Goal: Task Accomplishment & Management: Complete application form

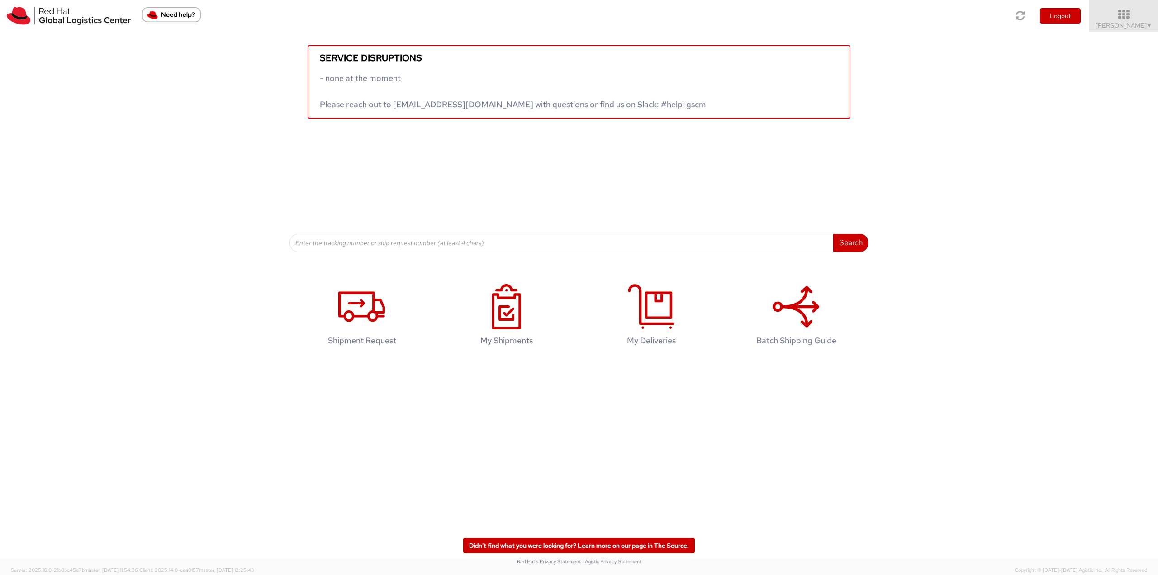
click at [1106, 32] on div "Service disruptions - none at the moment Please reach out to globallogistics@re…" at bounding box center [579, 75] width 1158 height 87
click at [1115, 26] on span "Robert Lomax ▼" at bounding box center [1124, 25] width 57 height 8
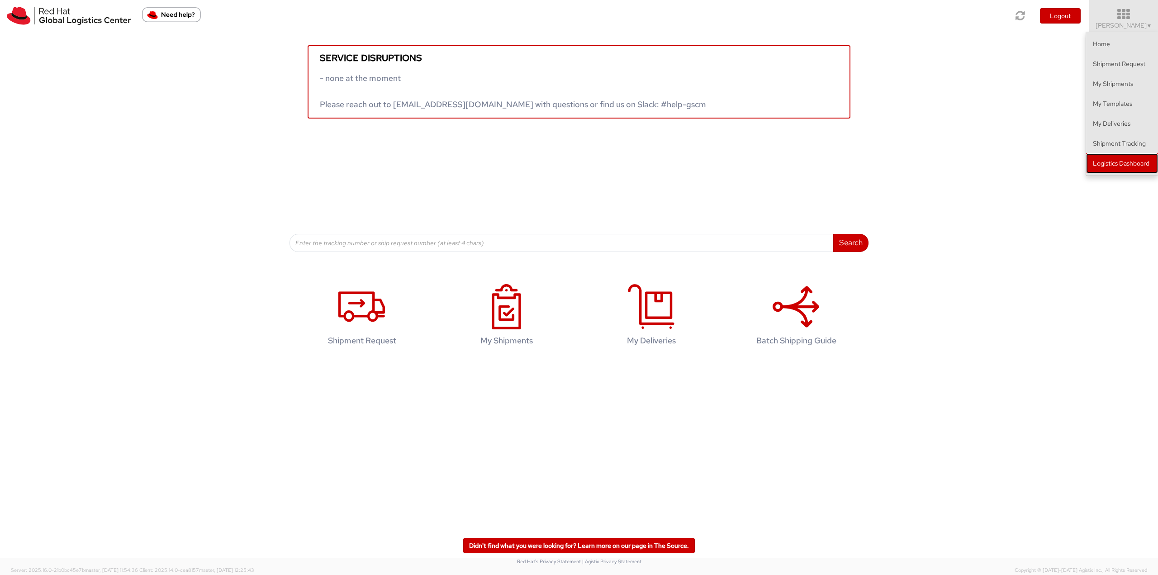
click at [1105, 170] on link "Logistics Dashboard" at bounding box center [1123, 163] width 72 height 20
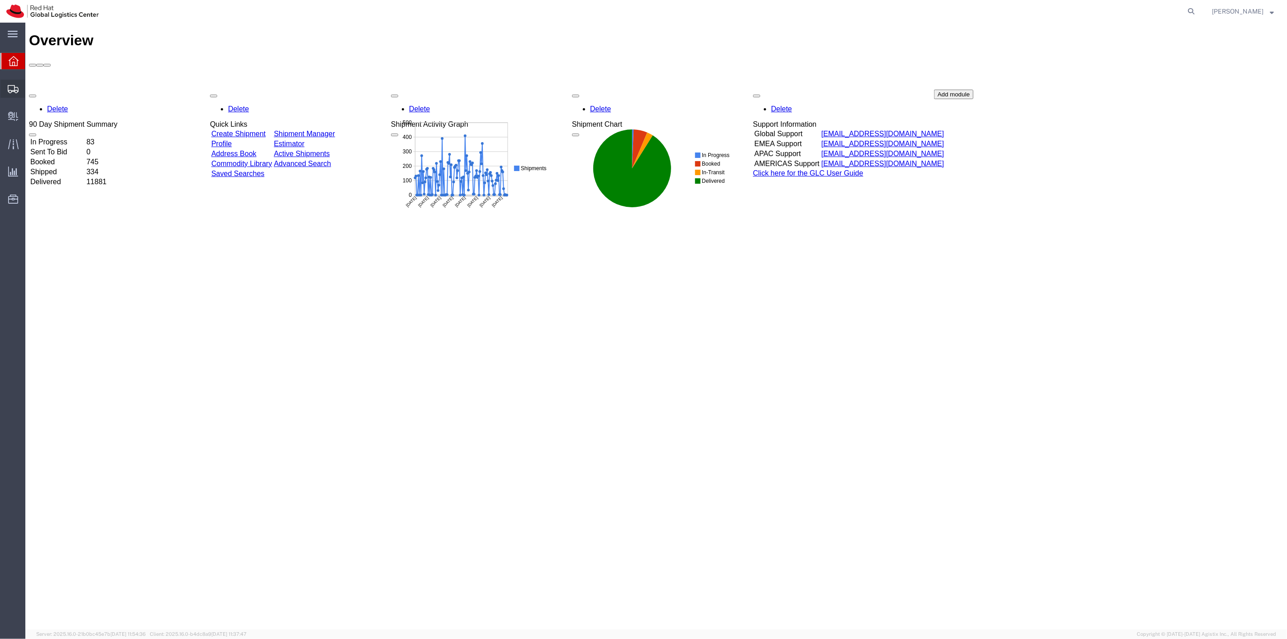
click at [0, 0] on span "Create Shipment" at bounding box center [0, 0] width 0 height 0
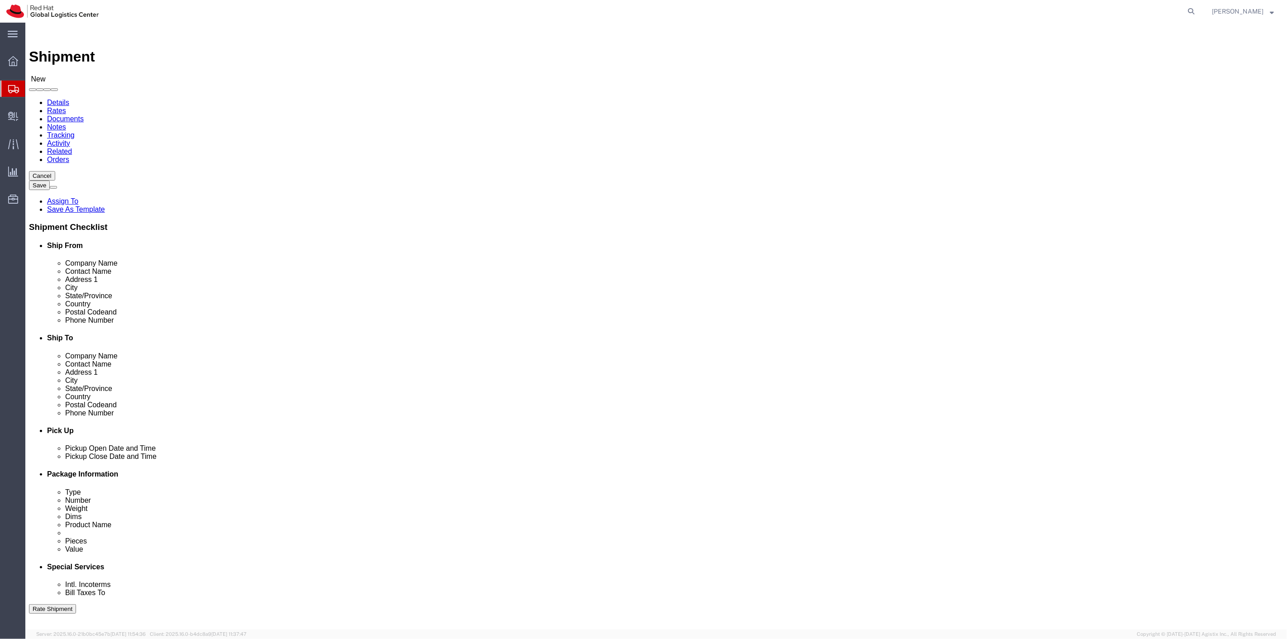
select select
drag, startPoint x: 289, startPoint y: 325, endPoint x: 175, endPoint y: 313, distance: 114.2
click div "Email [EMAIL_ADDRESS][DOMAIN_NAME]"
paste input "[PERSON_NAME]"
type input "[EMAIL_ADDRESS][DOMAIN_NAME]"
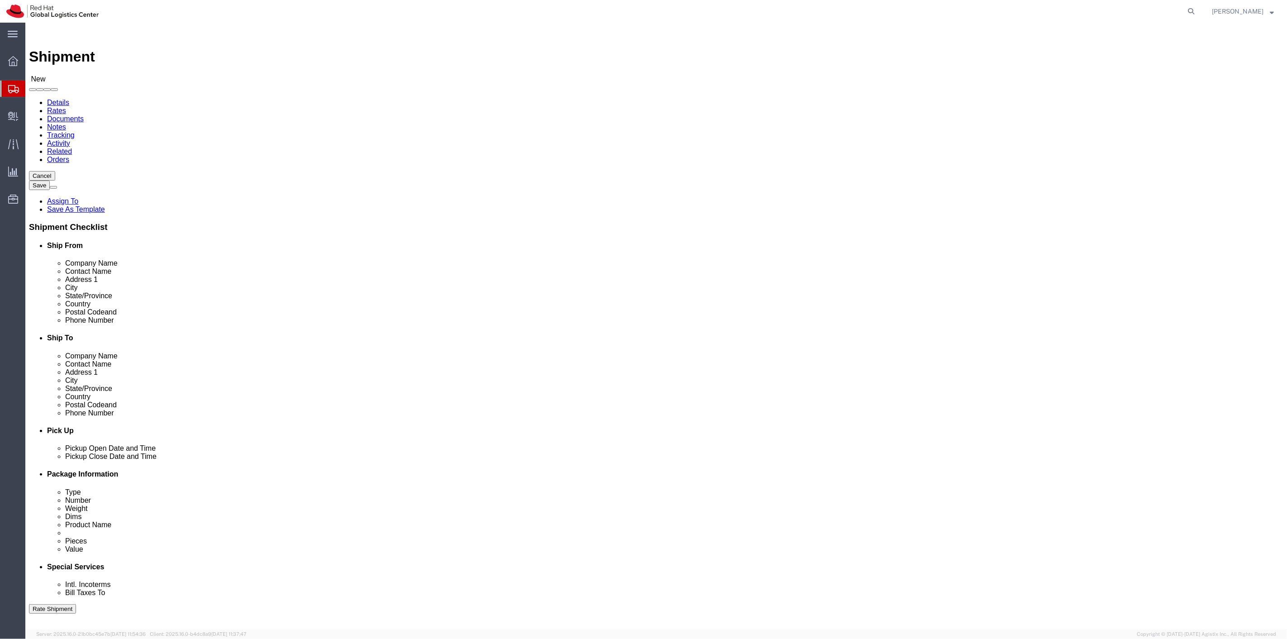
drag, startPoint x: 272, startPoint y: 188, endPoint x: 118, endPoint y: 176, distance: 154.3
click div "Location My Profile Location My Profile Location [GEOGRAPHIC_DATA] - [GEOGRAPHI…"
type input "b"
click label "Contact Name"
click input "[PERSON_NAME]"
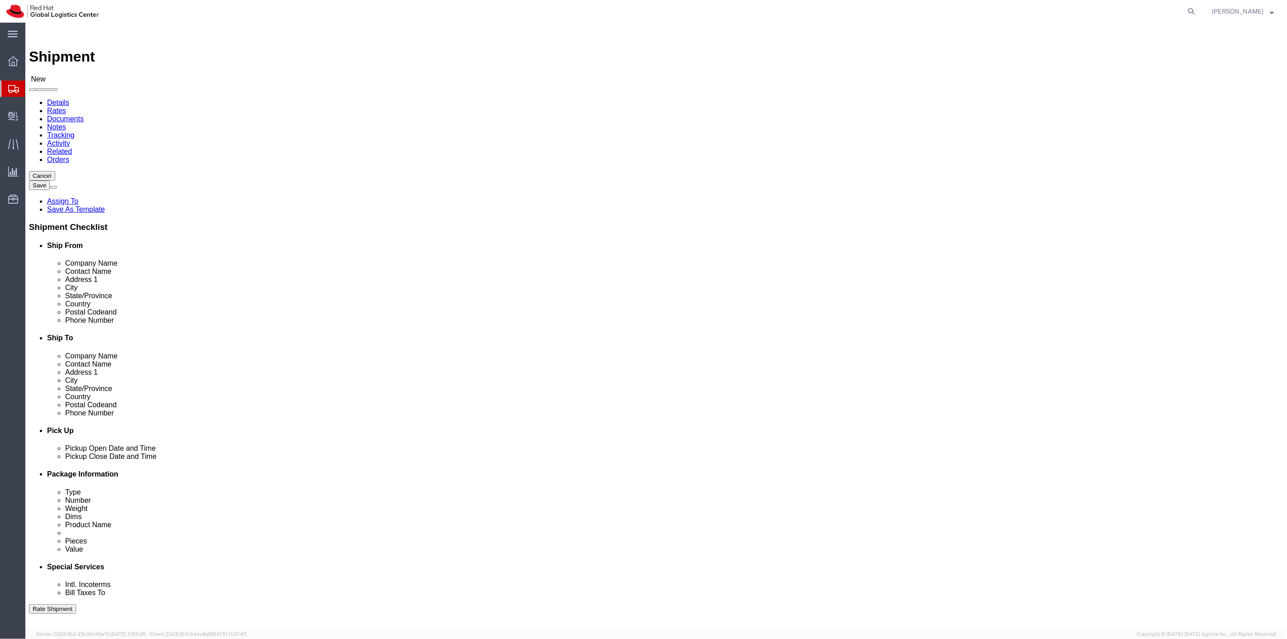
type input "[PERSON_NAME]"
click label "Address 1"
drag, startPoint x: 755, startPoint y: 170, endPoint x: 751, endPoint y: 179, distance: 9.9
click input "text"
paste input "[PERSON_NAME]"
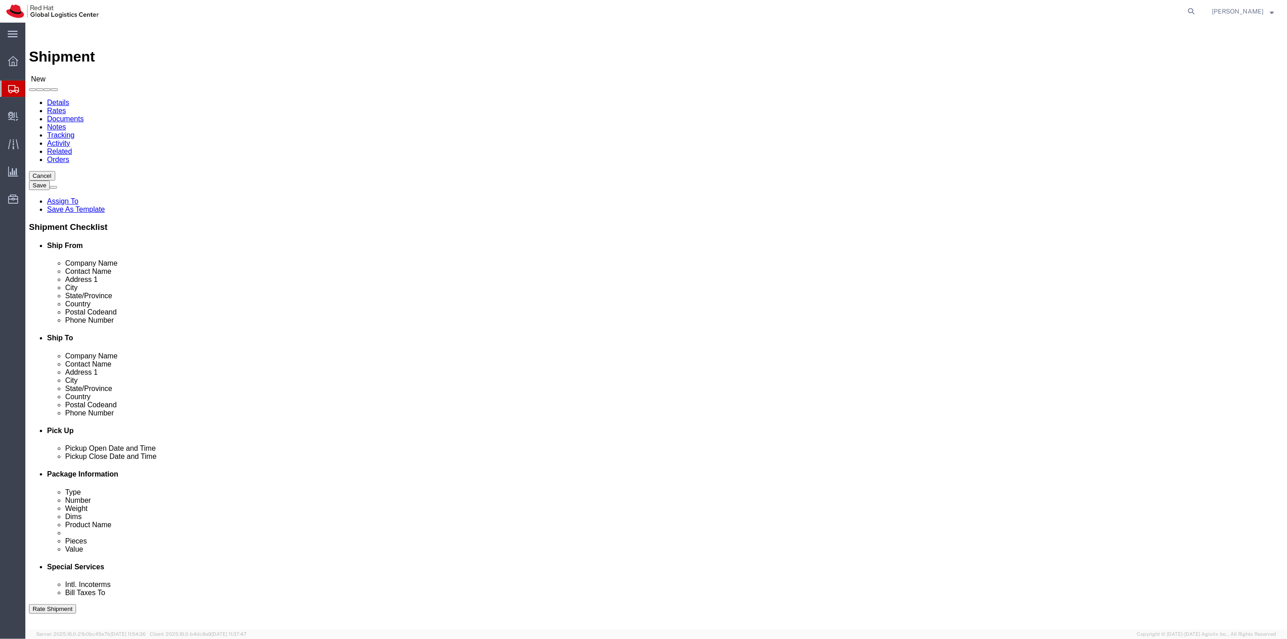
type input "[PERSON_NAME]"
click input "text"
paste input "[PERSON_NAME]"
type input "[PERSON_NAME]"
click input "text"
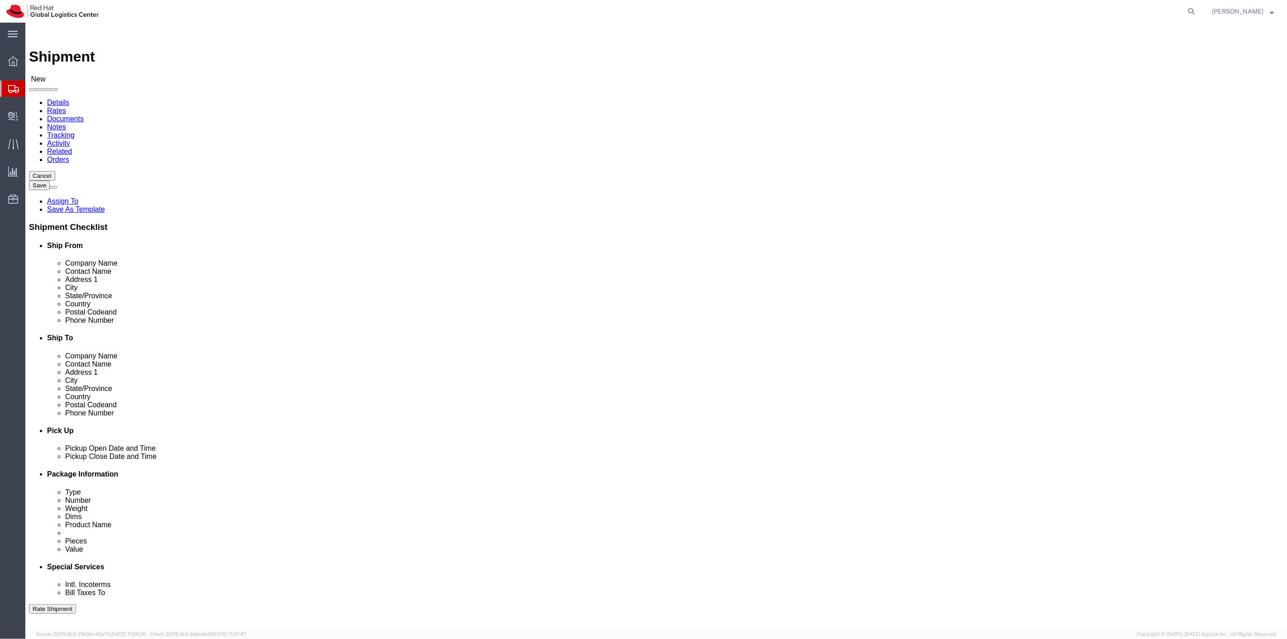
paste input "[EMAIL_ADDRESS][DOMAIN_NAME]"
type input "[EMAIL_ADDRESS][DOMAIN_NAME]"
click input "text"
paste input "8148078912"
type input "8148078912"
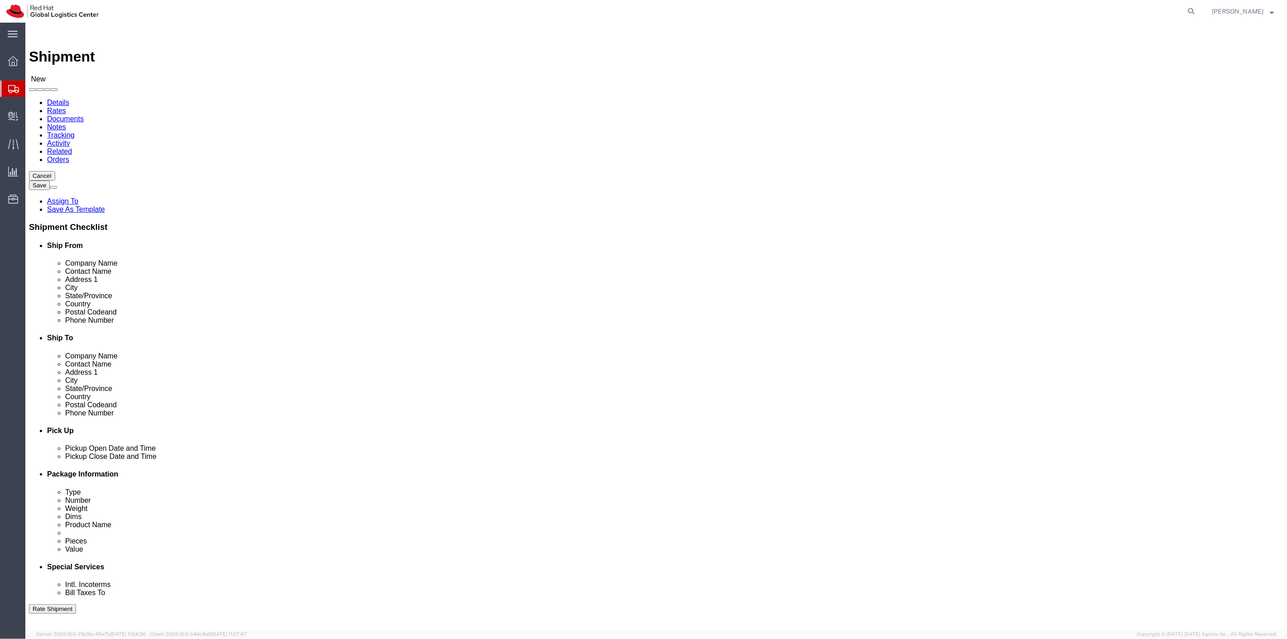
paste input "[STREET_ADDRESS][PERSON_NAME]"
drag, startPoint x: 756, startPoint y: 202, endPoint x: 775, endPoint y: 201, distance: 19.0
click input "text"
type input "[STREET_ADDRESS][PERSON_NAME]"
drag, startPoint x: 738, startPoint y: 237, endPoint x: 751, endPoint y: 235, distance: 13.2
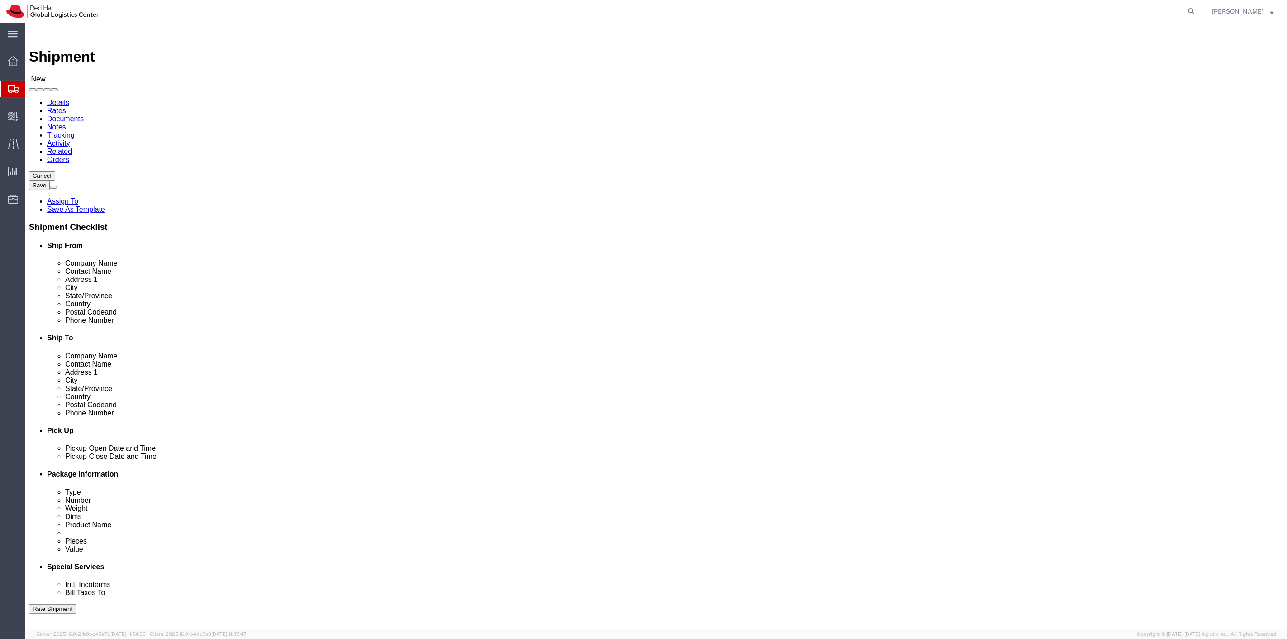
click input "text"
paste input "[PERSON_NAME]"
type input "[PERSON_NAME]"
type input "north"
click input "Postal Code"
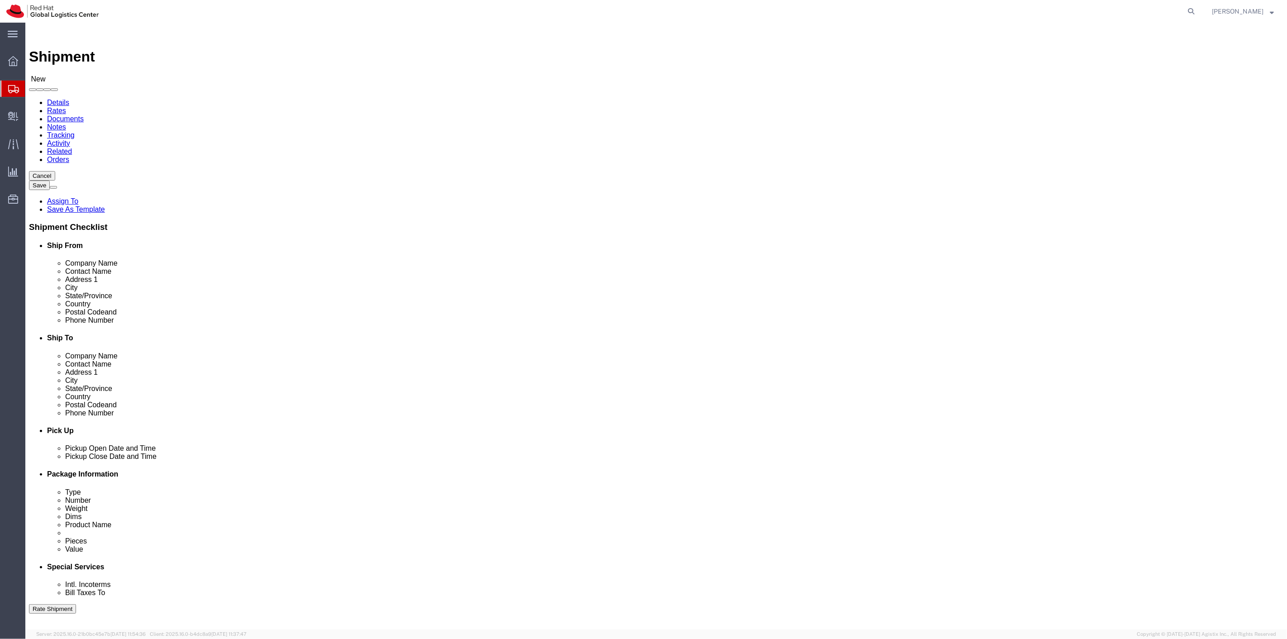
type input "27591"
click link "Package Information"
click select "Select Case(s) Crate(s) Envelope Large Box Medium Box PAK Skid(s) Small Box Sma…"
select select "ENV"
click select "Select Case(s) Crate(s) Envelope Large Box Medium Box PAK Skid(s) Small Box Sma…"
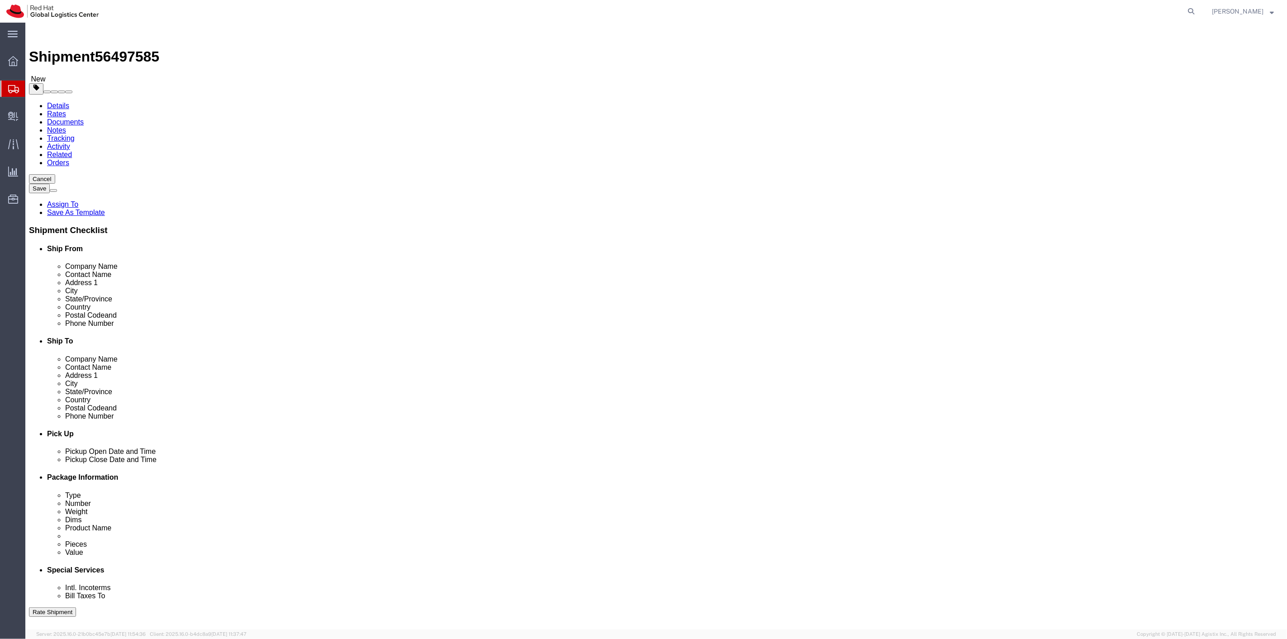
type input "9.50"
type input "12.50"
type input "0.25"
type input "1"
click link "Add Content"
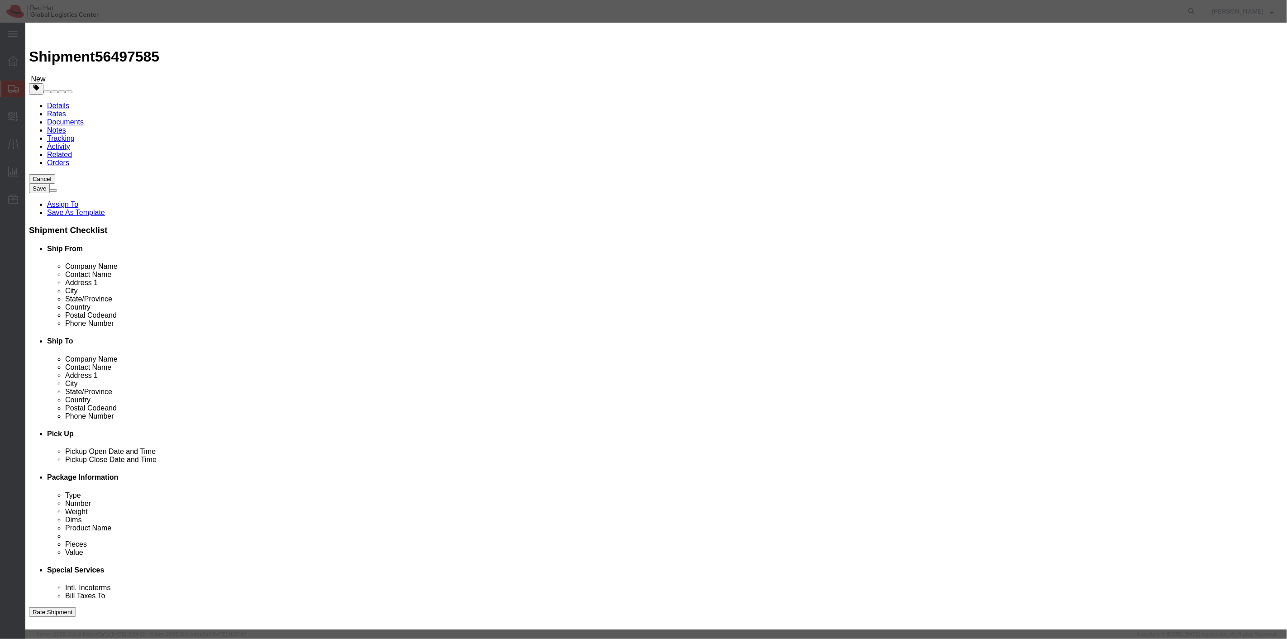
click input "text"
type input "T-Shirt"
type input "1"
click input "text"
type input "20.00"
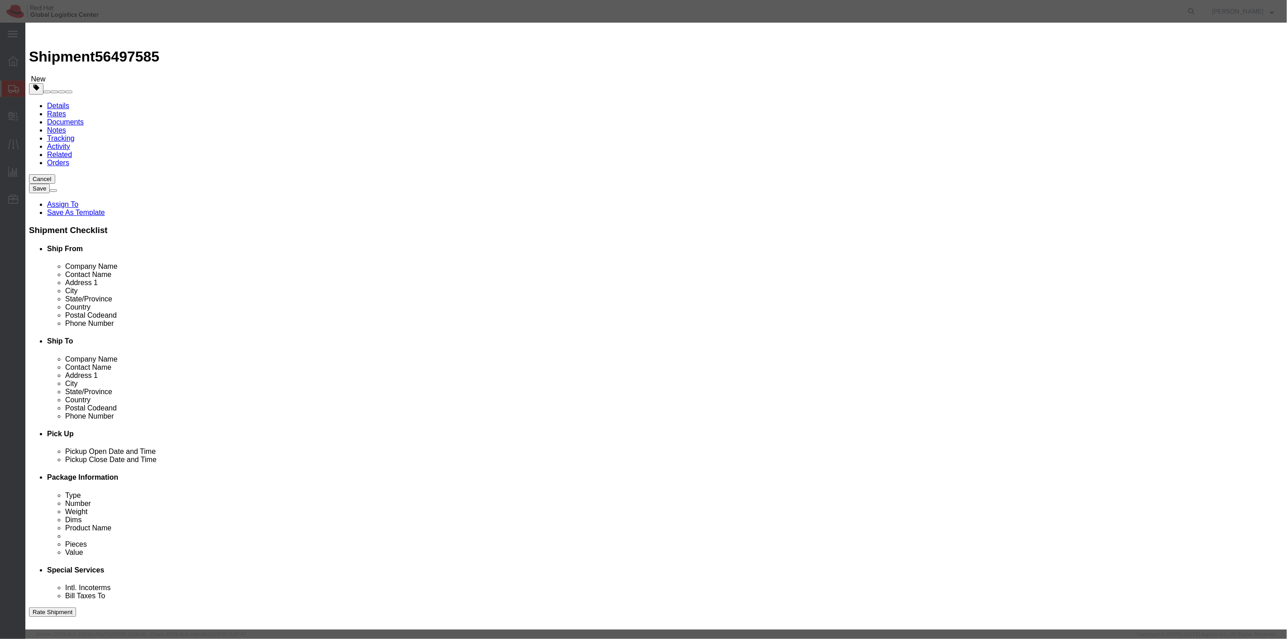
click button "Save & Close"
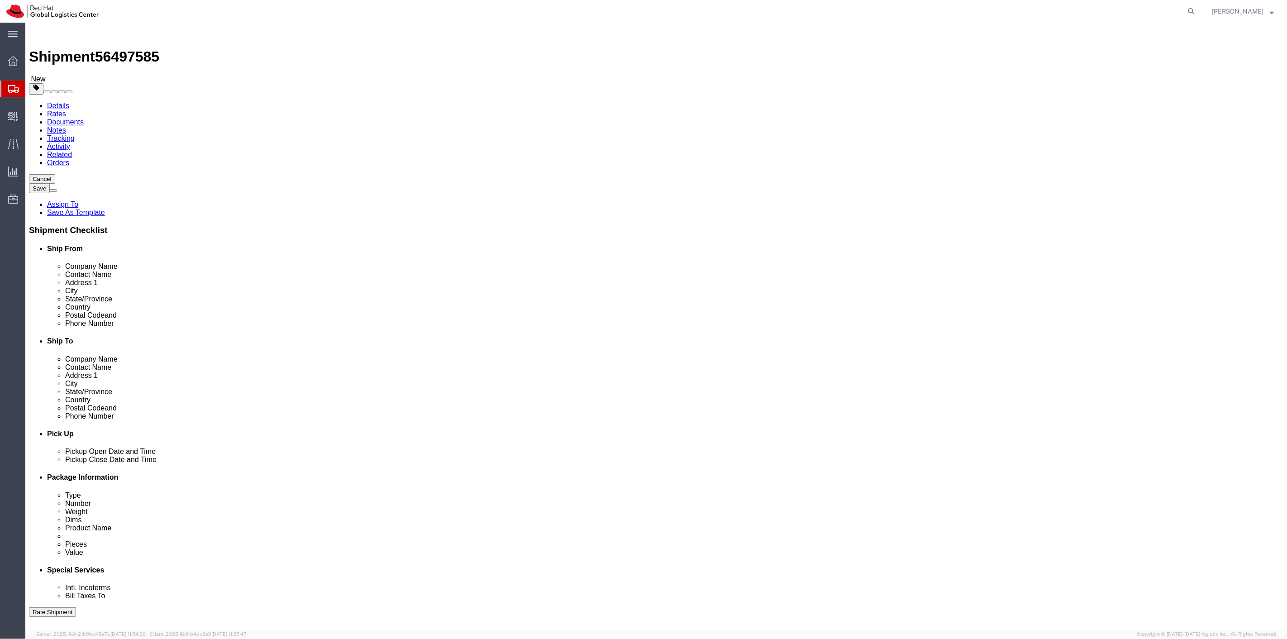
click link "Add Content"
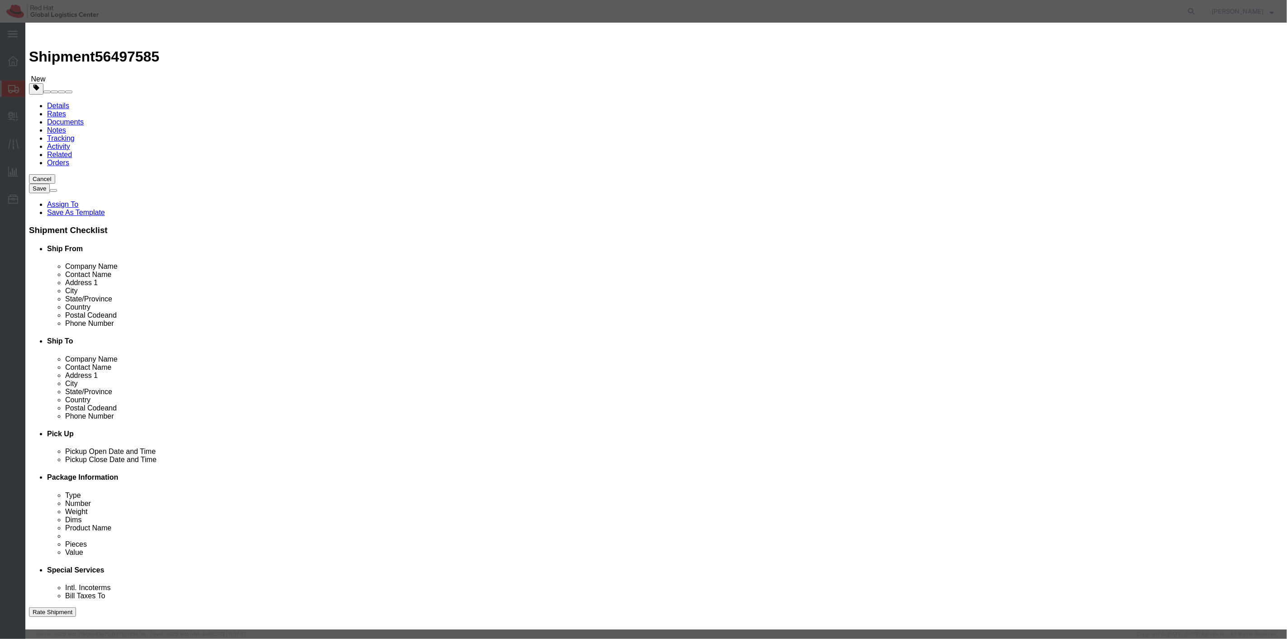
click input "text"
type input "Sticker"
type input "1"
type input "0.55"
click button "Save & Close"
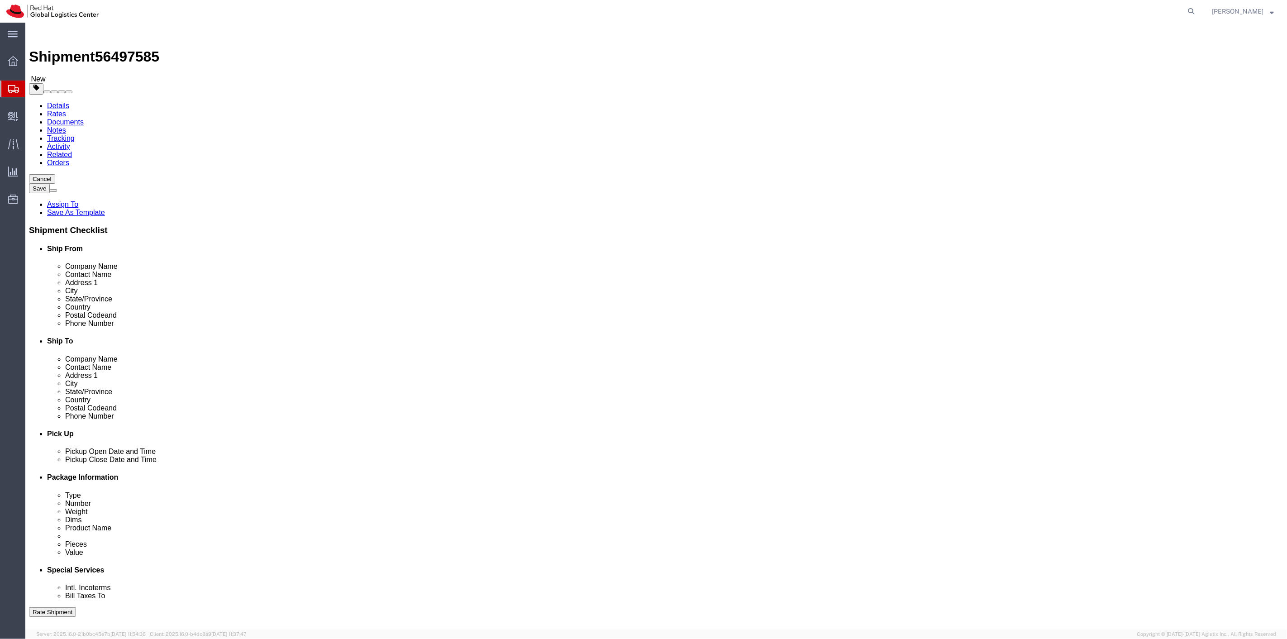
click link "Special Services"
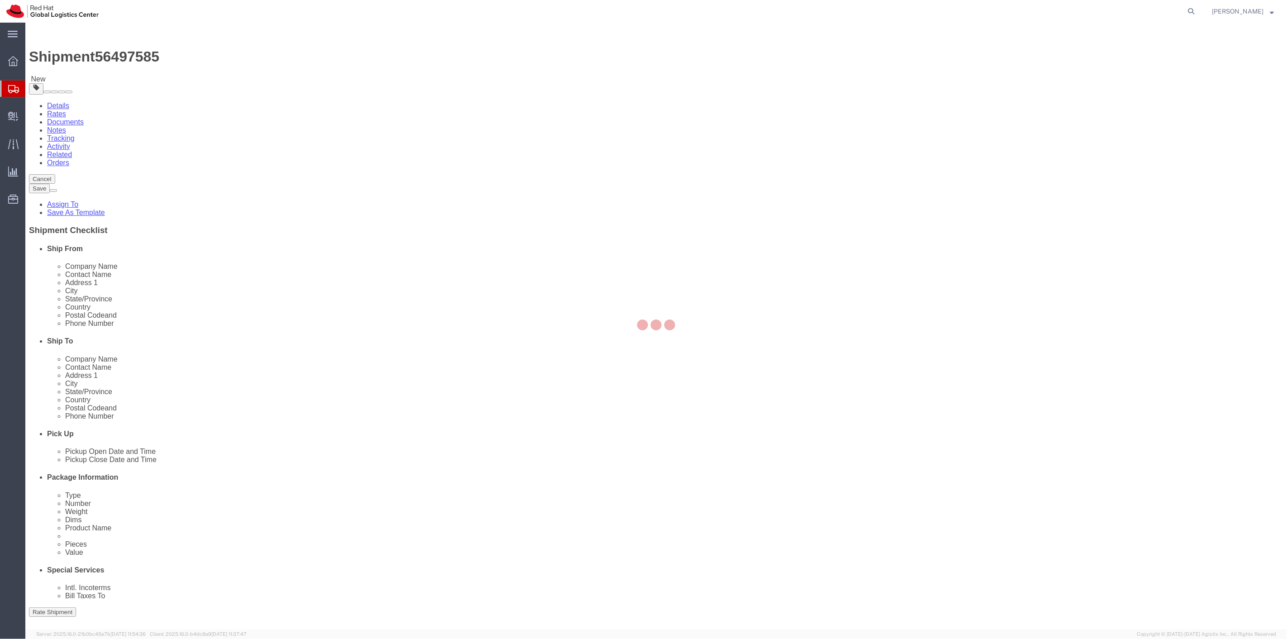
select select
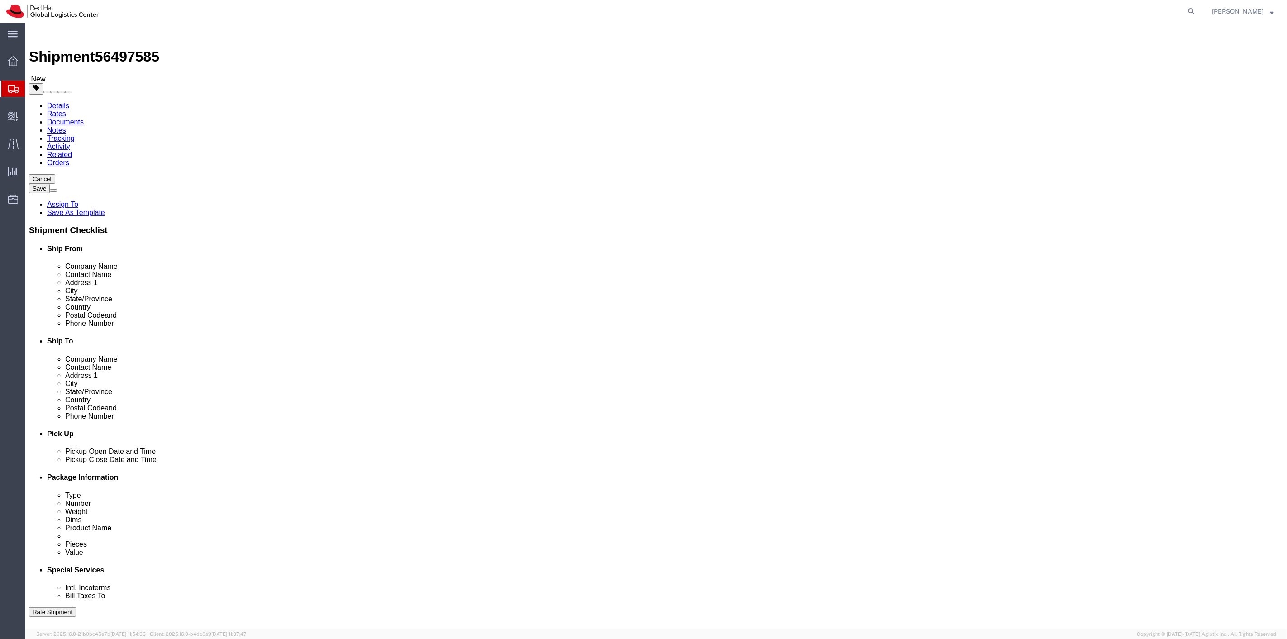
select select "COSTCENTER"
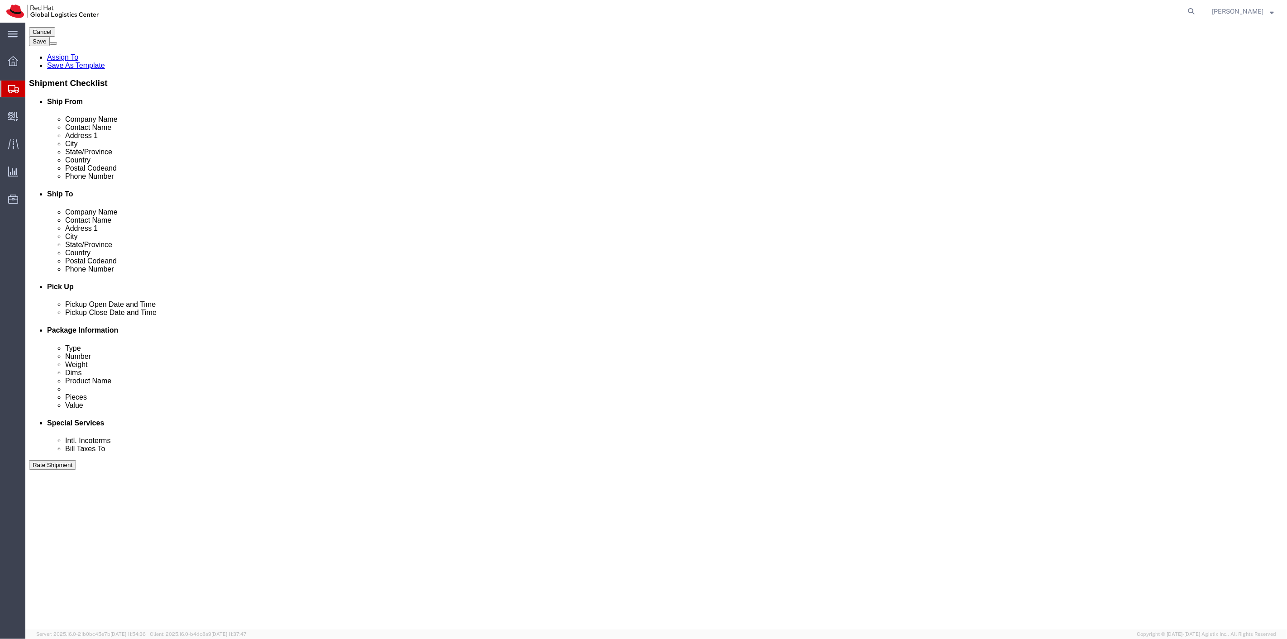
scroll to position [151, 0]
type input "505"
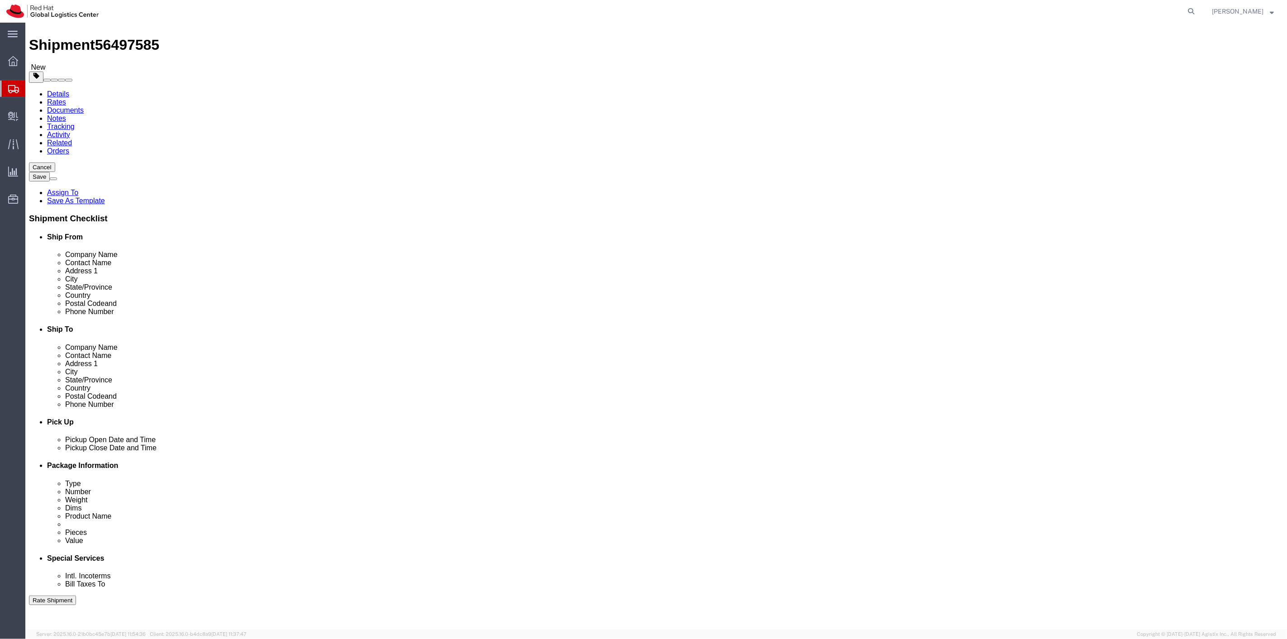
scroll to position [0, 0]
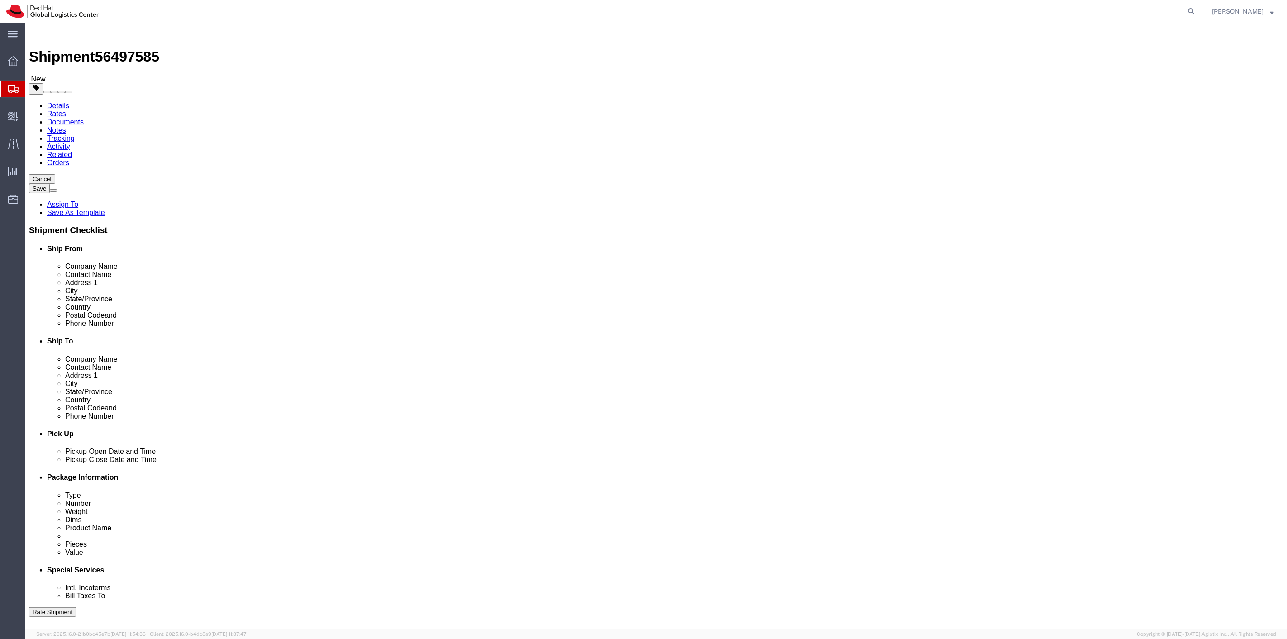
click div "Shipment Information Package Information Special Services"
click link "Package Information"
click icon
click button "Rate Shipment"
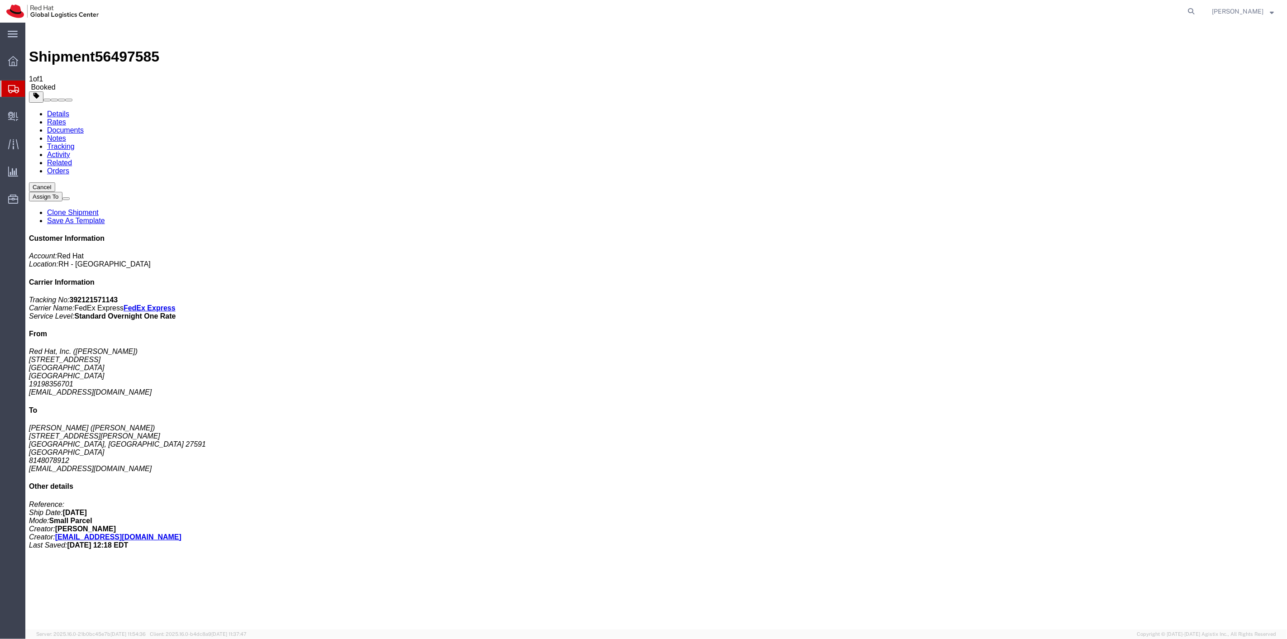
drag, startPoint x: 668, startPoint y: 123, endPoint x: 878, endPoint y: 160, distance: 213.6
click at [98, 209] on link "Clone Shipment" at bounding box center [73, 213] width 52 height 8
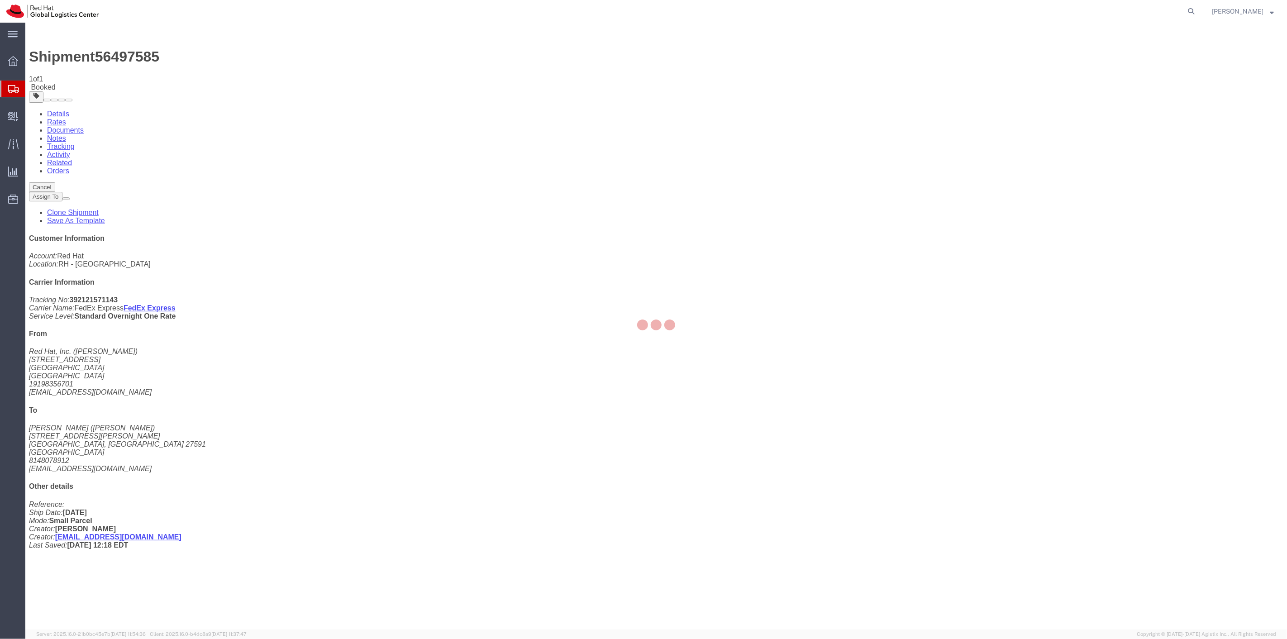
select select "38014"
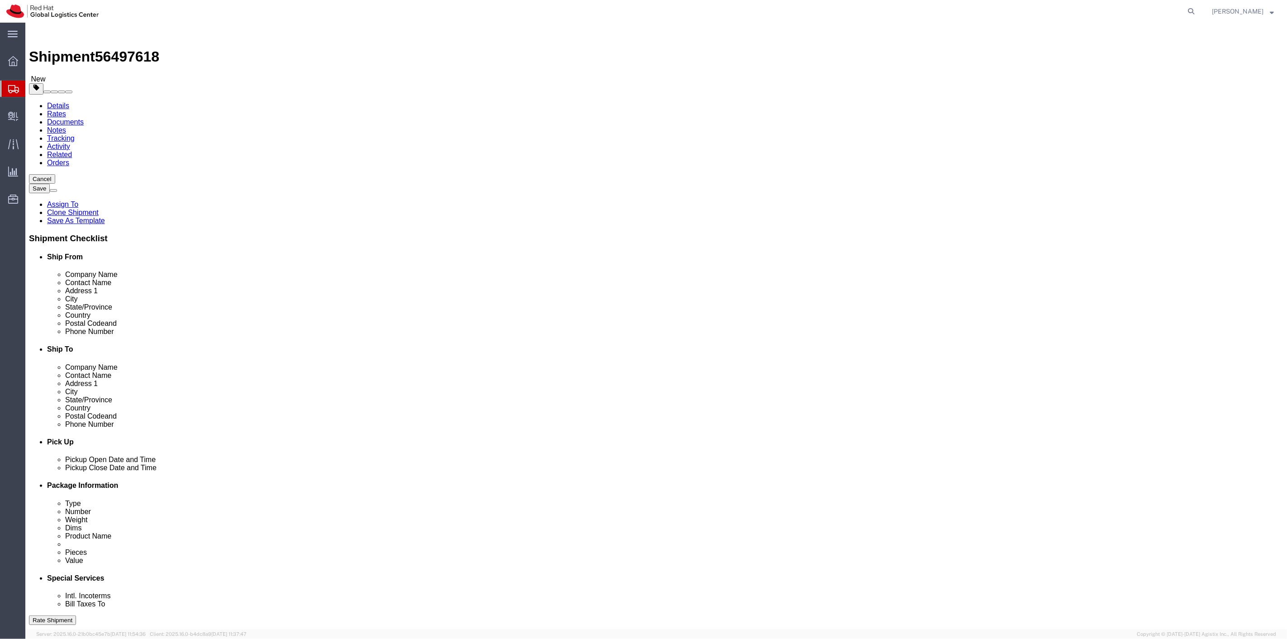
drag, startPoint x: 773, startPoint y: 170, endPoint x: 704, endPoint y: 166, distance: 69.8
click div "Company Name [PERSON_NAME]"
paste input "[PERSON_NAME]"
type input "[PERSON_NAME]"
drag, startPoint x: 790, startPoint y: 181, endPoint x: 704, endPoint y: 183, distance: 86.0
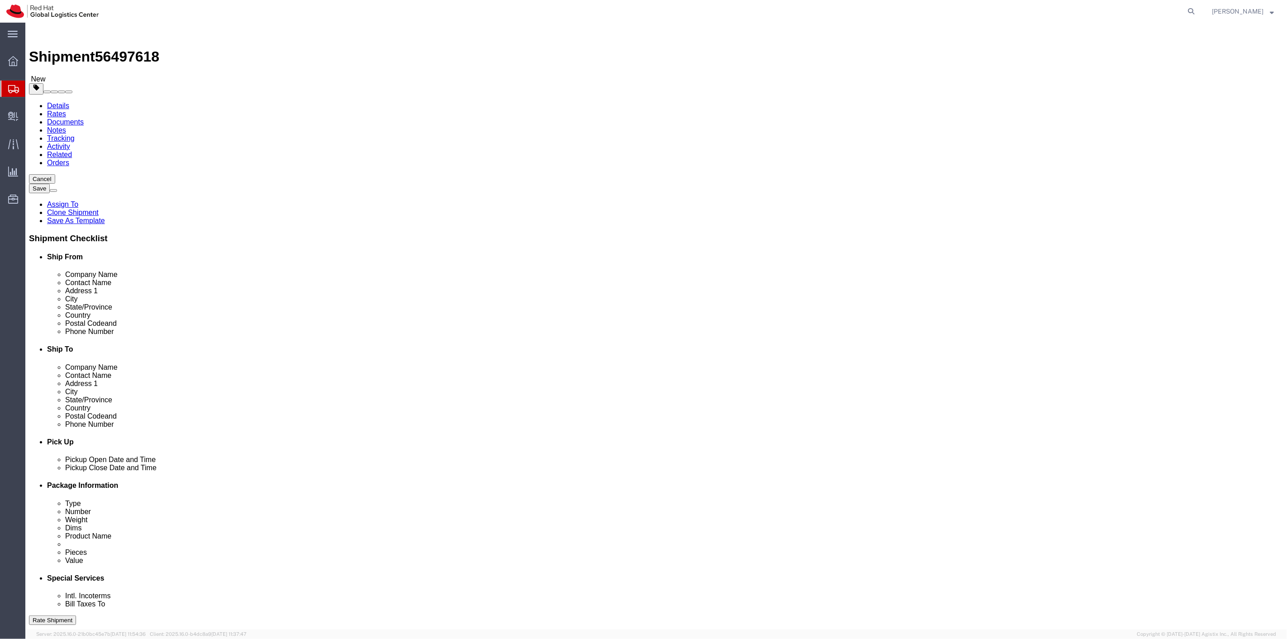
click div "Contact Name [PERSON_NAME]"
paste input "[PERSON_NAME]"
type input "[PERSON_NAME]"
drag, startPoint x: 809, startPoint y: 310, endPoint x: 709, endPoint y: 308, distance: 99.6
click div "Phone Number [PHONE_NUMBER]"
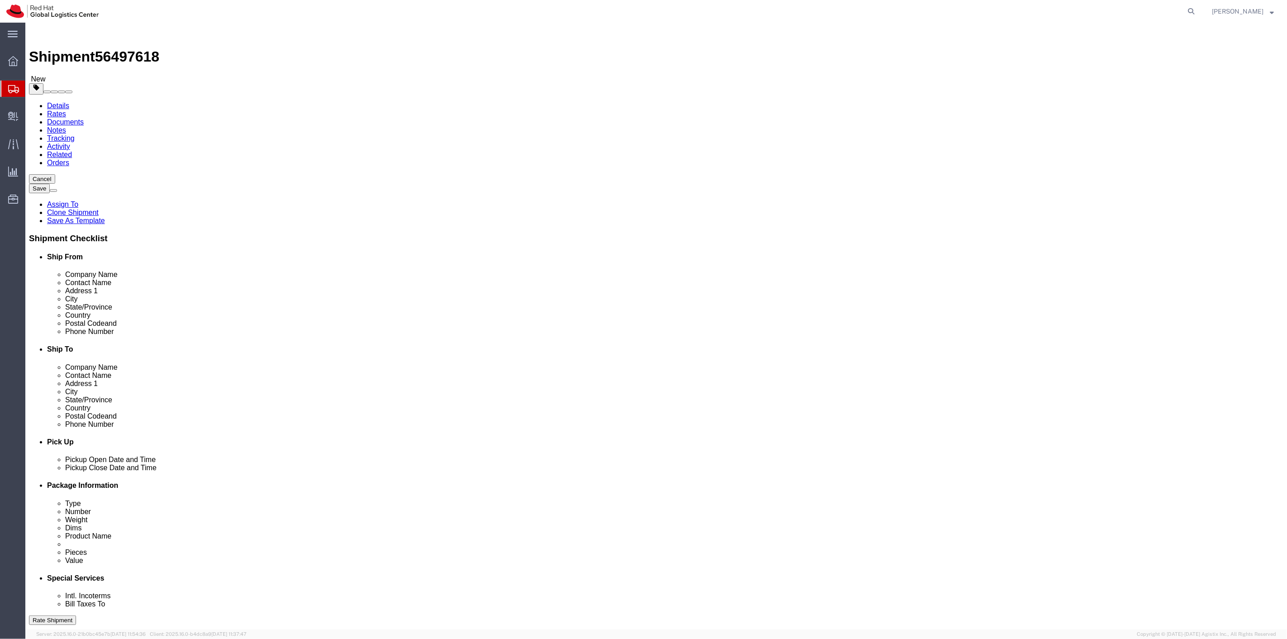
paste input "919618452"
type input "9196184522"
drag, startPoint x: 813, startPoint y: 327, endPoint x: 650, endPoint y: 324, distance: 162.9
click div "Email [EMAIL_ADDRESS][DOMAIN_NAME]"
paste input "lemccann"
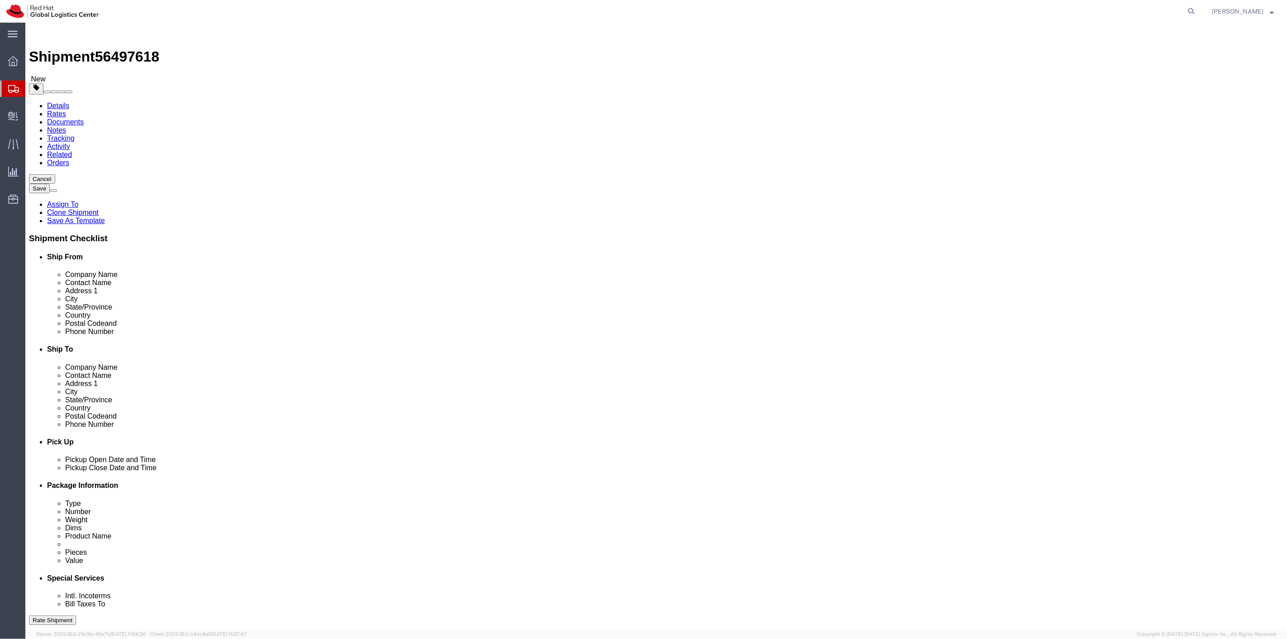
type input "[EMAIL_ADDRESS][DOMAIN_NAME]"
drag, startPoint x: 830, startPoint y: 203, endPoint x: 670, endPoint y: 205, distance: 159.8
click div "Address [STREET_ADDRESS][PERSON_NAME]"
paste input "[STREET_ADDRESS][PERSON_NAME]"
type input "[STREET_ADDRESS][PERSON_NAME]"
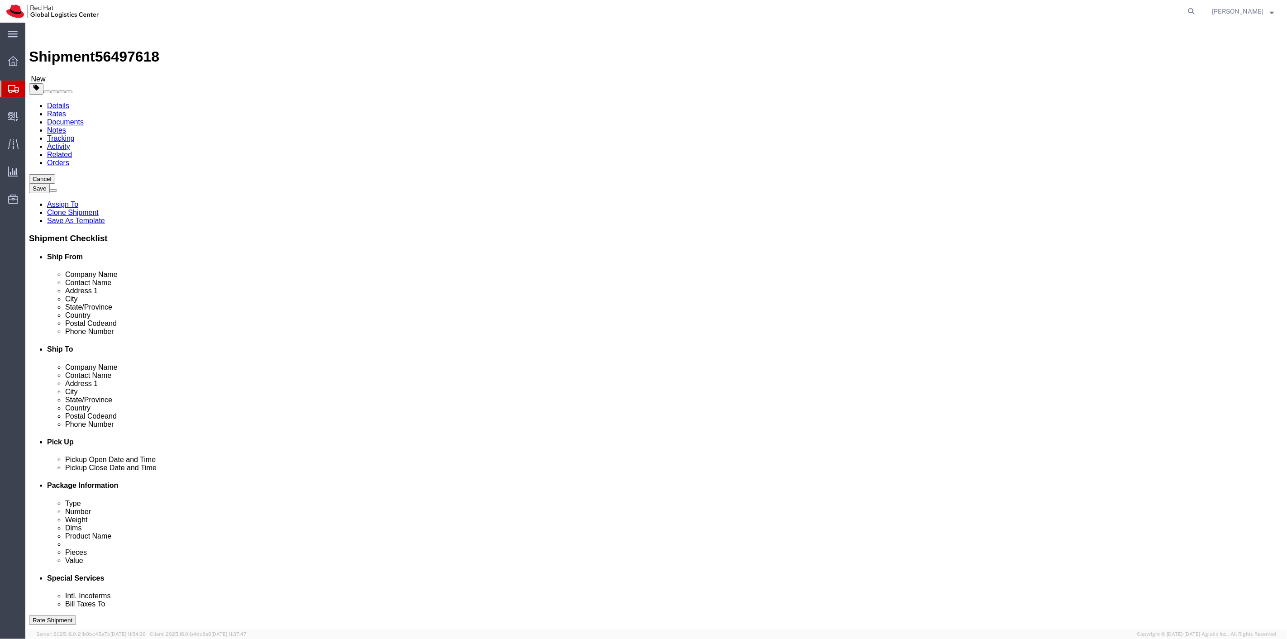
drag, startPoint x: 764, startPoint y: 237, endPoint x: 691, endPoint y: 236, distance: 72.9
click div "City [PERSON_NAME]"
type input "Apex"
type input "27502"
click div "Cancel Save Assign To Clone Shipment Save As Template Shipment Checklist Ship F…"
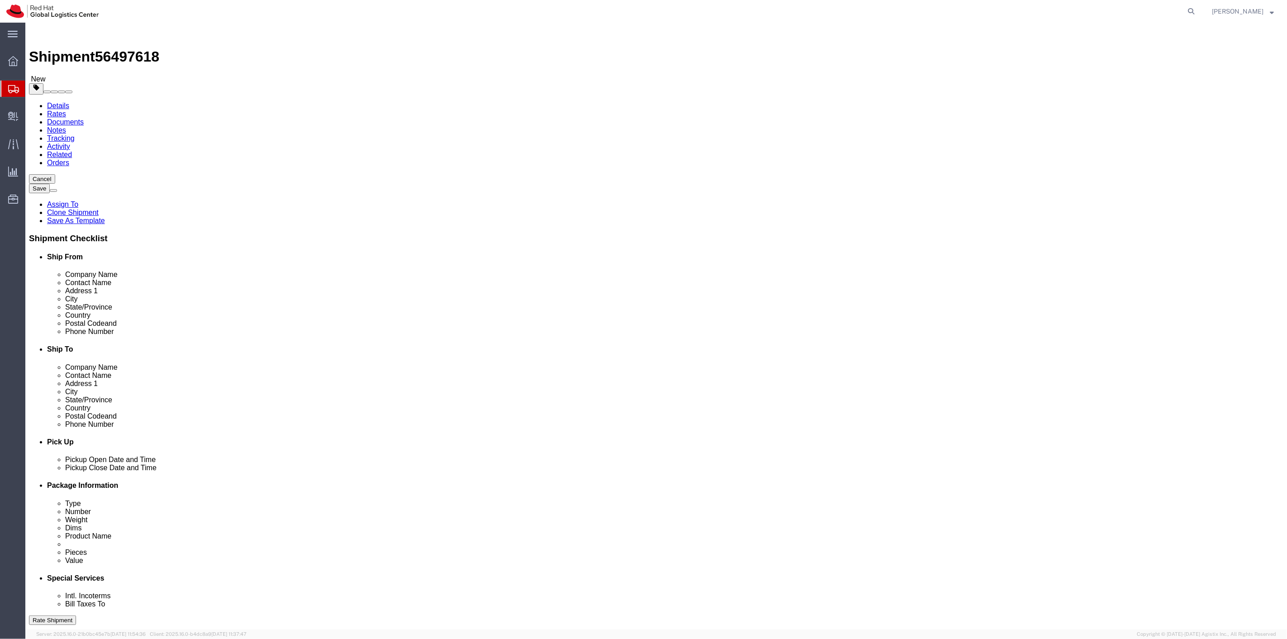
click button "Rate Shipment"
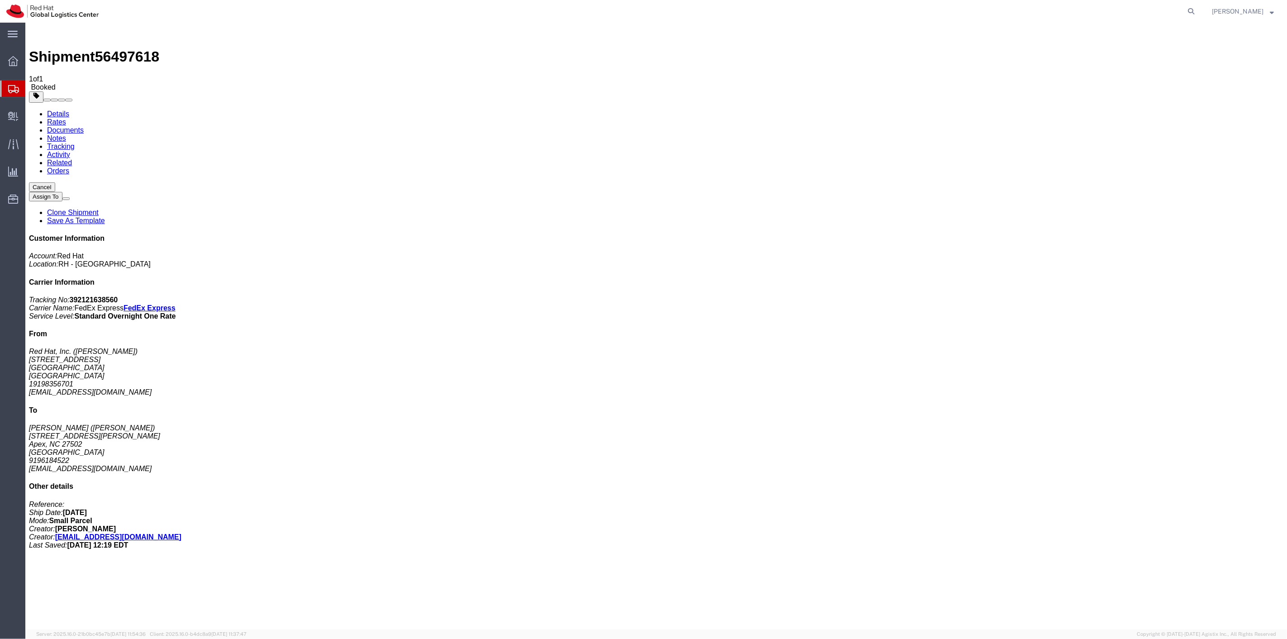
drag, startPoint x: 667, startPoint y: 129, endPoint x: 986, endPoint y: 228, distance: 334.1
click at [98, 209] on link "Clone Shipment" at bounding box center [73, 213] width 52 height 8
select select "38014"
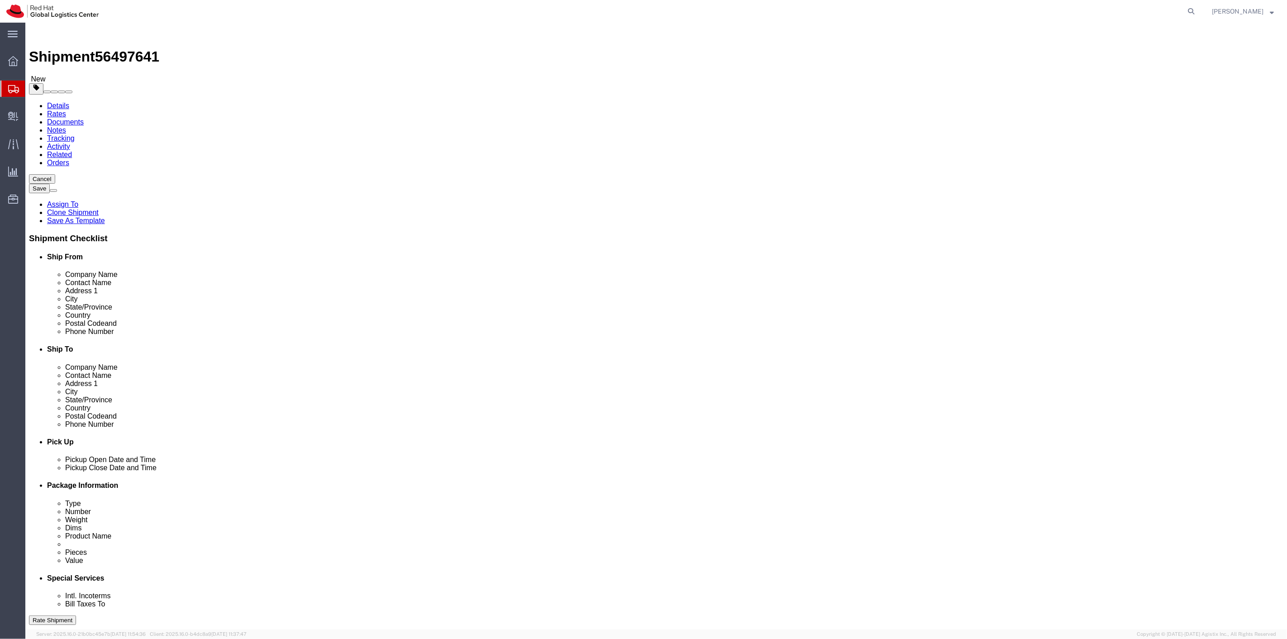
drag, startPoint x: 777, startPoint y: 185, endPoint x: 724, endPoint y: 185, distance: 53.4
click div "[PERSON_NAME]"
paste input "[PERSON_NAME]"
type input "[PERSON_NAME]"
drag, startPoint x: 732, startPoint y: 170, endPoint x: 668, endPoint y: 169, distance: 63.4
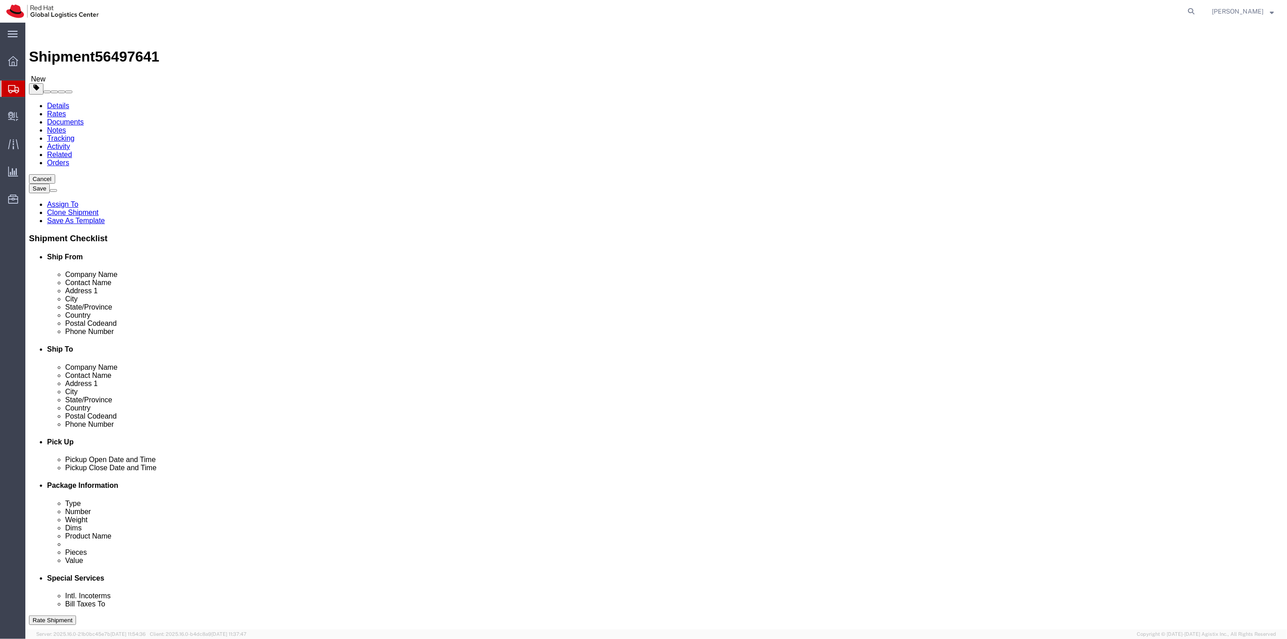
click div "Company Name [PERSON_NAME]"
paste input "[PERSON_NAME]"
type input "[PERSON_NAME]"
drag, startPoint x: 825, startPoint y: 325, endPoint x: 658, endPoint y: 315, distance: 167.7
click div "Location Select Select My Profile Location [GEOGRAPHIC_DATA] - [GEOGRAPHIC_DATA…"
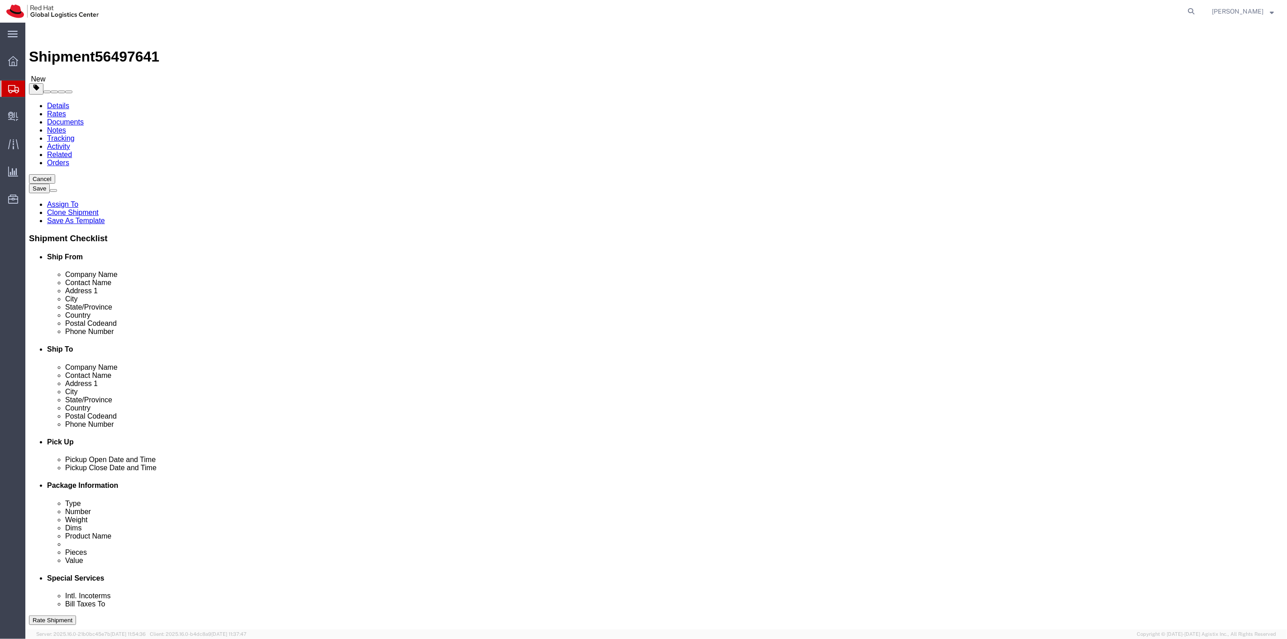
paste input "slarso"
type input "[EMAIL_ADDRESS][DOMAIN_NAME]"
drag, startPoint x: 729, startPoint y: 302, endPoint x: 688, endPoint y: 292, distance: 41.9
click div "Location Select Select My Profile Location [GEOGRAPHIC_DATA] - [GEOGRAPHIC_DATA…"
paste input "526076414"
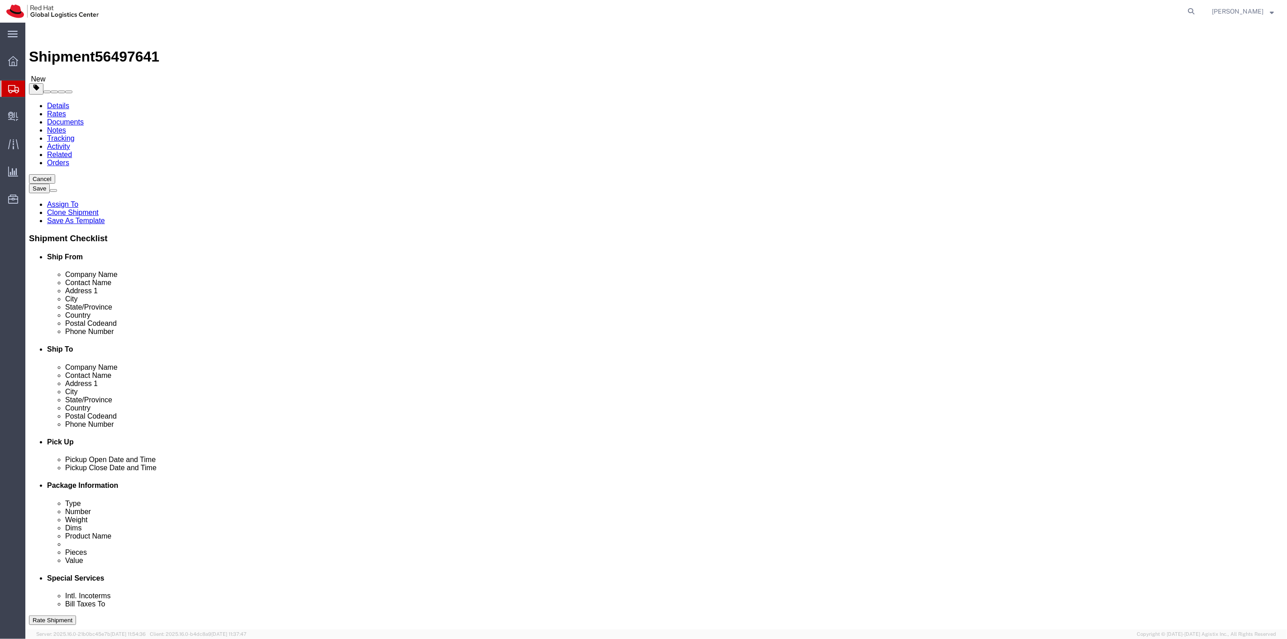
type input "9526076414"
drag, startPoint x: 815, startPoint y: 205, endPoint x: 686, endPoint y: 202, distance: 128.1
click div "Address [STREET_ADDRESS][PERSON_NAME]"
paste input "[STREET_ADDRESS]"
drag, startPoint x: 808, startPoint y: 201, endPoint x: 788, endPoint y: 203, distance: 20.4
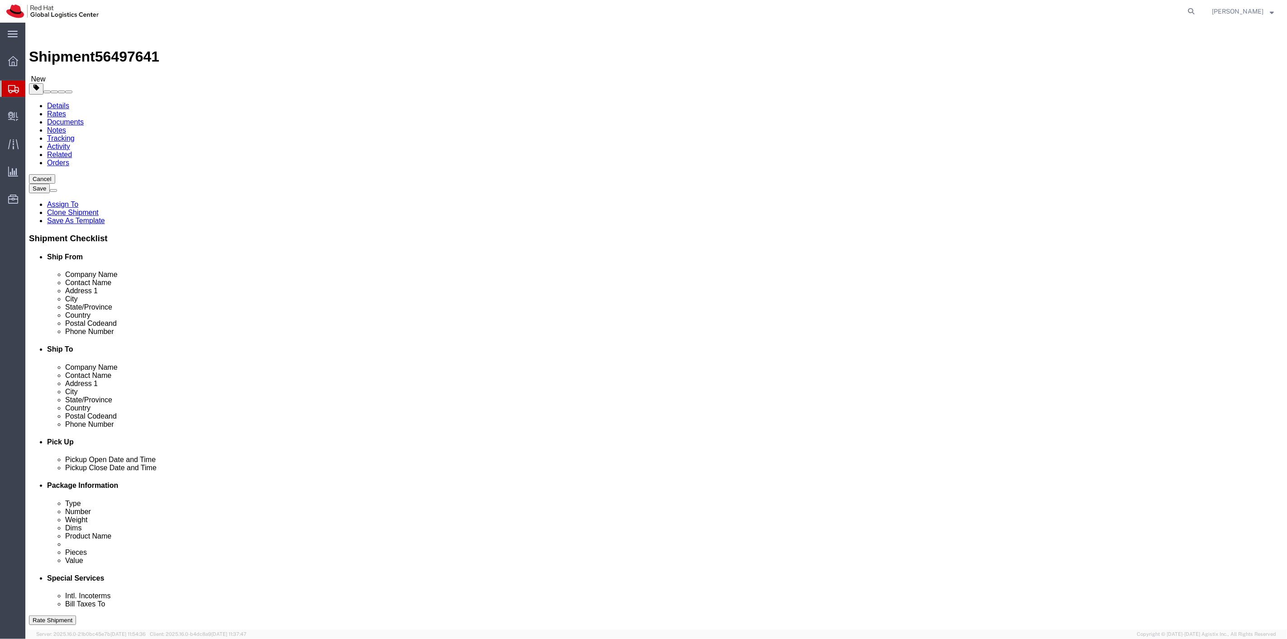
click input "[STREET_ADDRESS]"
type input "[STREET_ADDRESS]"
click input "text"
paste input "#319"
type input "#319"
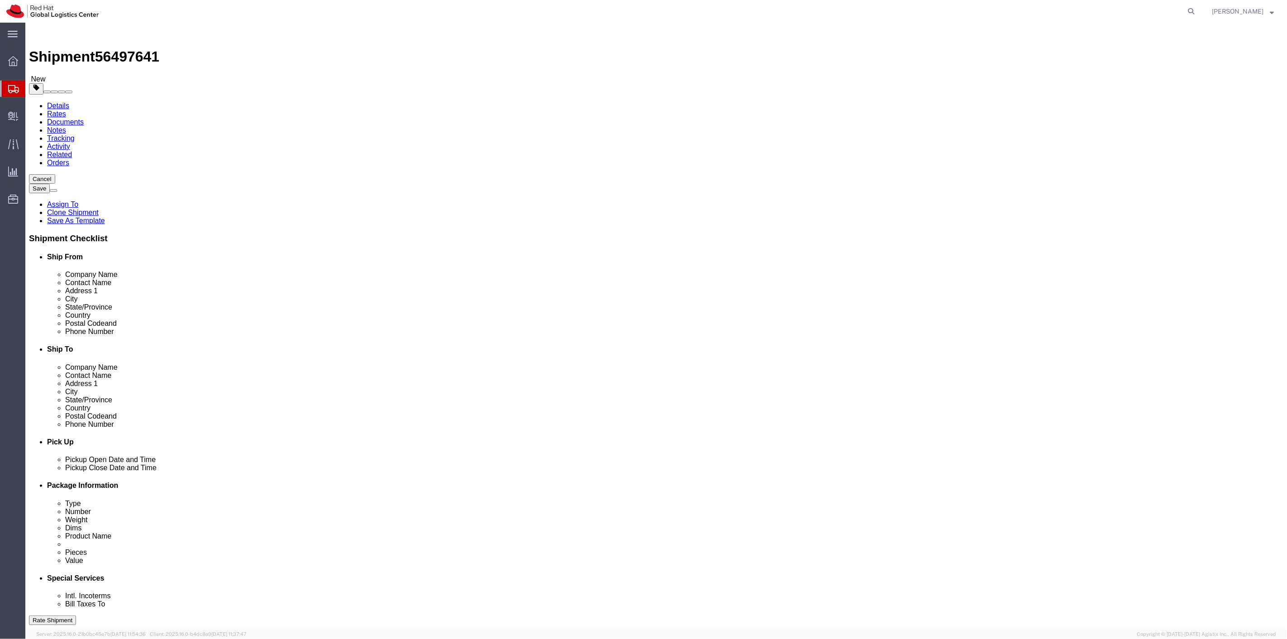
click div "Location Select Select My Profile Location [GEOGRAPHIC_DATA] - [GEOGRAPHIC_DATA…"
click input "[STREET_ADDRESS]"
type input "[STREET_ADDRESS]"
drag, startPoint x: 754, startPoint y: 238, endPoint x: 691, endPoint y: 235, distance: 62.9
click div "City Apex"
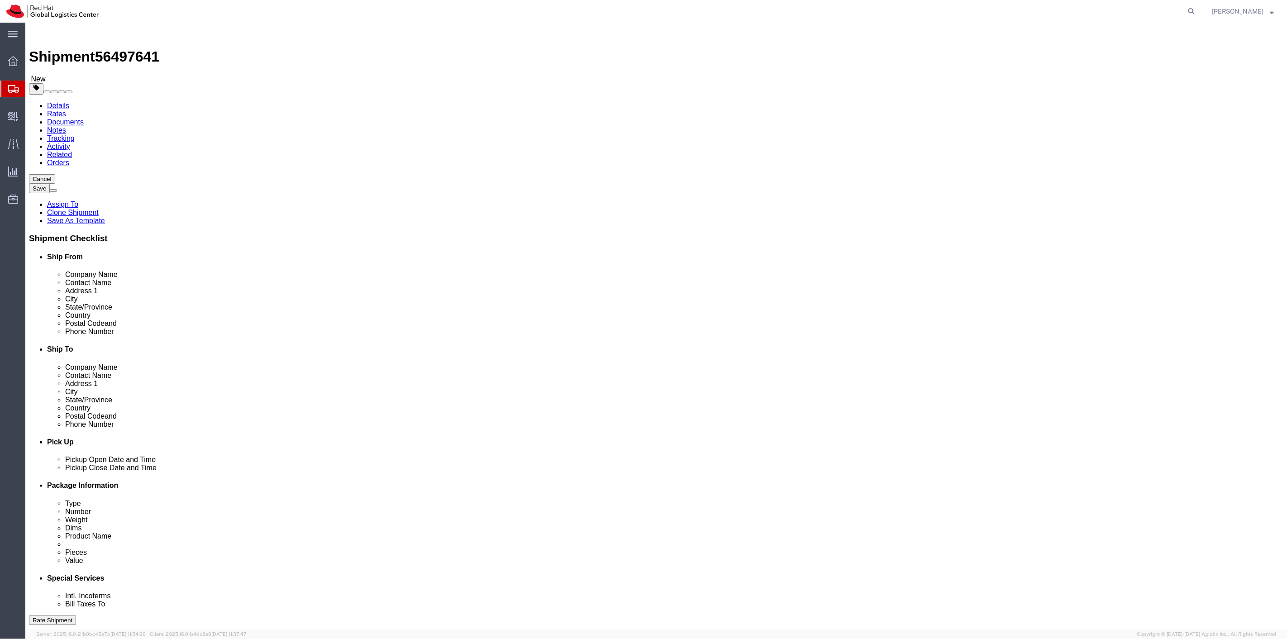
type input "[GEOGRAPHIC_DATA]"
type input "colo"
drag, startPoint x: 773, startPoint y: 292, endPoint x: 628, endPoint y: 282, distance: 145.2
click div "Postal Code 27502"
type input "80212"
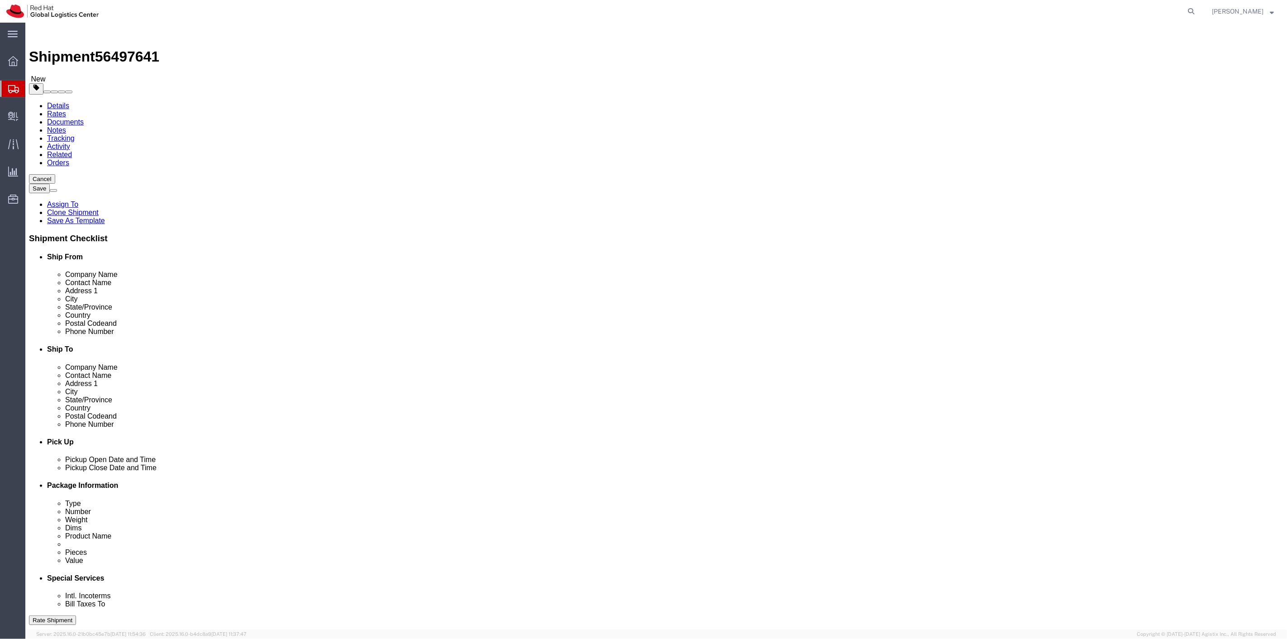
click button "Rate Shipment"
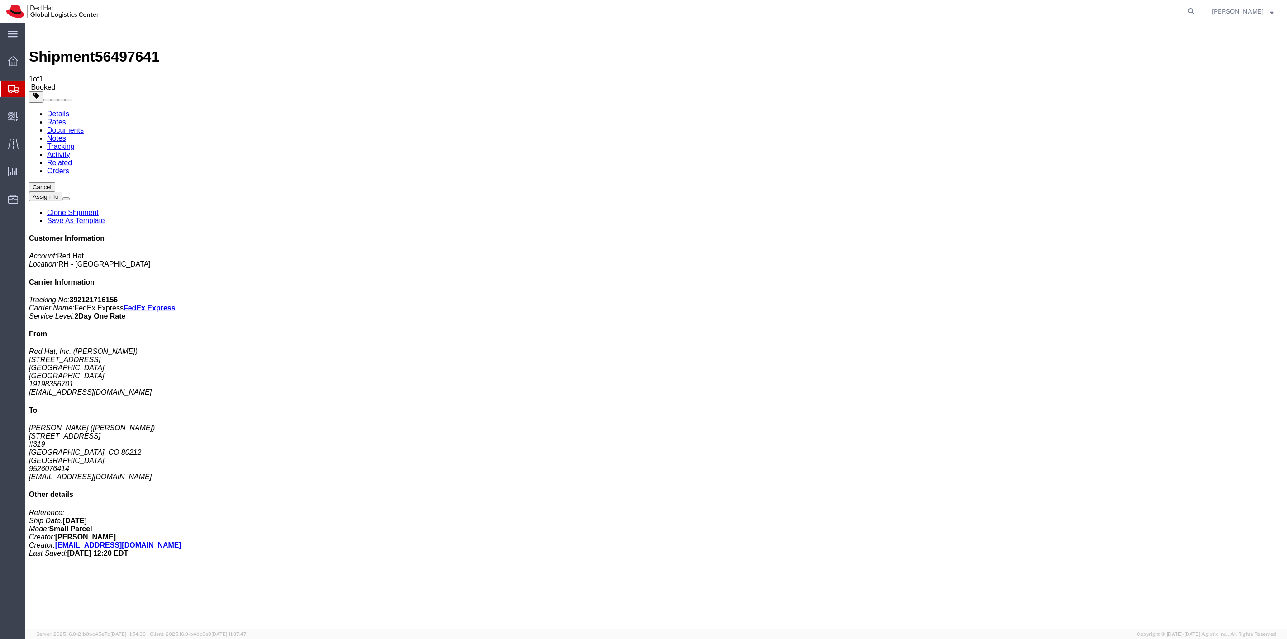
click at [98, 209] on link "Clone Shipment" at bounding box center [73, 213] width 52 height 8
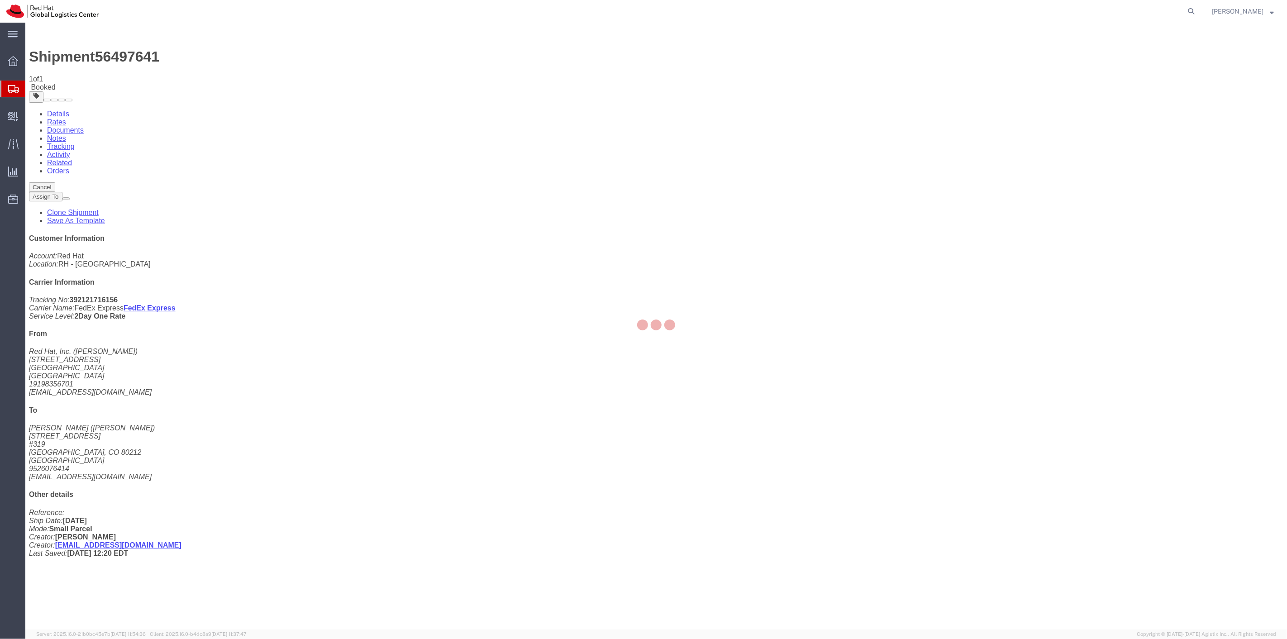
select select "38014"
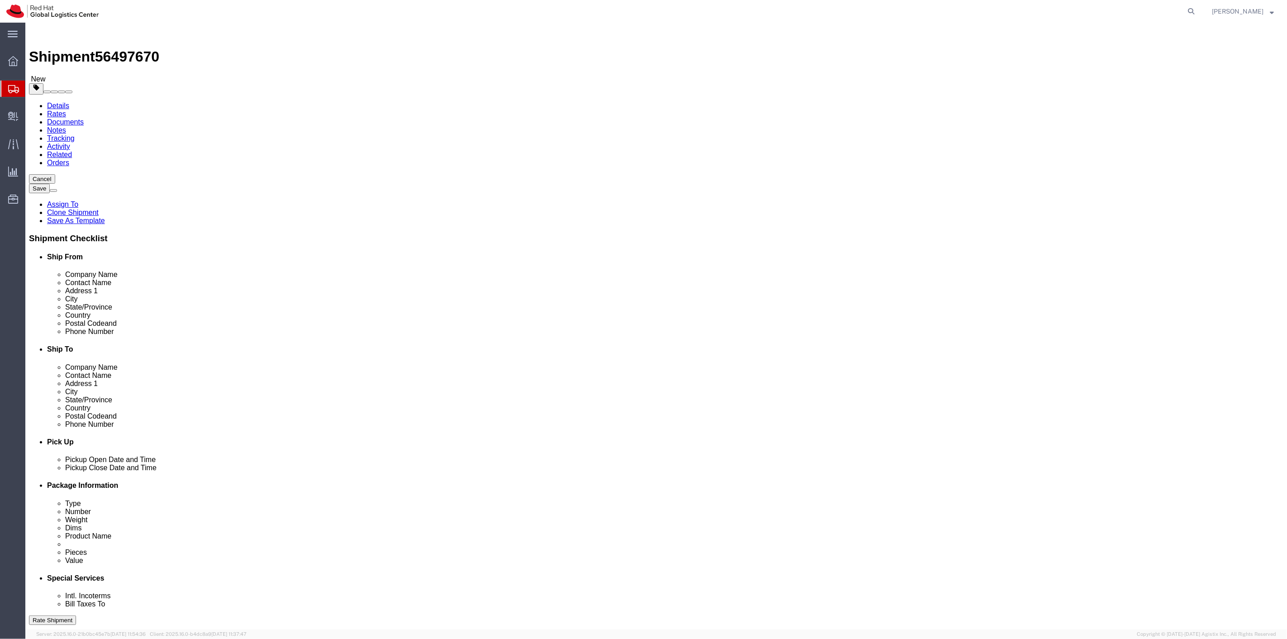
drag, startPoint x: 774, startPoint y: 173, endPoint x: 729, endPoint y: 167, distance: 45.6
click input "[PERSON_NAME]"
drag, startPoint x: 777, startPoint y: 169, endPoint x: 690, endPoint y: 170, distance: 87.3
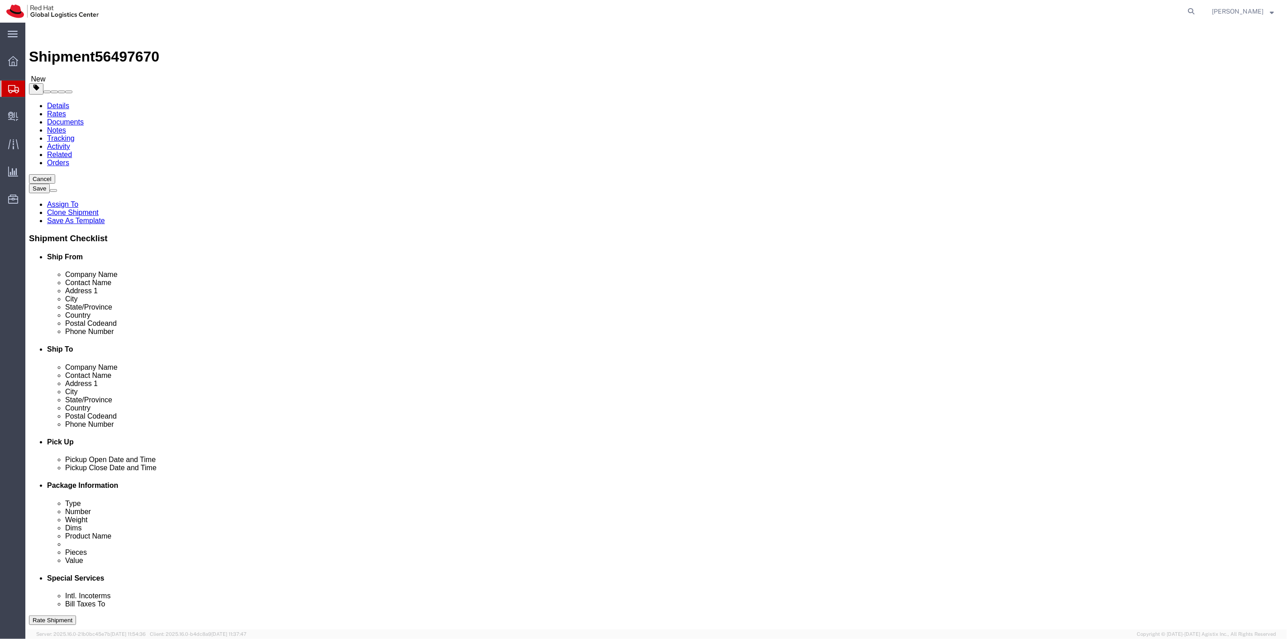
click div "Company Name [PERSON_NAME]"
paste input "[PERSON_NAME] [PERSON_NAME]"
type input "[PERSON_NAME]"
drag, startPoint x: 778, startPoint y: 184, endPoint x: 695, endPoint y: 181, distance: 83.3
click div "Contact Name [PERSON_NAME]"
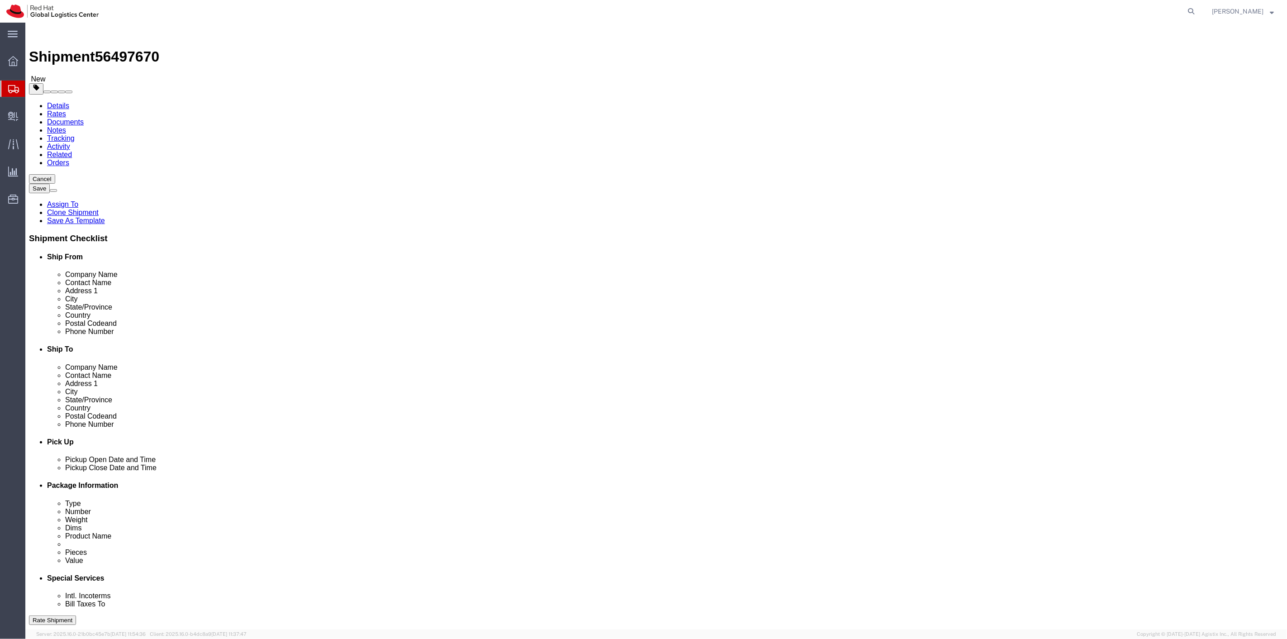
paste input "[PERSON_NAME] [PERSON_NAME]"
type input "[PERSON_NAME]"
drag, startPoint x: 795, startPoint y: 308, endPoint x: 697, endPoint y: 304, distance: 97.8
click div "Phone Number [PHONE_NUMBER]"
paste input "196182777"
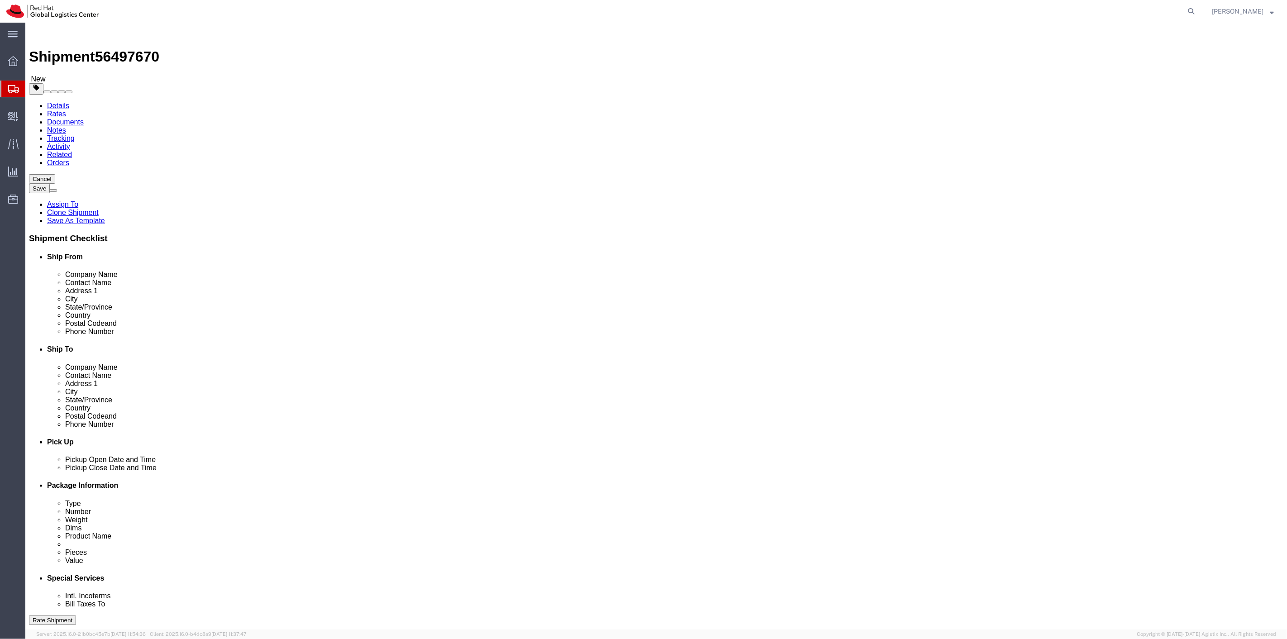
type input "9196182777"
drag, startPoint x: 816, startPoint y: 323, endPoint x: 663, endPoint y: 325, distance: 153.4
click div "Email [EMAIL_ADDRESS][DOMAIN_NAME]"
paste input "rrajendr"
type input "[EMAIL_ADDRESS][DOMAIN_NAME]"
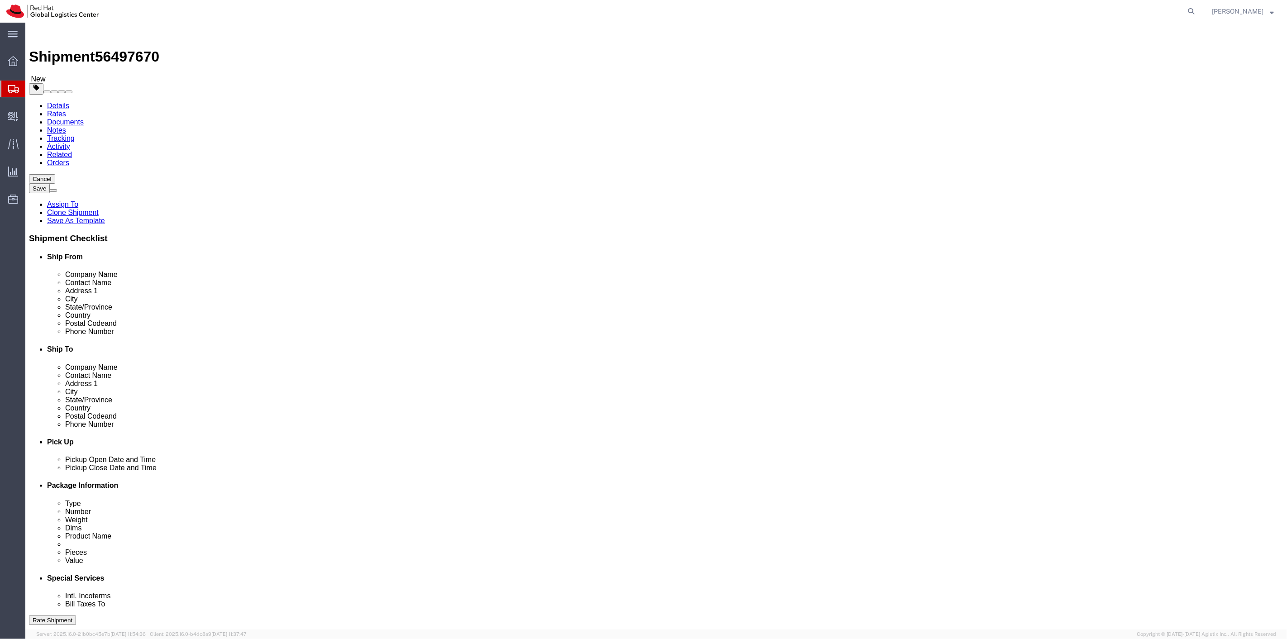
drag, startPoint x: 795, startPoint y: 207, endPoint x: 658, endPoint y: 206, distance: 136.2
click div "Address [STREET_ADDRESS]"
paste input "[STREET_ADDRESS][PERSON_NAME]"
type input "[STREET_ADDRESS][PERSON_NAME]"
drag, startPoint x: 758, startPoint y: 222, endPoint x: 689, endPoint y: 224, distance: 69.2
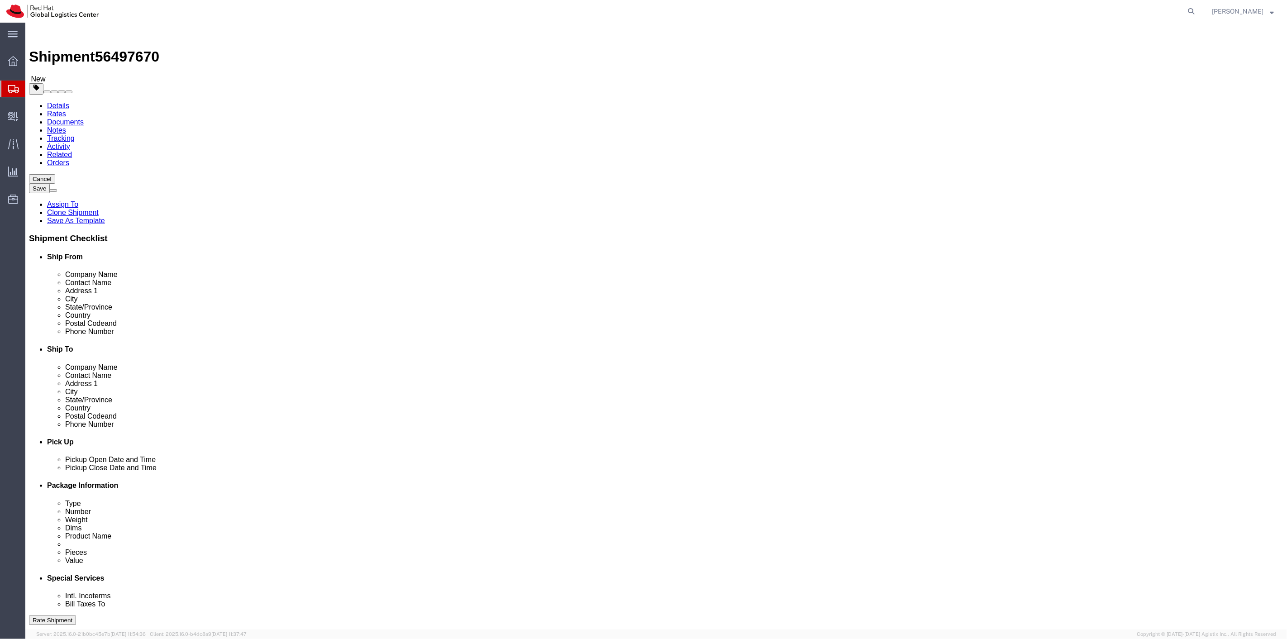
click div "Address 2 #319"
drag, startPoint x: 766, startPoint y: 238, endPoint x: 643, endPoint y: 236, distance: 122.7
click div "City [GEOGRAPHIC_DATA]"
paste input "Carrboro"
type input "Carrboro"
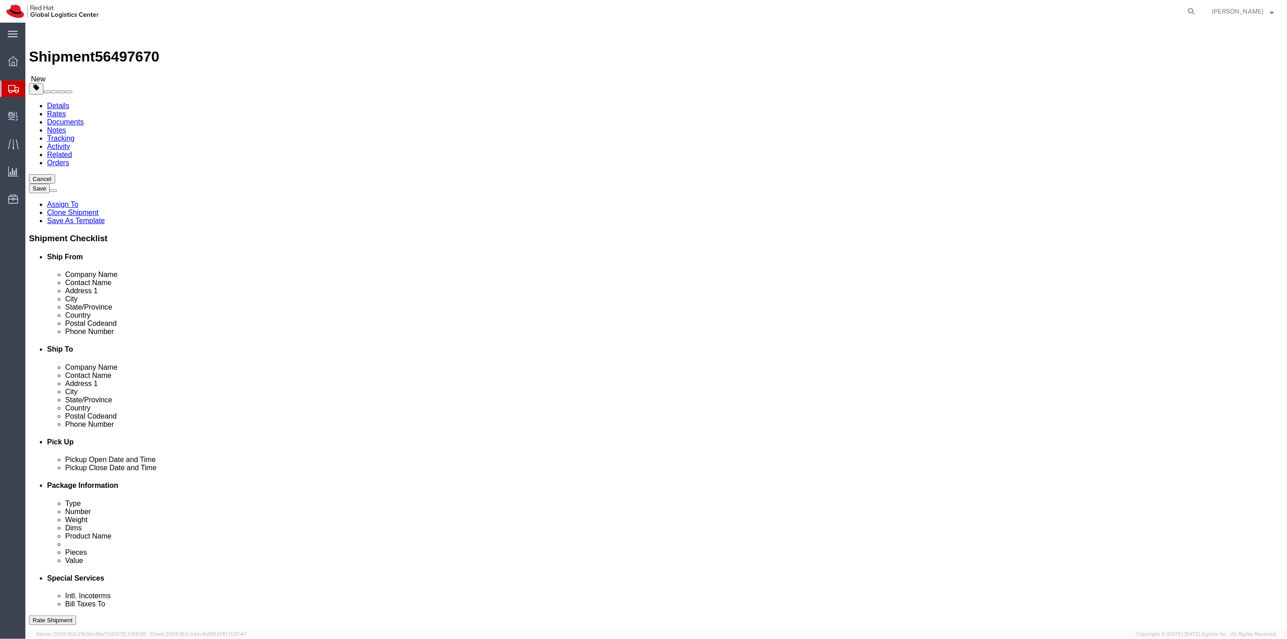
type input "north"
select select "NC"
drag, startPoint x: 768, startPoint y: 291, endPoint x: 701, endPoint y: 284, distance: 66.9
click div "Postal Code 80212"
type input "27510"
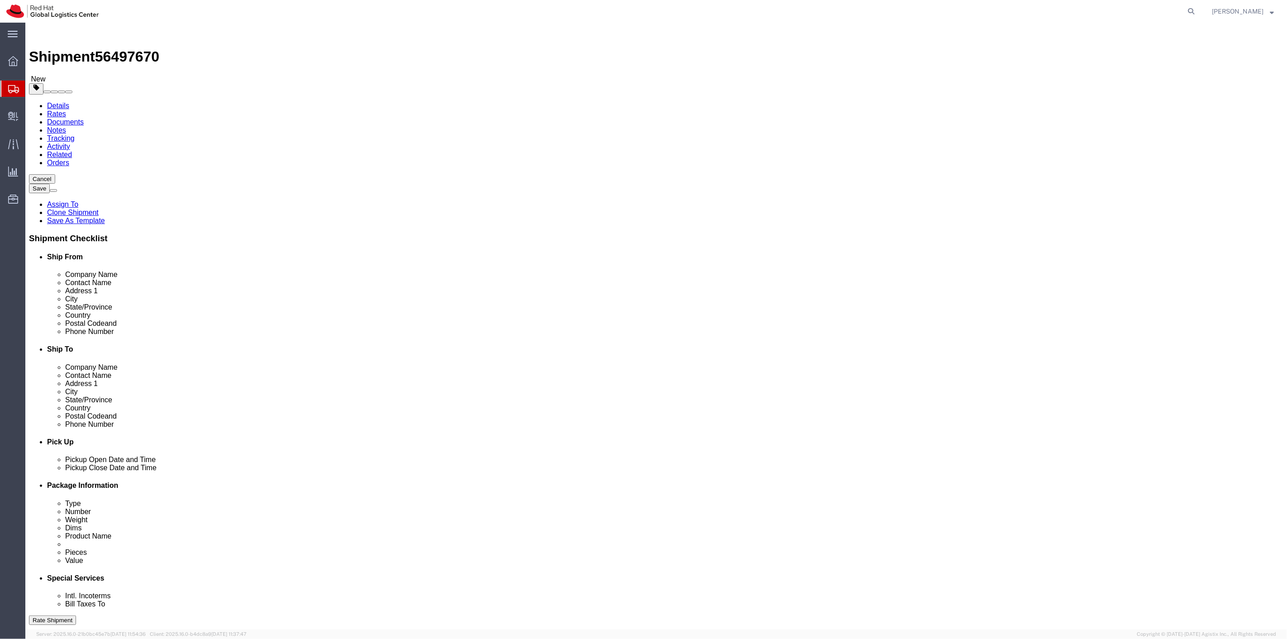
click button "Rate Shipment"
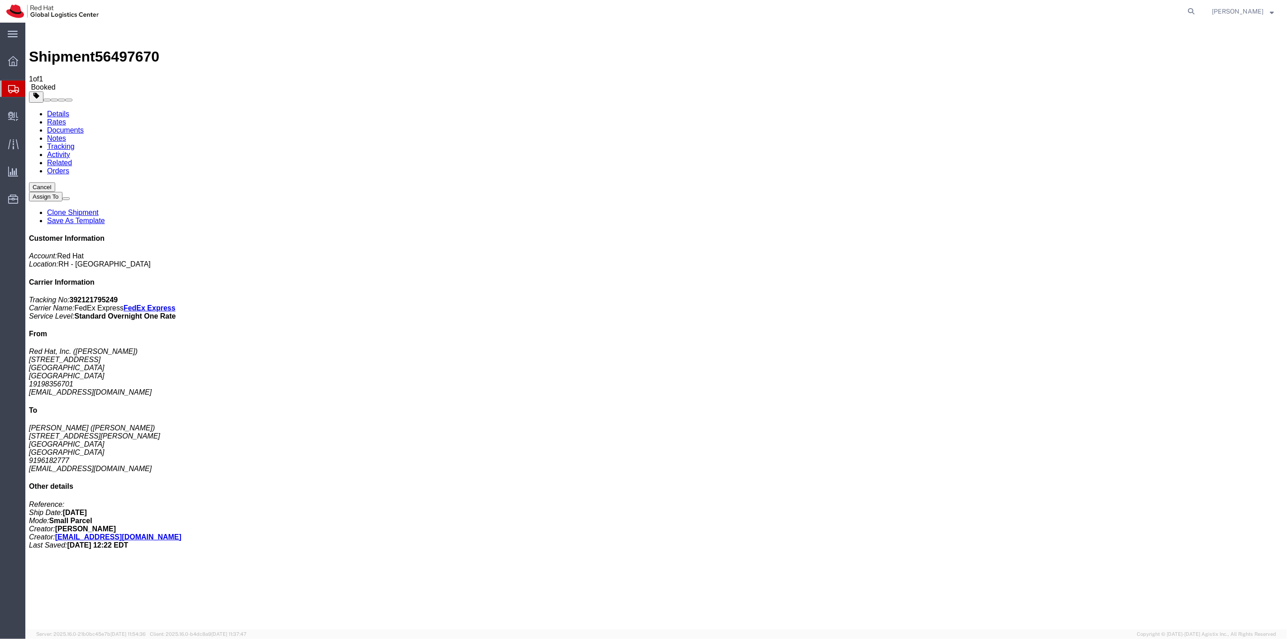
click at [98, 209] on link "Clone Shipment" at bounding box center [73, 213] width 52 height 8
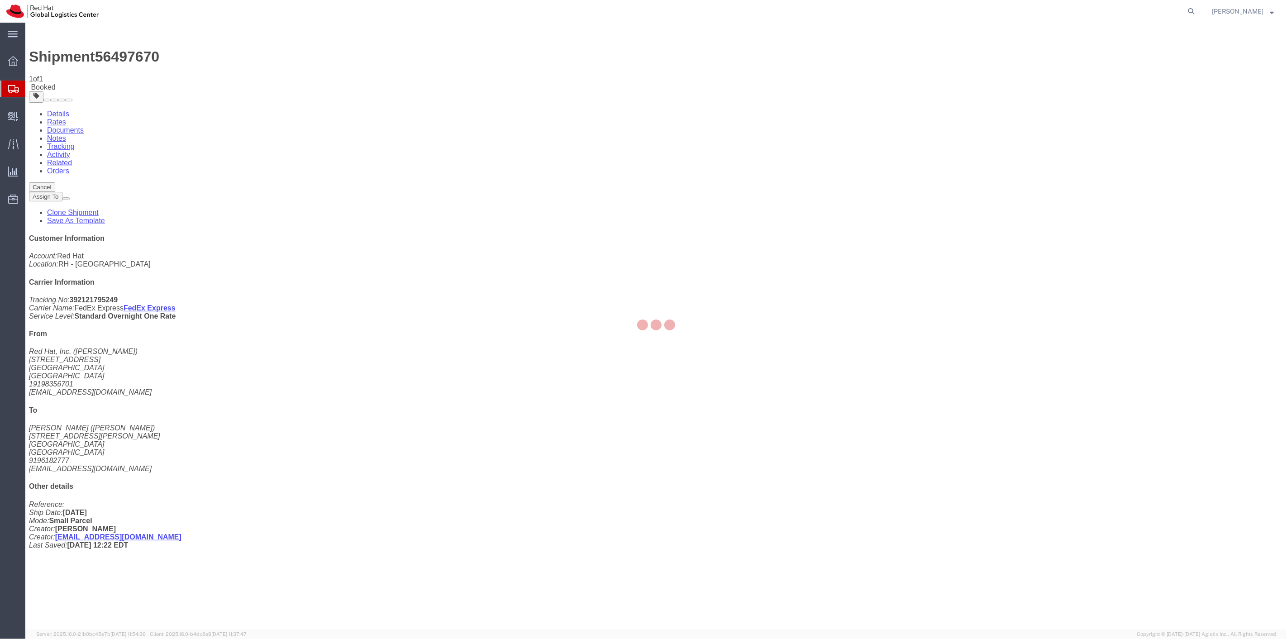
select select "38014"
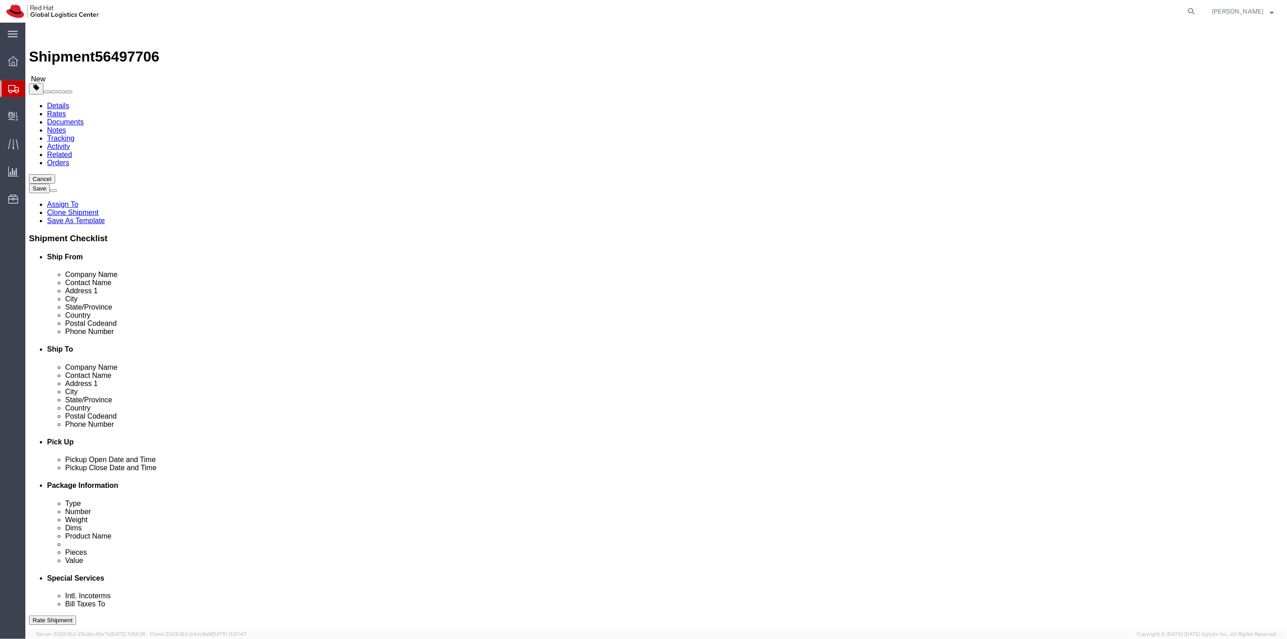
drag, startPoint x: 801, startPoint y: 170, endPoint x: 718, endPoint y: 171, distance: 83.3
click div "Company Name [PERSON_NAME]"
paste input "[PERSON_NAME]"
type input "[PERSON_NAME]"
click input "[PERSON_NAME]"
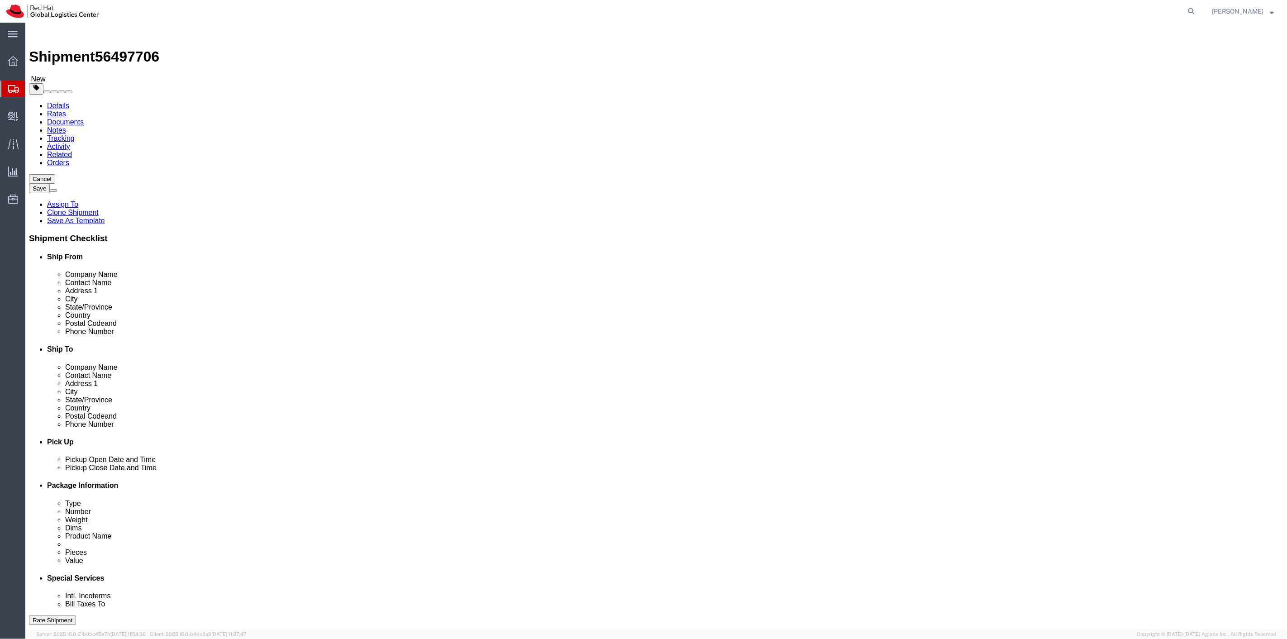
drag, startPoint x: 796, startPoint y: 182, endPoint x: 727, endPoint y: 186, distance: 68.9
click input "[PERSON_NAME]"
paste input "[PERSON_NAME]"
type input "[PERSON_NAME]"
drag, startPoint x: 827, startPoint y: 326, endPoint x: 705, endPoint y: 321, distance: 122.3
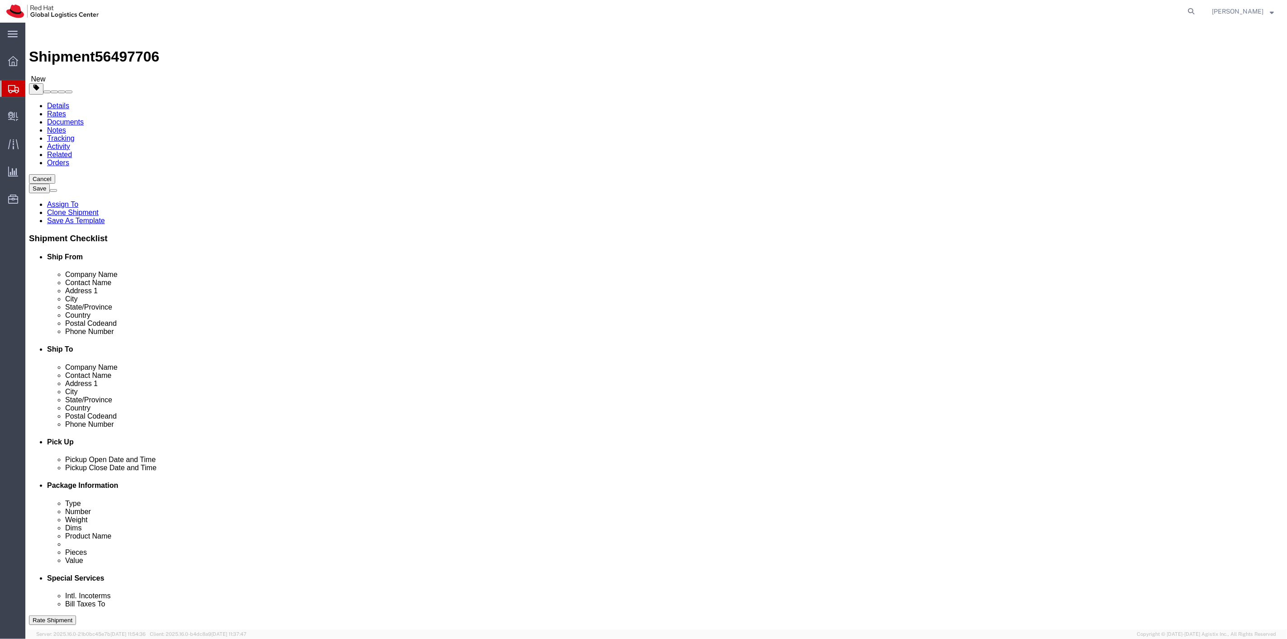
click div "Email [EMAIL_ADDRESS][DOMAIN_NAME]"
paste input "mparzygn"
type input "[EMAIL_ADDRESS][DOMAIN_NAME]"
drag, startPoint x: 805, startPoint y: 313, endPoint x: 687, endPoint y: 309, distance: 117.3
click div "Phone Number [PHONE_NUMBER]"
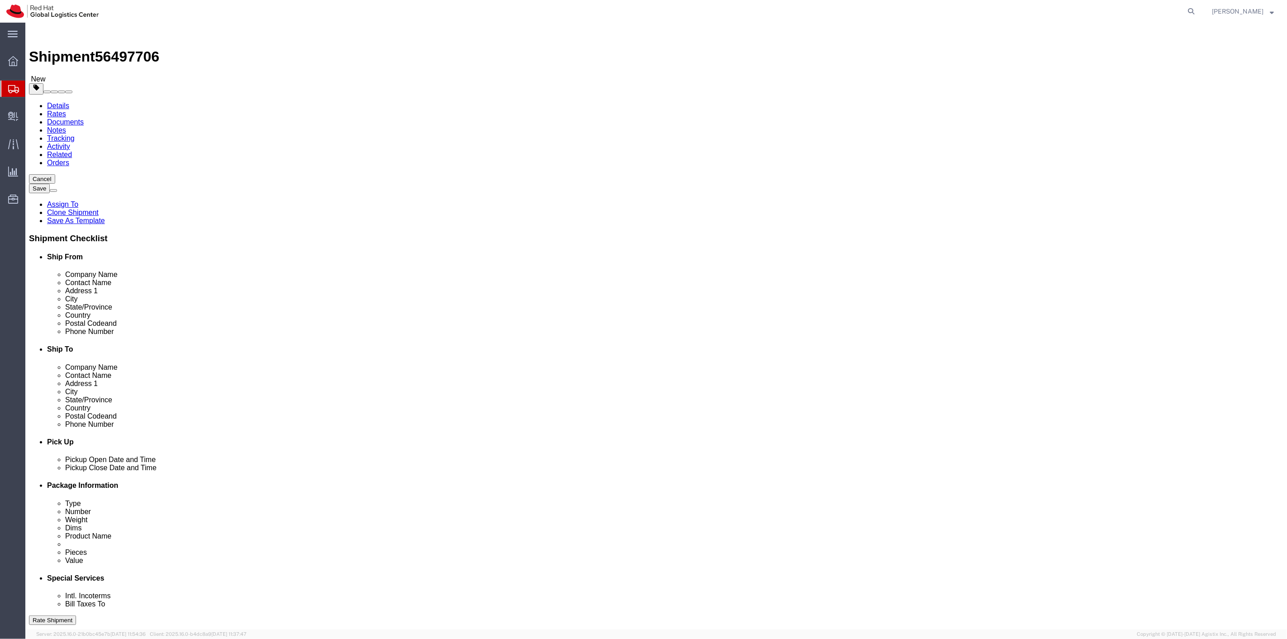
paste input "246188"
type input "9196246188"
drag, startPoint x: 809, startPoint y: 206, endPoint x: 701, endPoint y: 206, distance: 108.6
click div "Address [STREET_ADDRESS][PERSON_NAME]"
paste input "[STREET_ADDRESS][PERSON_NAME]"
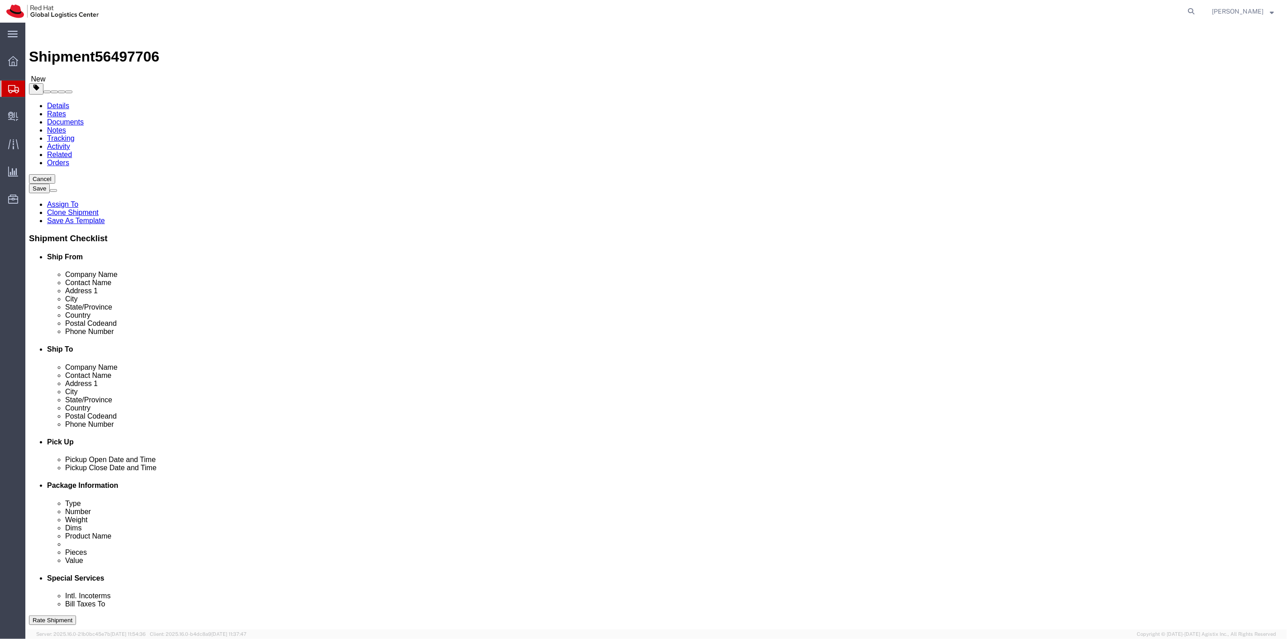
type input "[STREET_ADDRESS][PERSON_NAME]"
drag, startPoint x: 791, startPoint y: 244, endPoint x: 681, endPoint y: 235, distance: 109.9
click div "City [GEOGRAPHIC_DATA]"
type input "[GEOGRAPHIC_DATA]"
click input "27510"
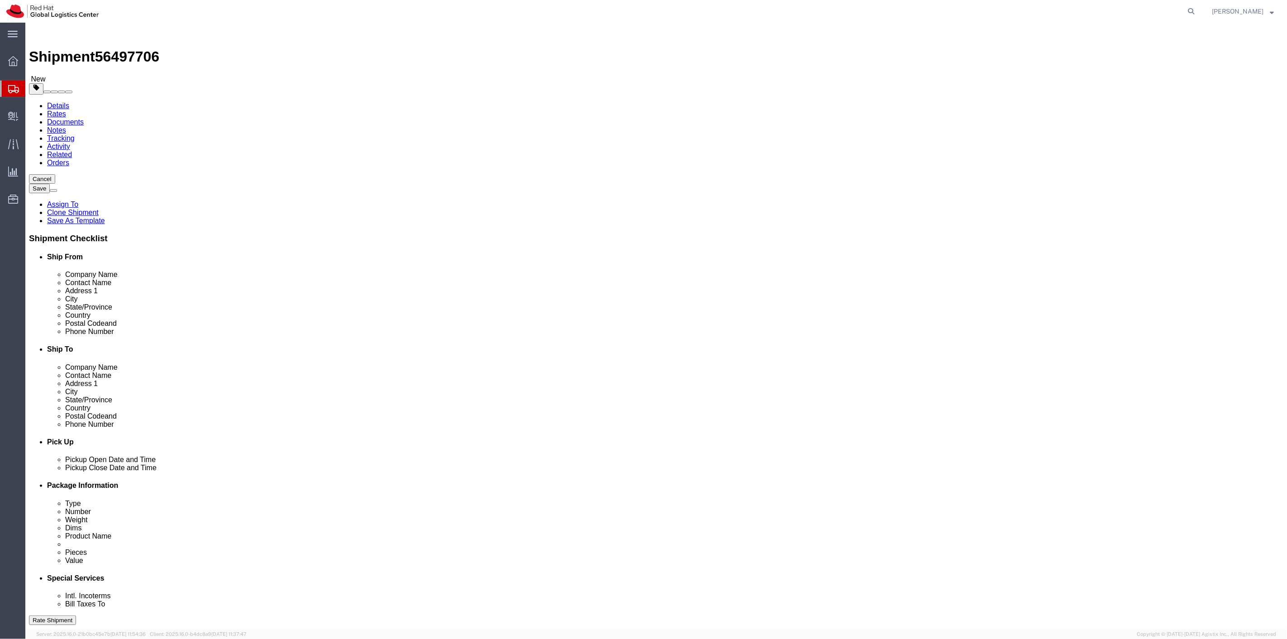
type input "27614"
click div "Rate Shipment"
drag, startPoint x: 1172, startPoint y: 584, endPoint x: 924, endPoint y: 262, distance: 406.4
click button "Rate Shipment"
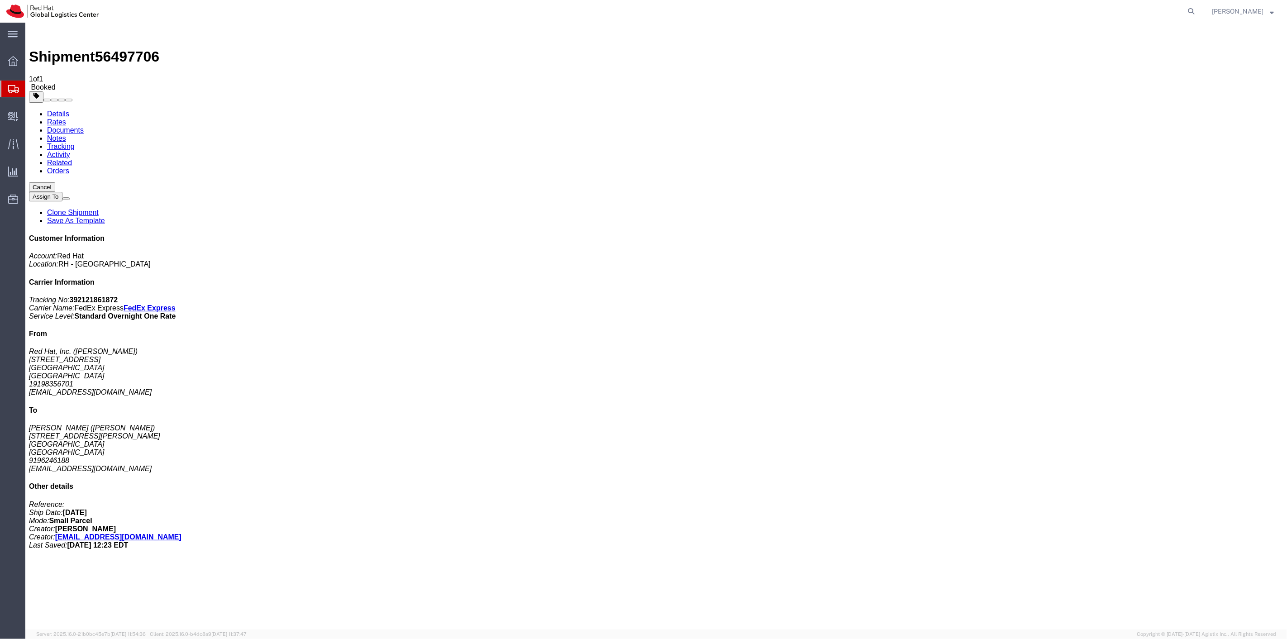
click at [98, 209] on link "Clone Shipment" at bounding box center [73, 213] width 52 height 8
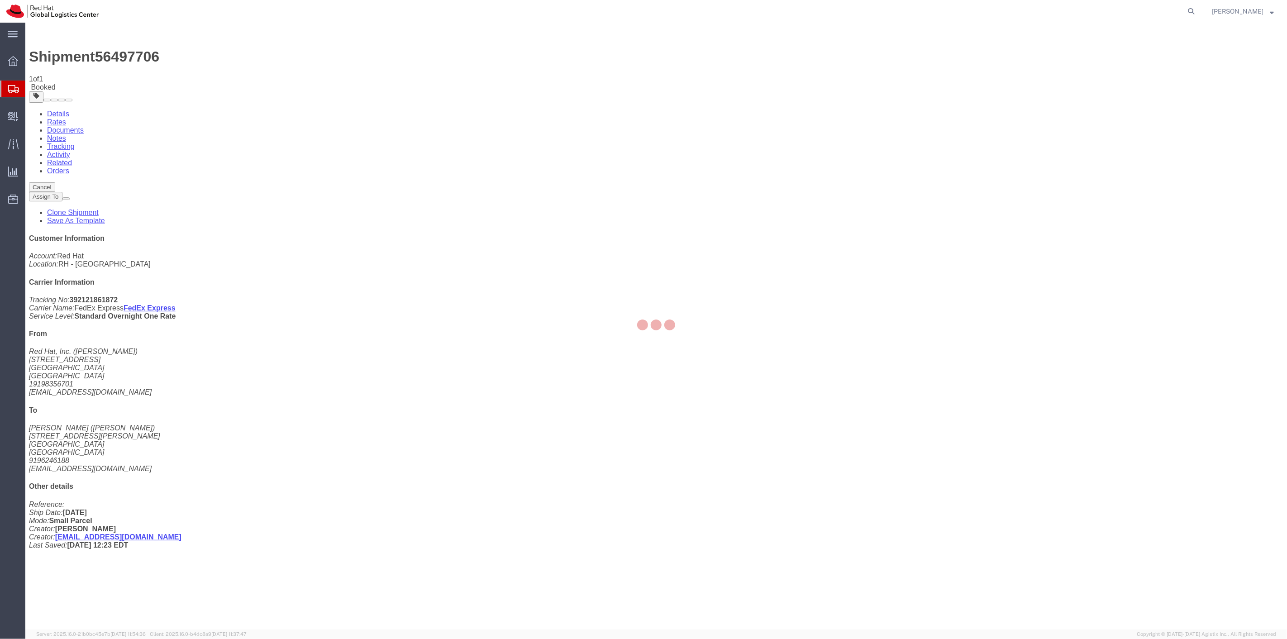
select select "38014"
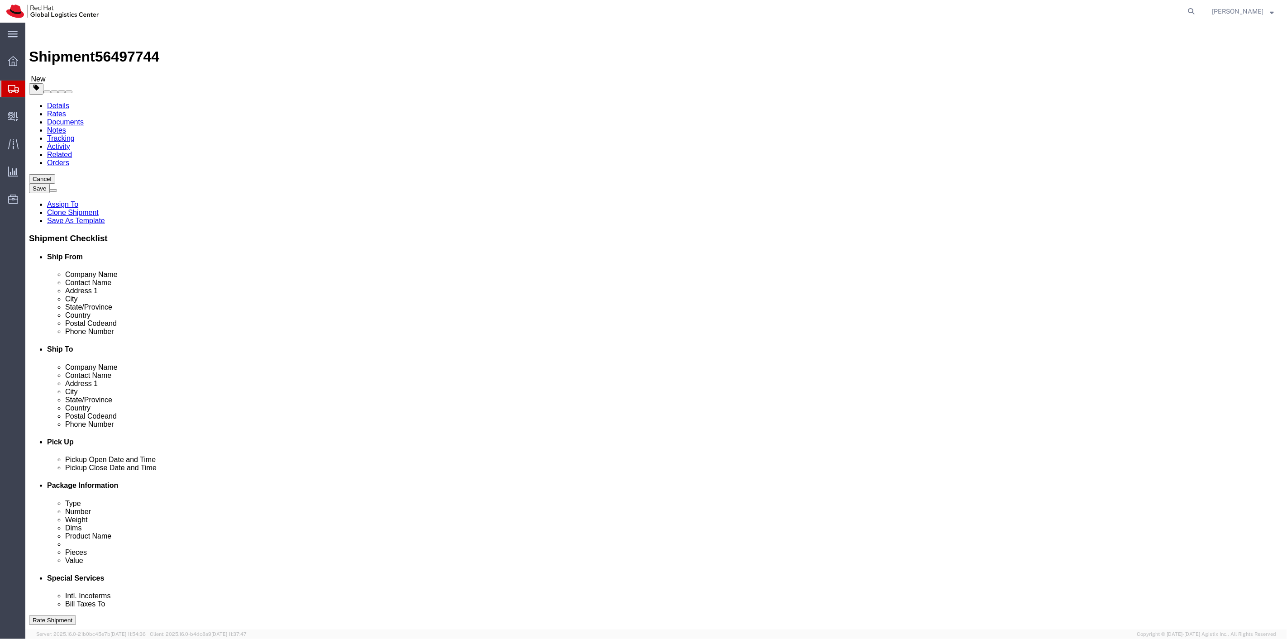
drag, startPoint x: 782, startPoint y: 169, endPoint x: 710, endPoint y: 169, distance: 72.4
click div "Company Name [PERSON_NAME]"
paste input "[PERSON_NAME]"
type input "[PERSON_NAME]"
drag, startPoint x: 786, startPoint y: 188, endPoint x: 696, endPoint y: 179, distance: 89.6
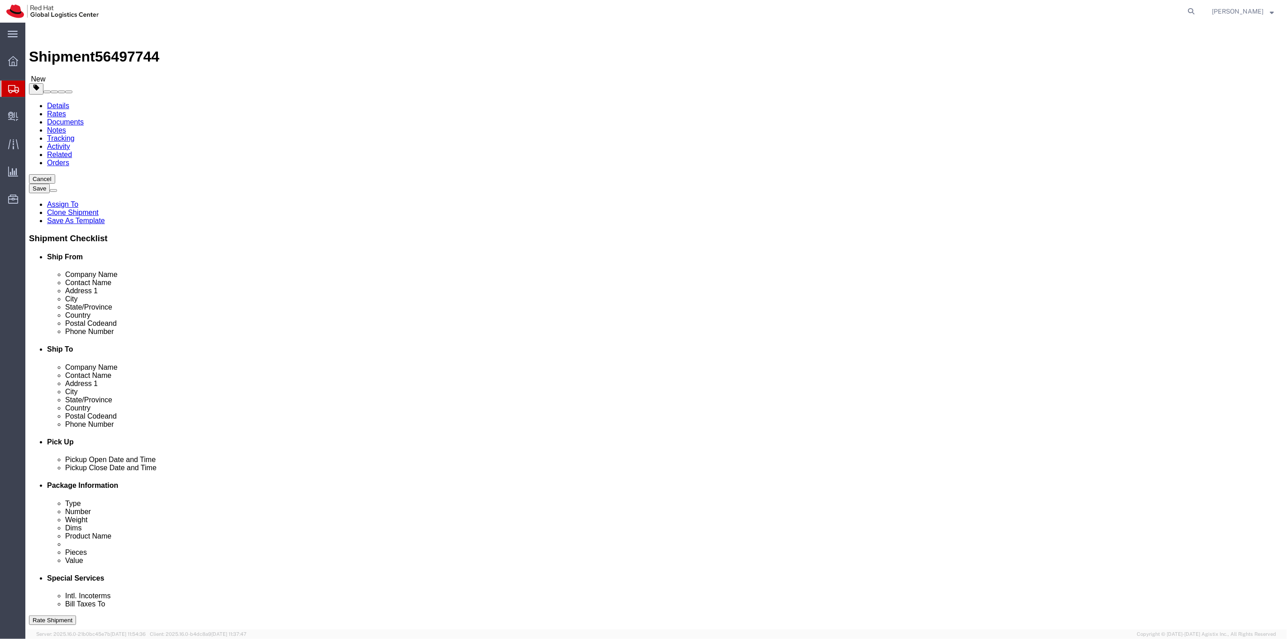
click div "Location Select Select My Profile Location [GEOGRAPHIC_DATA] - [GEOGRAPHIC_DATA…"
paste input "[PERSON_NAME]"
type input "[PERSON_NAME]"
drag, startPoint x: 801, startPoint y: 322, endPoint x: 641, endPoint y: 319, distance: 159.3
click div "Email [EMAIL_ADDRESS][DOMAIN_NAME]"
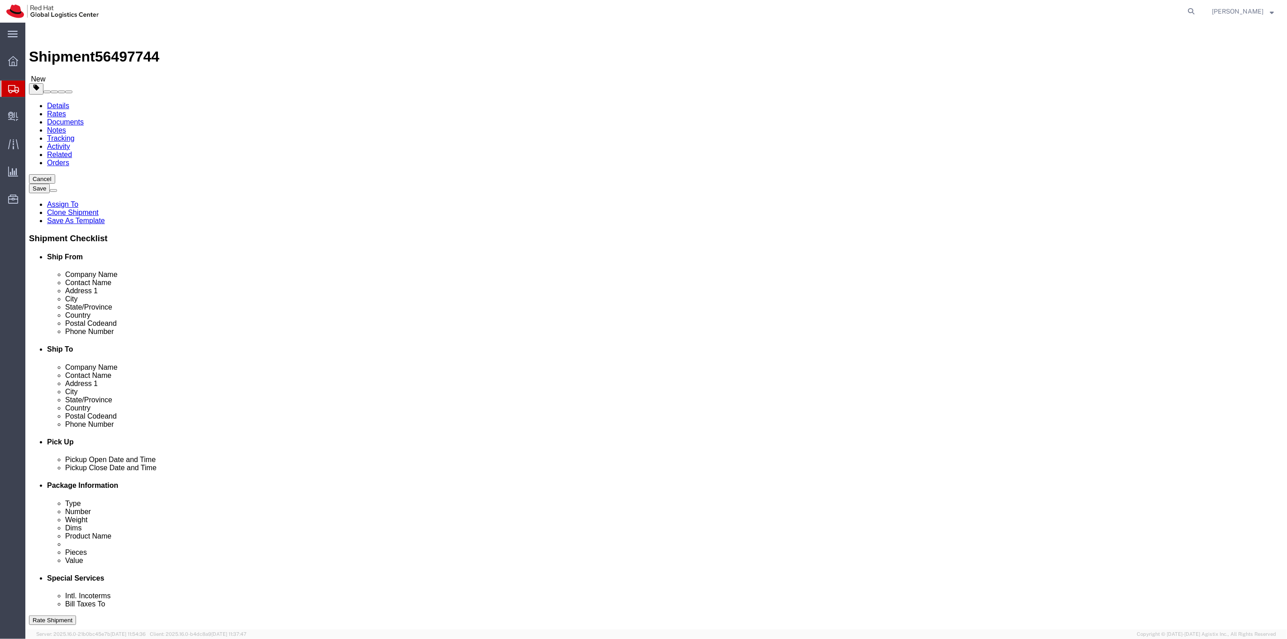
paste input "nammerma"
type input "[EMAIL_ADDRESS][DOMAIN_NAME]"
click input "9196246188"
drag, startPoint x: 787, startPoint y: 304, endPoint x: 700, endPoint y: 301, distance: 87.4
click div "Phone Number [PHONE_NUMBER]"
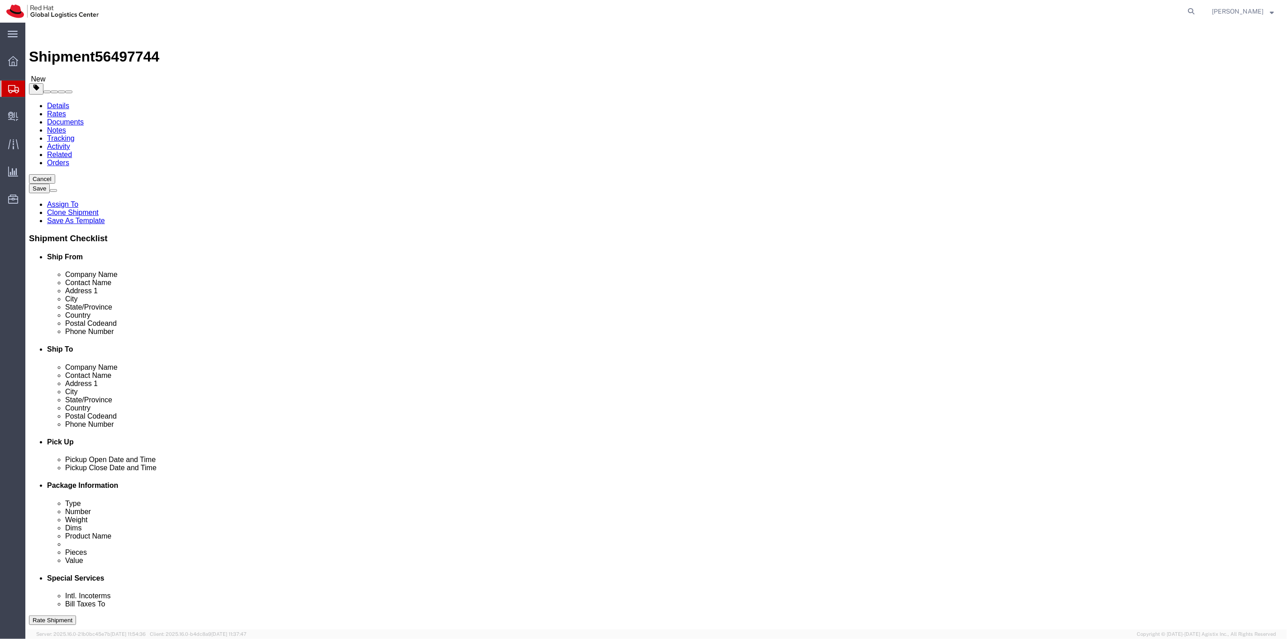
paste input "8849052"
type input "9198849052"
drag, startPoint x: 818, startPoint y: 203, endPoint x: 634, endPoint y: 202, distance: 184.6
click div "Address [STREET_ADDRESS][PERSON_NAME]"
paste input "[STREET_ADDRESS]"
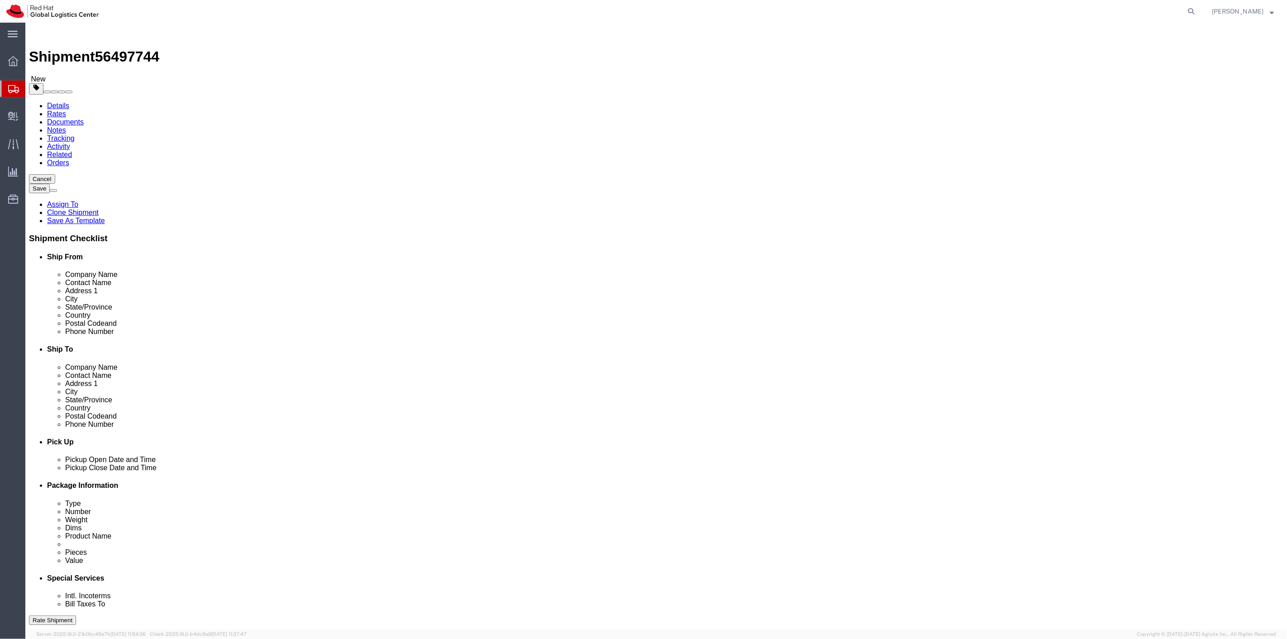
type input "[STREET_ADDRESS]"
drag, startPoint x: 777, startPoint y: 243, endPoint x: 624, endPoint y: 232, distance: 152.5
click div "City [GEOGRAPHIC_DATA]"
type input "[PERSON_NAME]"
click input "27614"
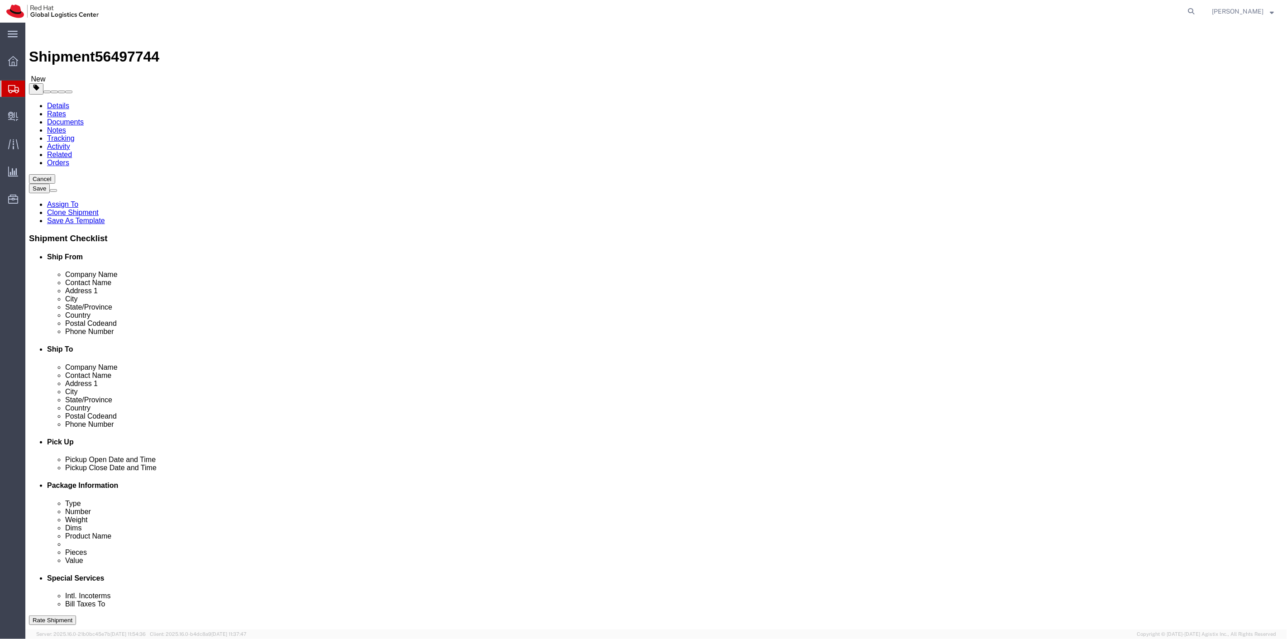
type input "27519"
click button "Rate Shipment"
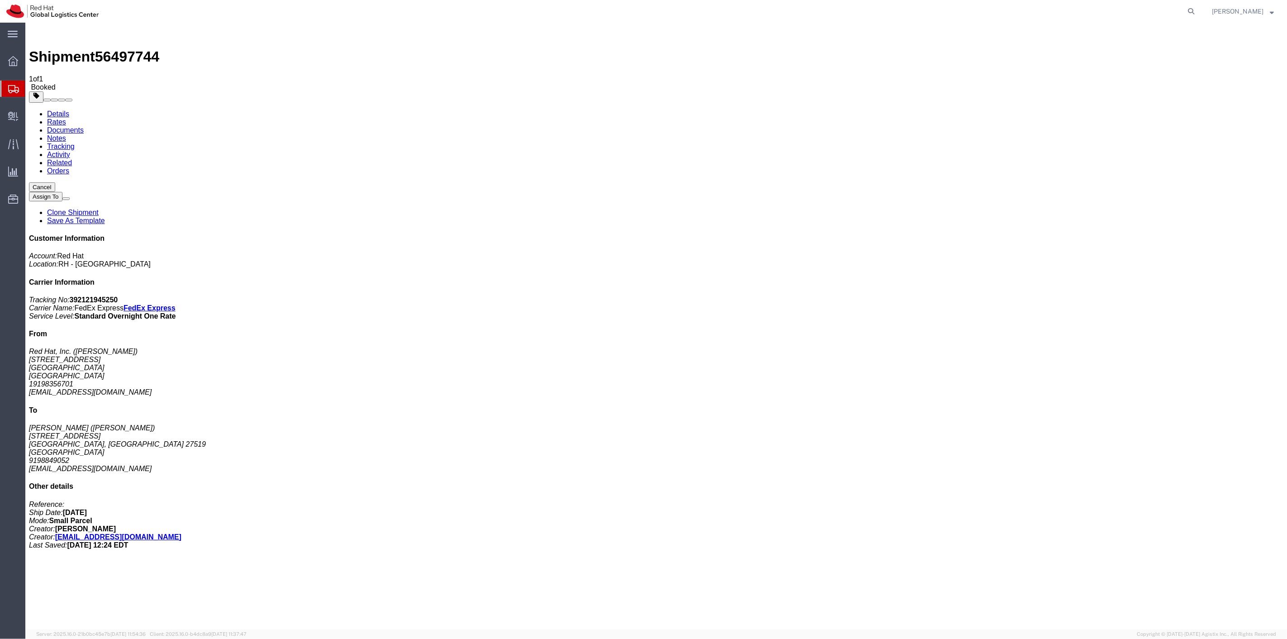
drag, startPoint x: 665, startPoint y: 124, endPoint x: 894, endPoint y: 192, distance: 239.0
click at [98, 209] on link "Clone Shipment" at bounding box center [73, 213] width 52 height 8
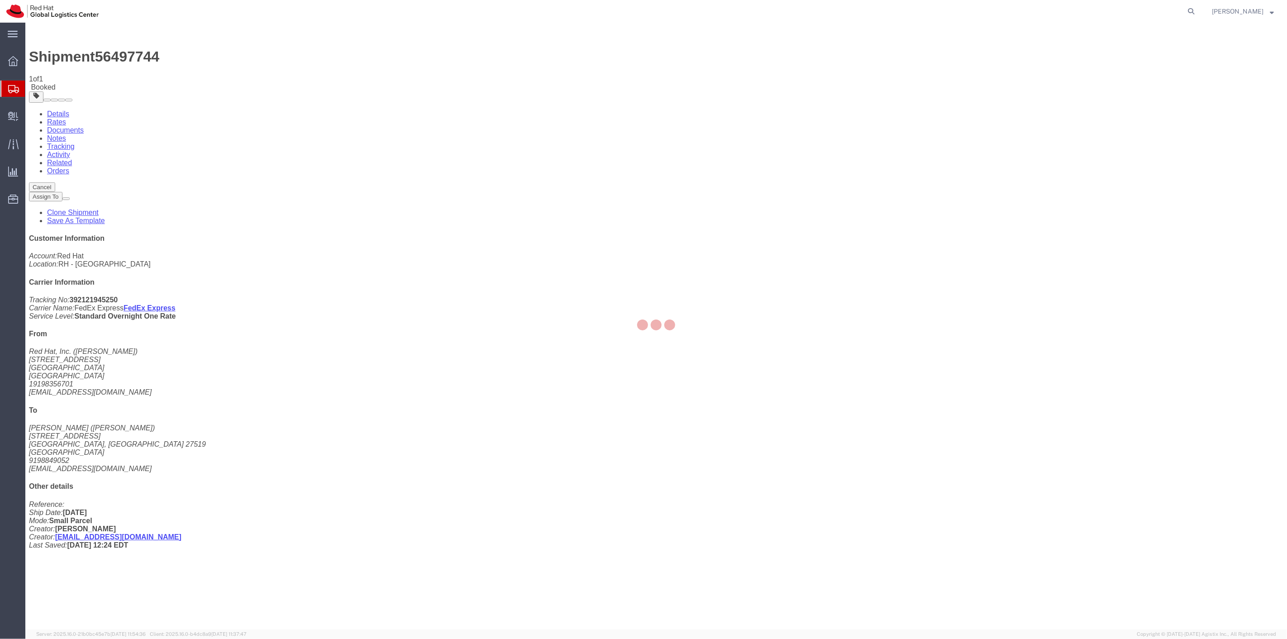
select select "38014"
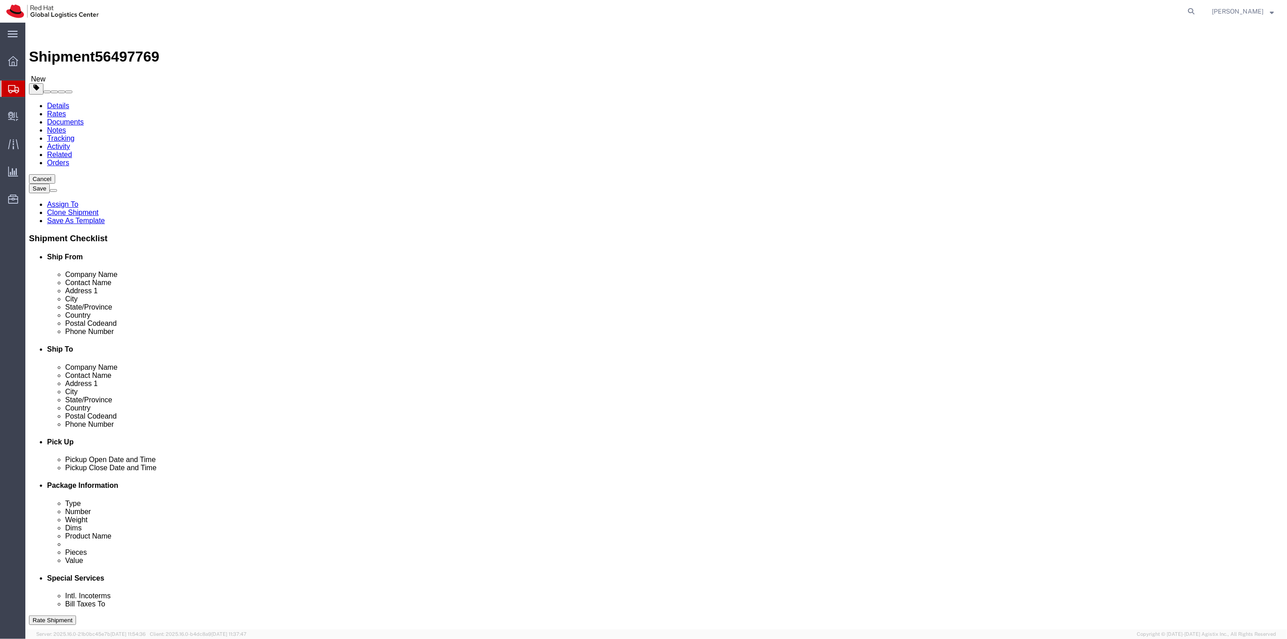
click input "[PERSON_NAME]"
drag, startPoint x: 790, startPoint y: 170, endPoint x: 707, endPoint y: 166, distance: 82.9
click div "Company Name [PERSON_NAME]"
paste input "[PERSON_NAME]"
type input "[PERSON_NAME]"
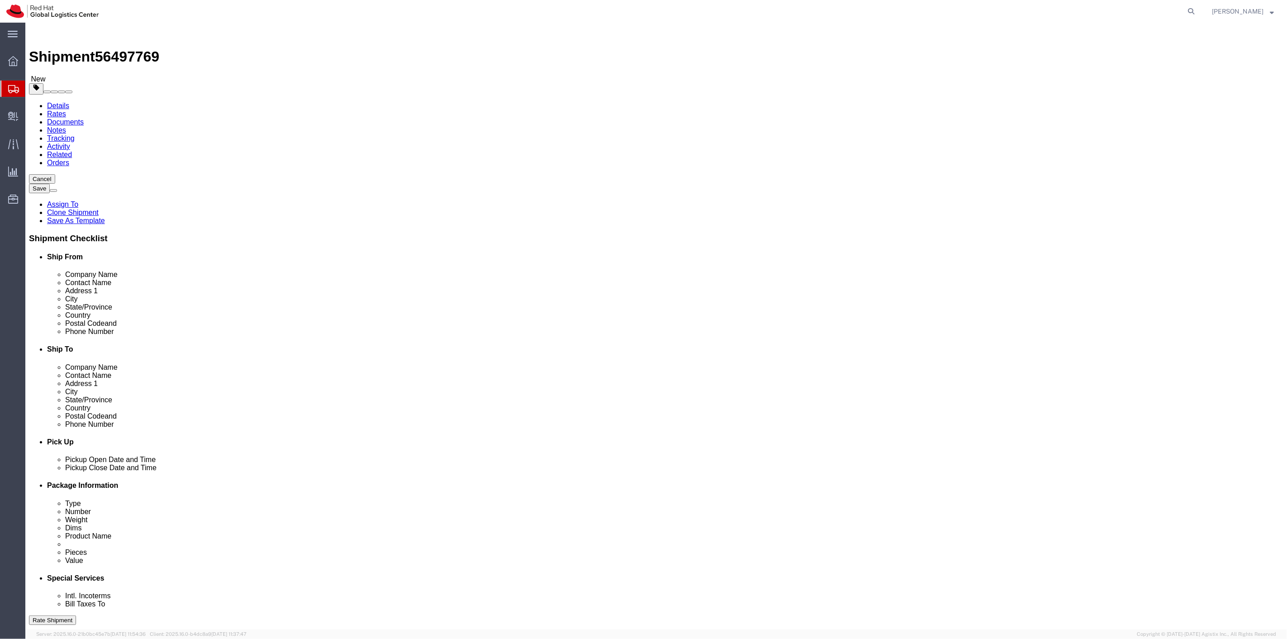
drag, startPoint x: 790, startPoint y: 187, endPoint x: 657, endPoint y: 184, distance: 133.1
click div "Contact Name [PERSON_NAME]"
paste input "[PERSON_NAME]"
type input "[PERSON_NAME]"
drag, startPoint x: 822, startPoint y: 324, endPoint x: 634, endPoint y: 310, distance: 188.7
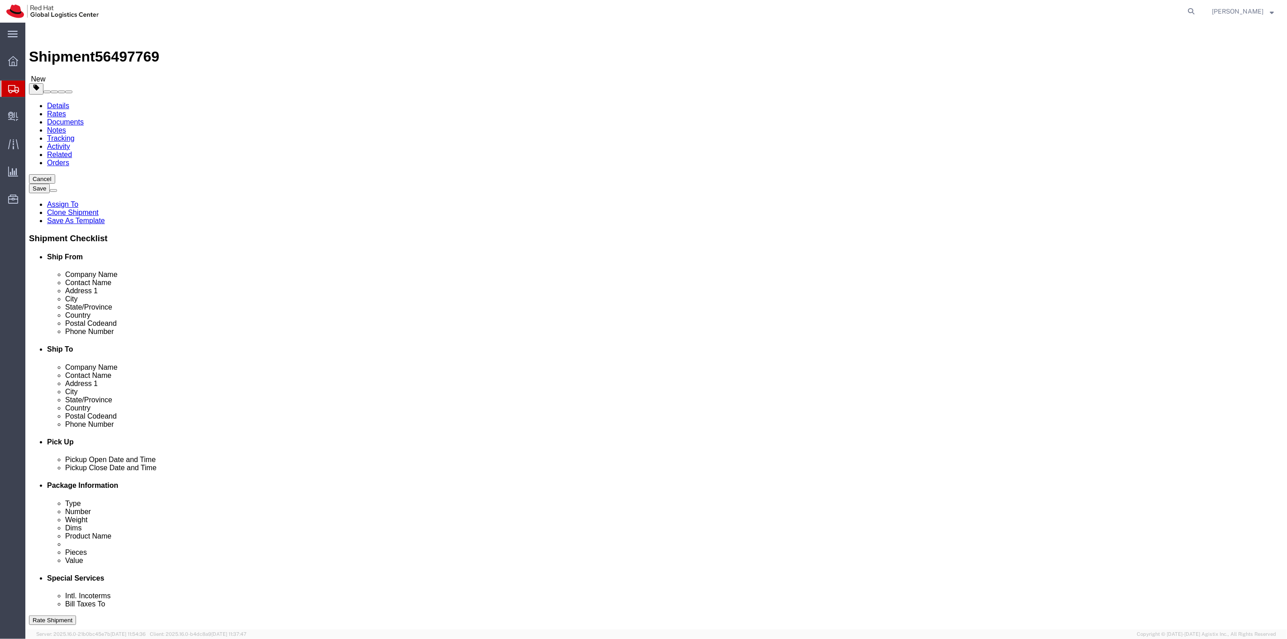
click div "Location Select Select My Profile Location [GEOGRAPHIC_DATA] - [GEOGRAPHIC_DATA…"
paste input "uabbasi"
type input "[EMAIL_ADDRESS][DOMAIN_NAME]"
drag, startPoint x: 810, startPoint y: 300, endPoint x: 784, endPoint y: 304, distance: 26.0
click div "Location Select Select My Profile Location [GEOGRAPHIC_DATA] - [GEOGRAPHIC_DATA…"
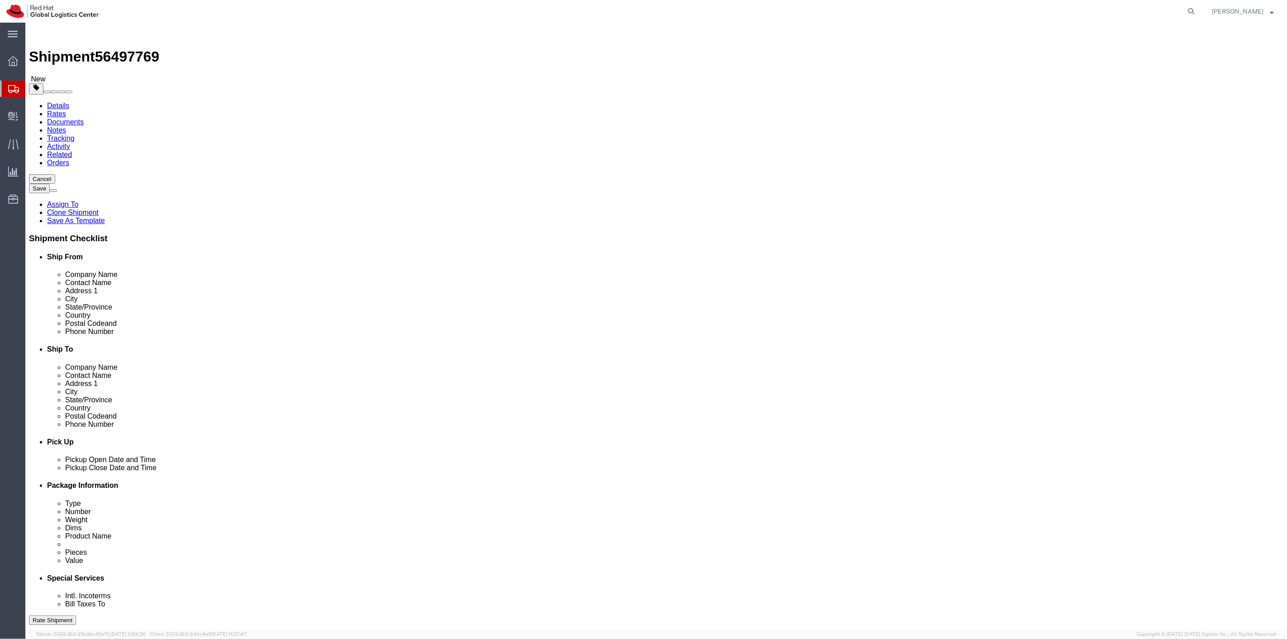
drag, startPoint x: 794, startPoint y: 303, endPoint x: 740, endPoint y: 305, distance: 53.9
click input "9198849052"
paste input "4545573"
type input "9194545573"
drag, startPoint x: 792, startPoint y: 201, endPoint x: 692, endPoint y: 202, distance: 100.0
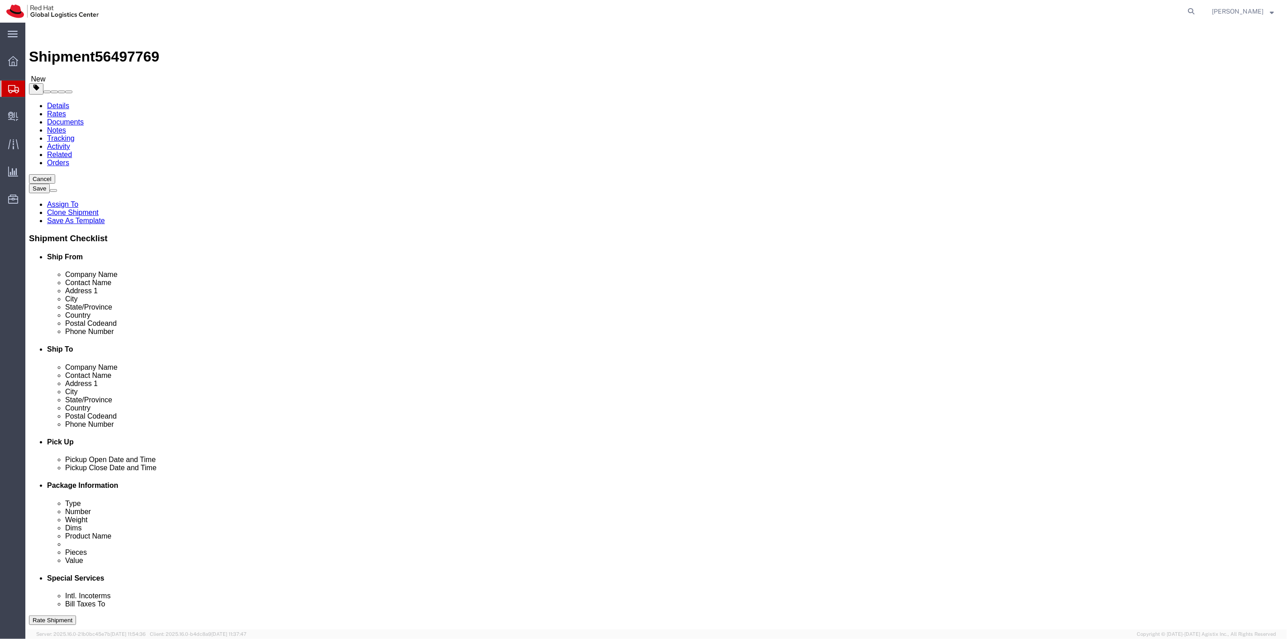
click div "Address [STREET_ADDRESS]"
paste input "[STREET_ADDRESS]"
type input "[STREET_ADDRESS]"
drag, startPoint x: 758, startPoint y: 238, endPoint x: 691, endPoint y: 237, distance: 66.5
click div "City [PERSON_NAME]"
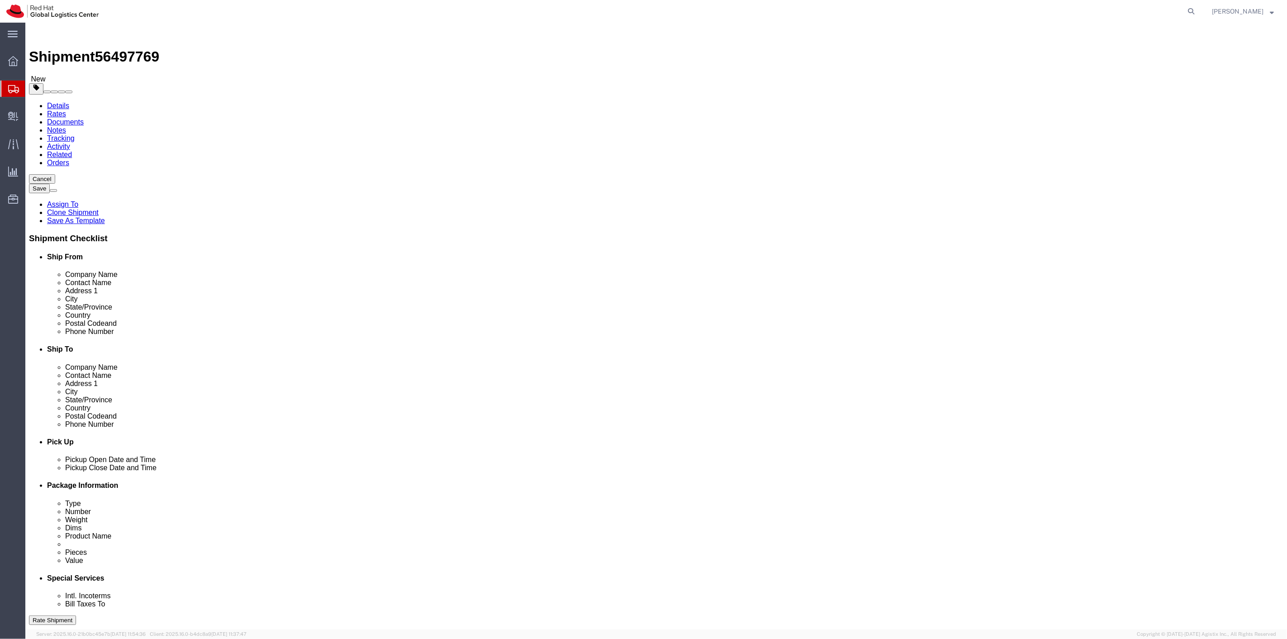
paste input "Harrogate"
type input "Harrogate"
type input "te"
drag, startPoint x: 762, startPoint y: 286, endPoint x: 711, endPoint y: 282, distance: 50.8
click div "Location Select Select My Profile Location [GEOGRAPHIC_DATA] - [GEOGRAPHIC_DATA…"
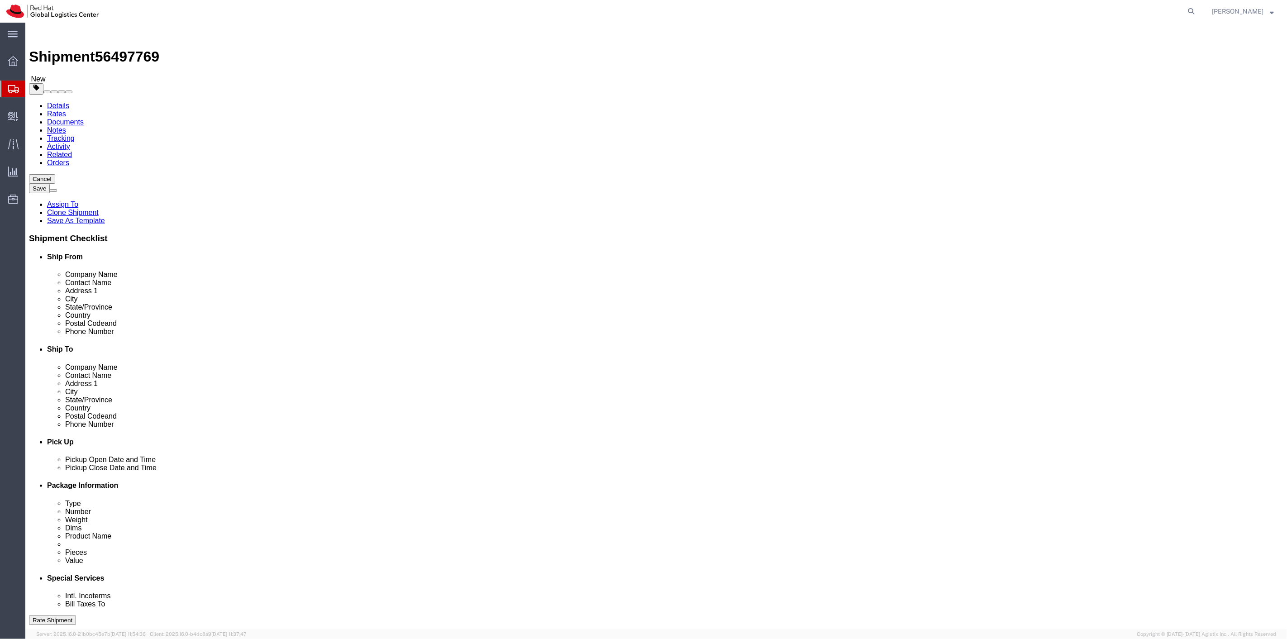
type input "37752"
click button "Rate Shipment"
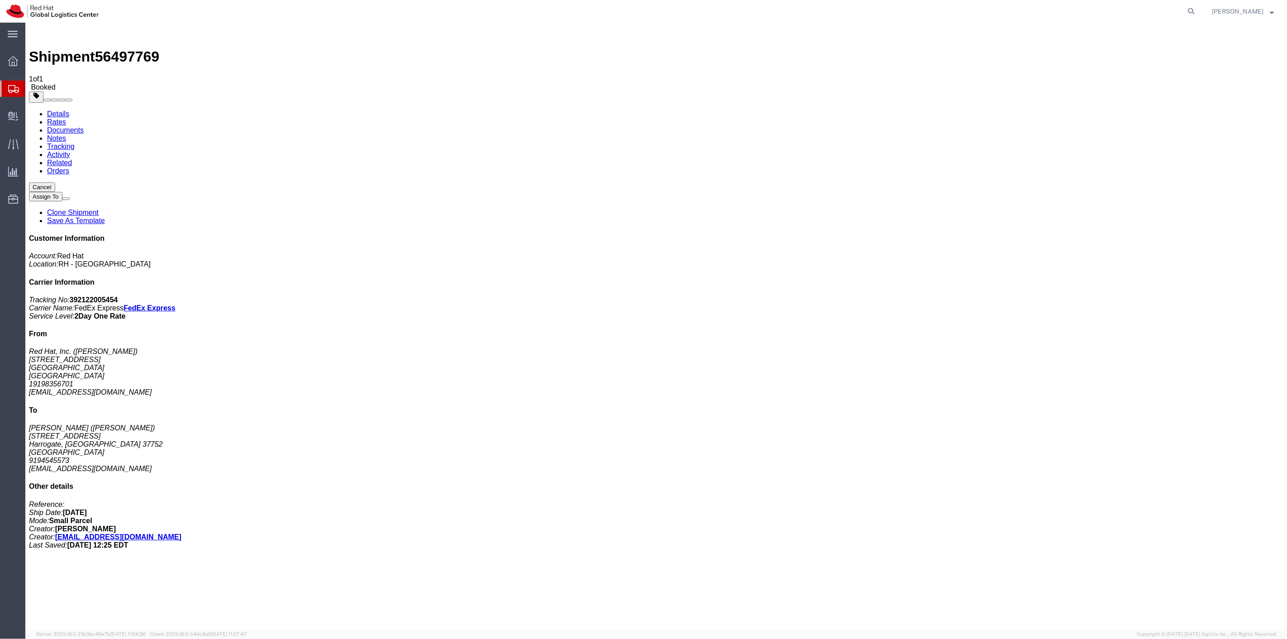
drag, startPoint x: 667, startPoint y: 126, endPoint x: 665, endPoint y: 136, distance: 10.1
click at [98, 209] on link "Clone Shipment" at bounding box center [73, 213] width 52 height 8
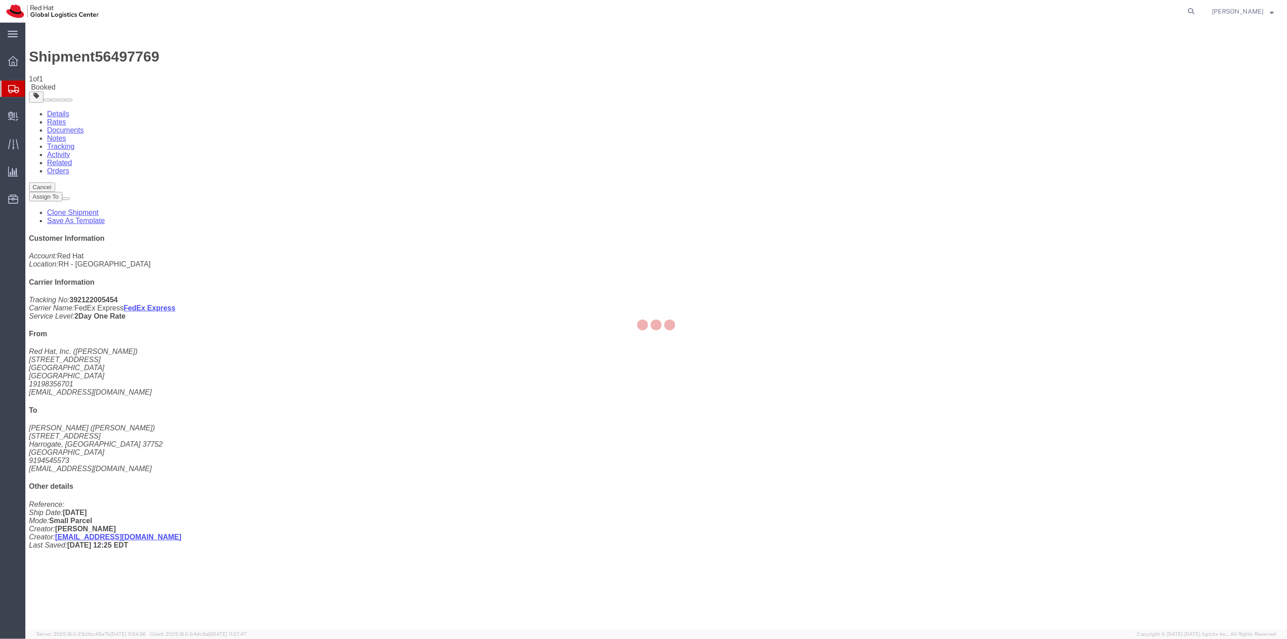
select select "38014"
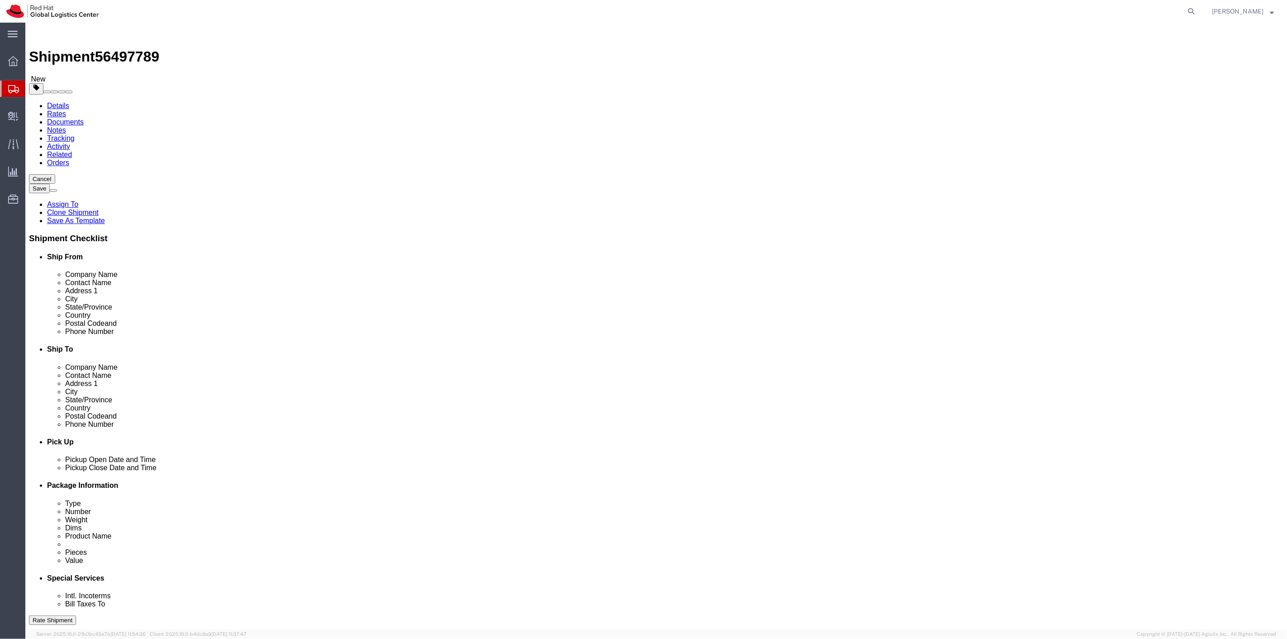
drag, startPoint x: 781, startPoint y: 166, endPoint x: 625, endPoint y: 157, distance: 155.9
click div "Location Select Select My Profile Location [GEOGRAPHIC_DATA] - [GEOGRAPHIC_DATA…"
paste input "[PERSON_NAME]"
type input "[PERSON_NAME]"
drag, startPoint x: 780, startPoint y: 188, endPoint x: 675, endPoint y: 178, distance: 105.4
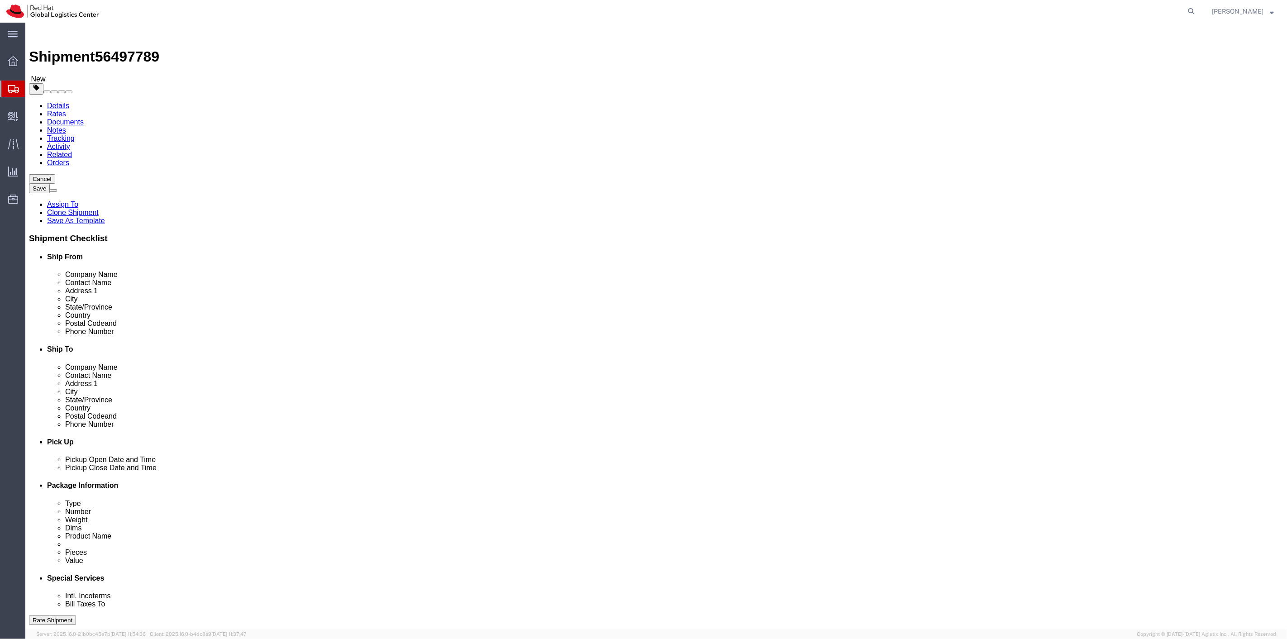
click div "Location Select Select My Profile Location [GEOGRAPHIC_DATA] - [GEOGRAPHIC_DATA…"
paste input "[PERSON_NAME]"
type input "[PERSON_NAME]"
drag, startPoint x: 826, startPoint y: 322, endPoint x: 705, endPoint y: 318, distance: 120.5
click div "Email [EMAIL_ADDRESS][DOMAIN_NAME]"
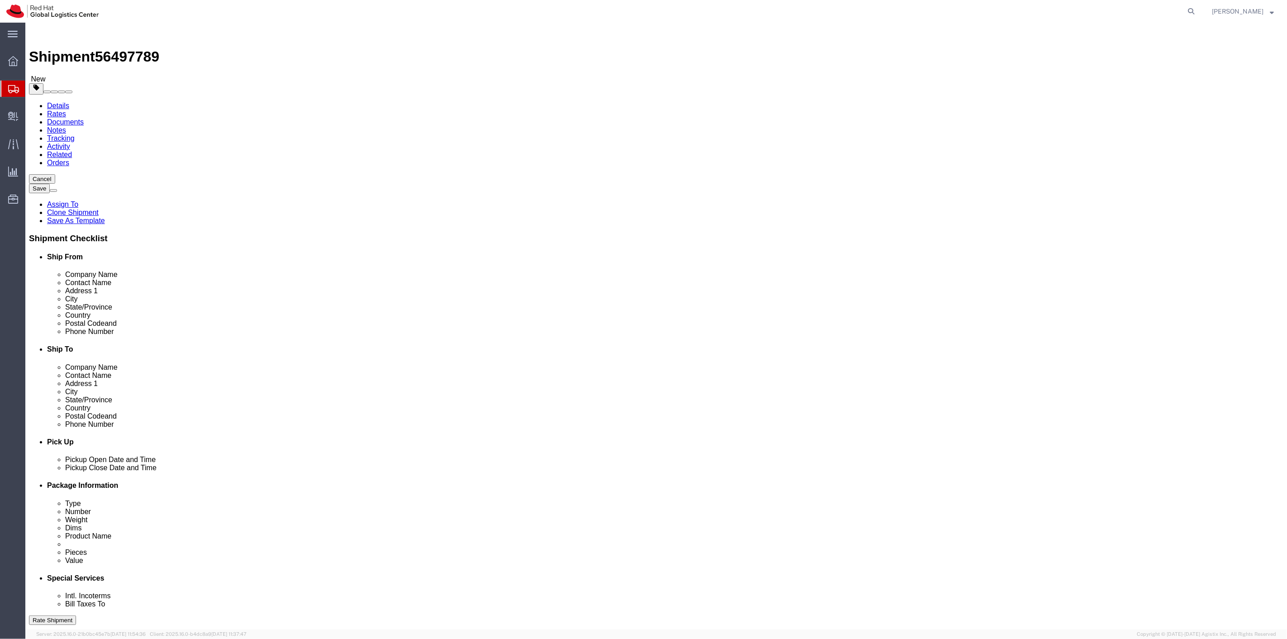
paste input "slamons"
type input "[EMAIL_ADDRESS][DOMAIN_NAME]"
drag, startPoint x: 799, startPoint y: 307, endPoint x: 705, endPoint y: 304, distance: 94.2
click div "Phone Number [PHONE_NUMBER]"
paste input "2727492"
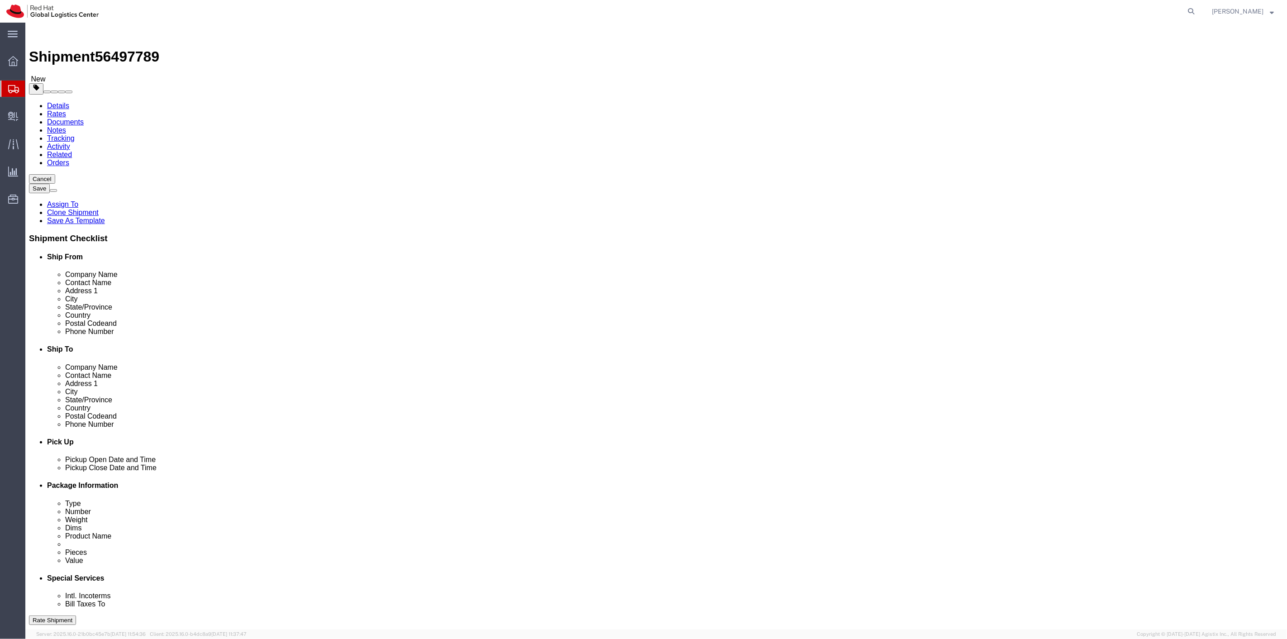
type input "9192727492"
drag, startPoint x: 806, startPoint y: 206, endPoint x: 661, endPoint y: 197, distance: 145.1
click div "Address [STREET_ADDRESS]"
paste input "[STREET_ADDRESS][PERSON_NAME]"
type input "[STREET_ADDRESS][PERSON_NAME]"
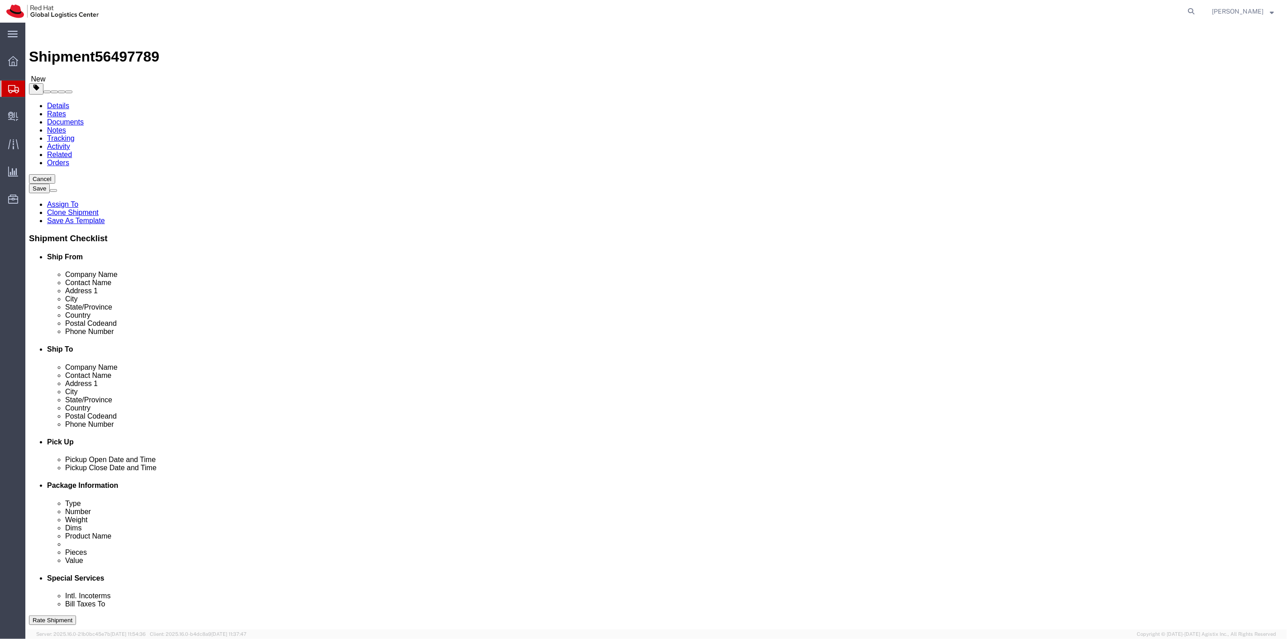
drag, startPoint x: 777, startPoint y: 237, endPoint x: 625, endPoint y: 233, distance: 151.2
click div "City Harrogate"
type input "[PERSON_NAME]"
type input "n"
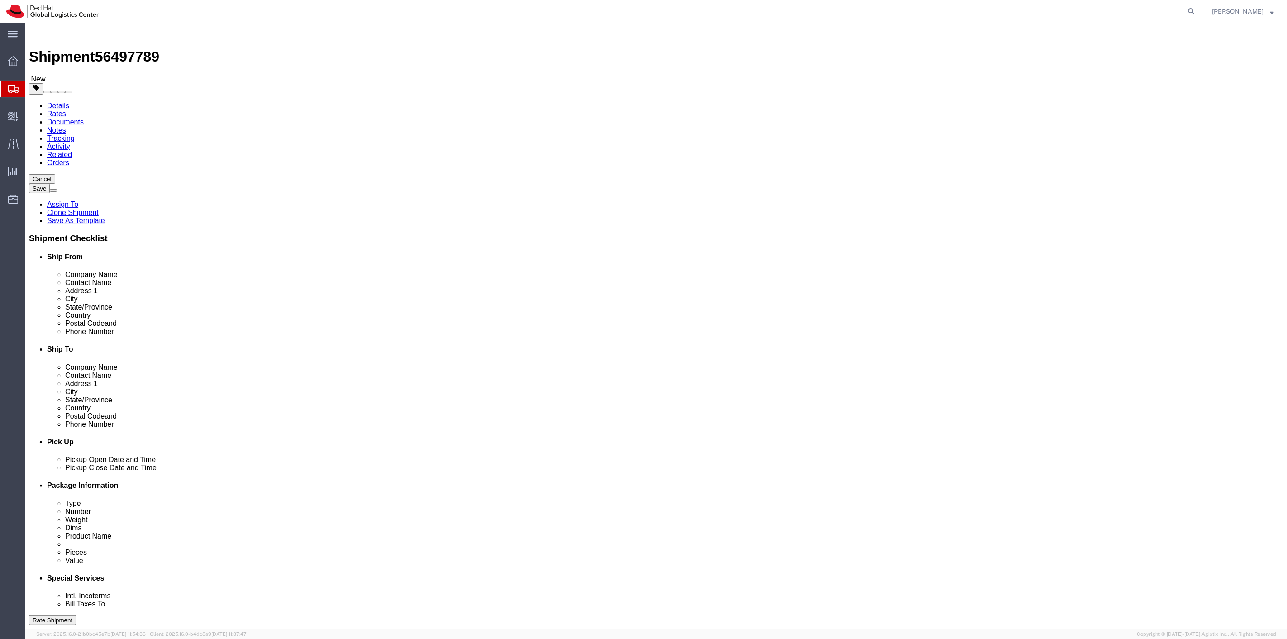
type input "north"
select select "NC"
type input "27513"
click button "Rate Shipment"
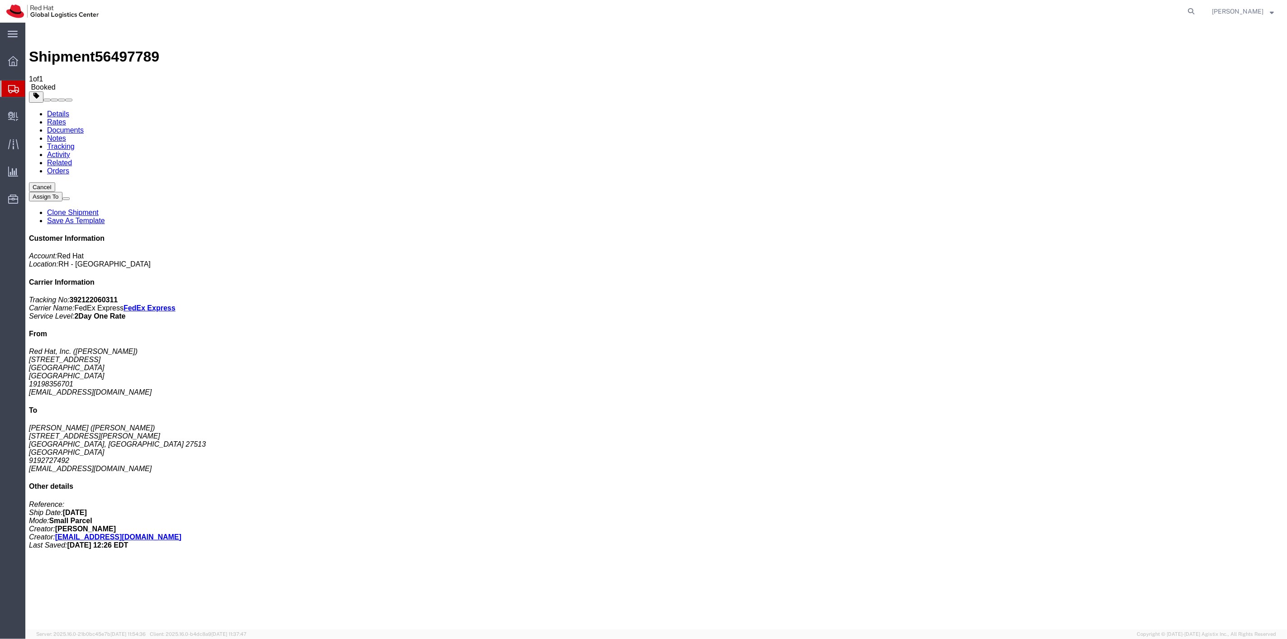
drag, startPoint x: 670, startPoint y: 125, endPoint x: 840, endPoint y: 180, distance: 179.3
